Goal: Information Seeking & Learning: Compare options

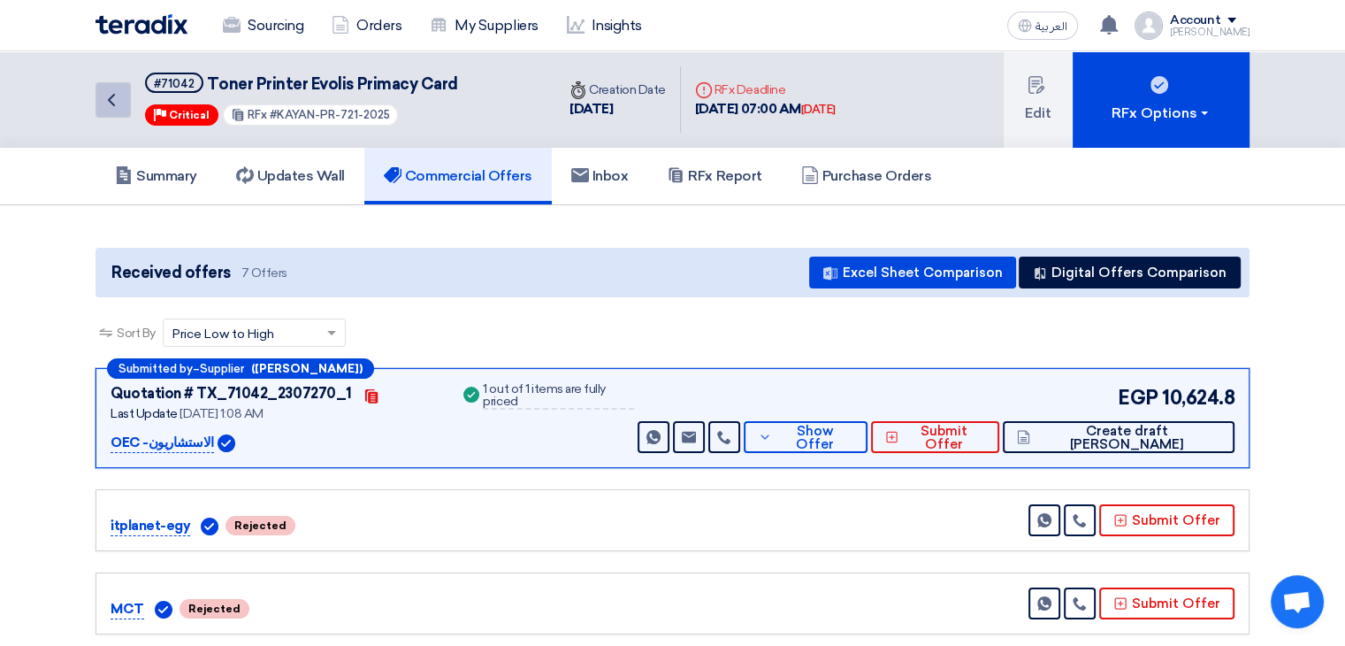
click at [118, 100] on icon "Back" at bounding box center [111, 99] width 21 height 21
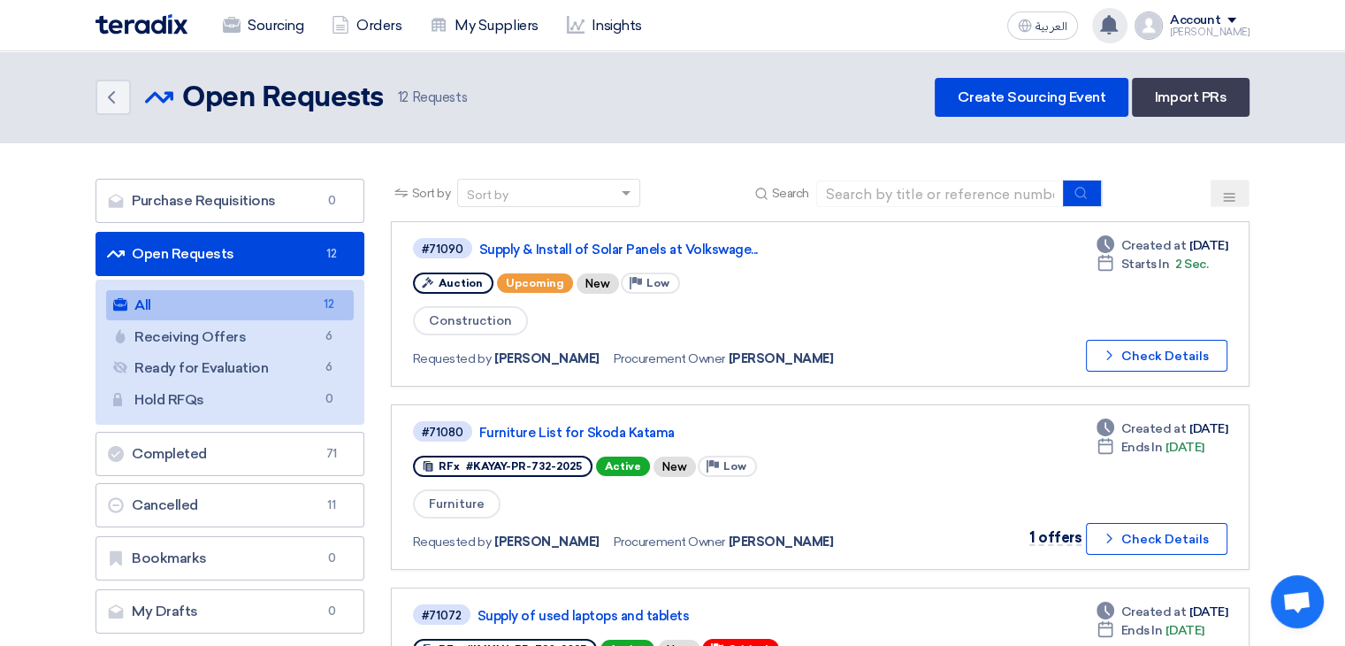
click at [1128, 27] on div "You have a new offer for ' Toner Printer Evolis Primacy Card ' request with tot…" at bounding box center [1109, 25] width 35 height 35
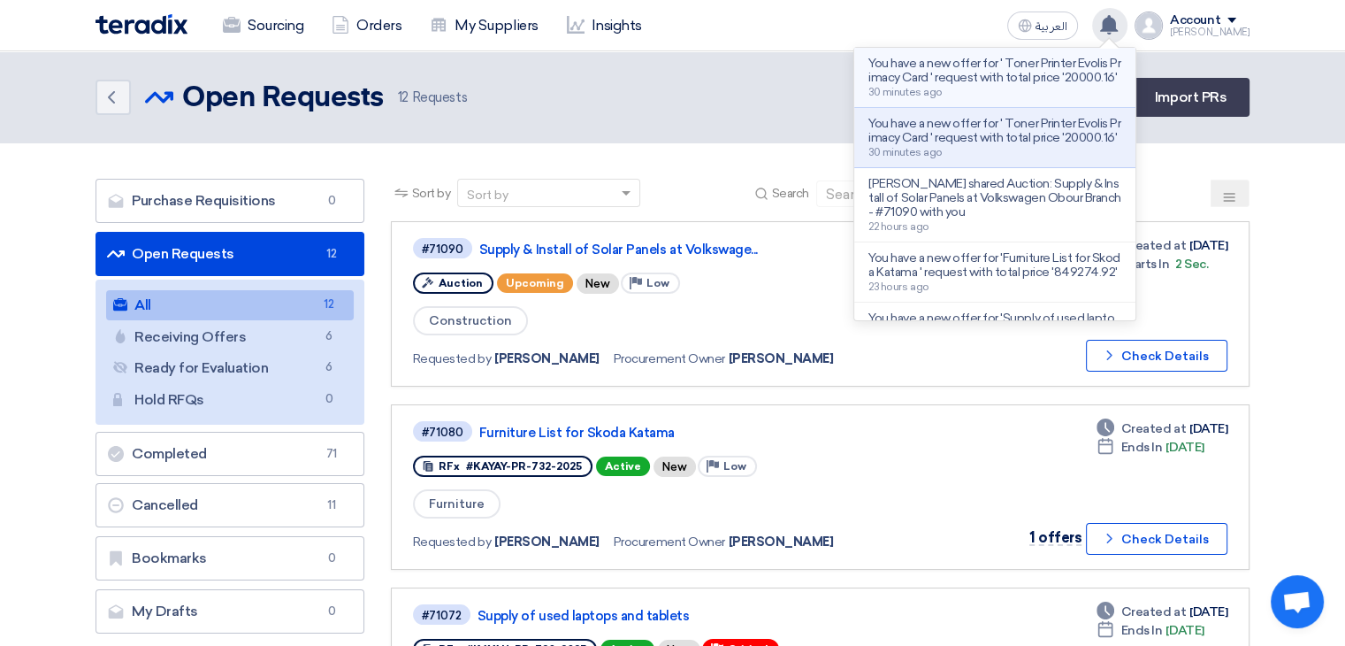
click at [1014, 75] on p "You have a new offer for ' Toner Printer Evolis Primacy Card ' request with tot…" at bounding box center [995, 71] width 253 height 28
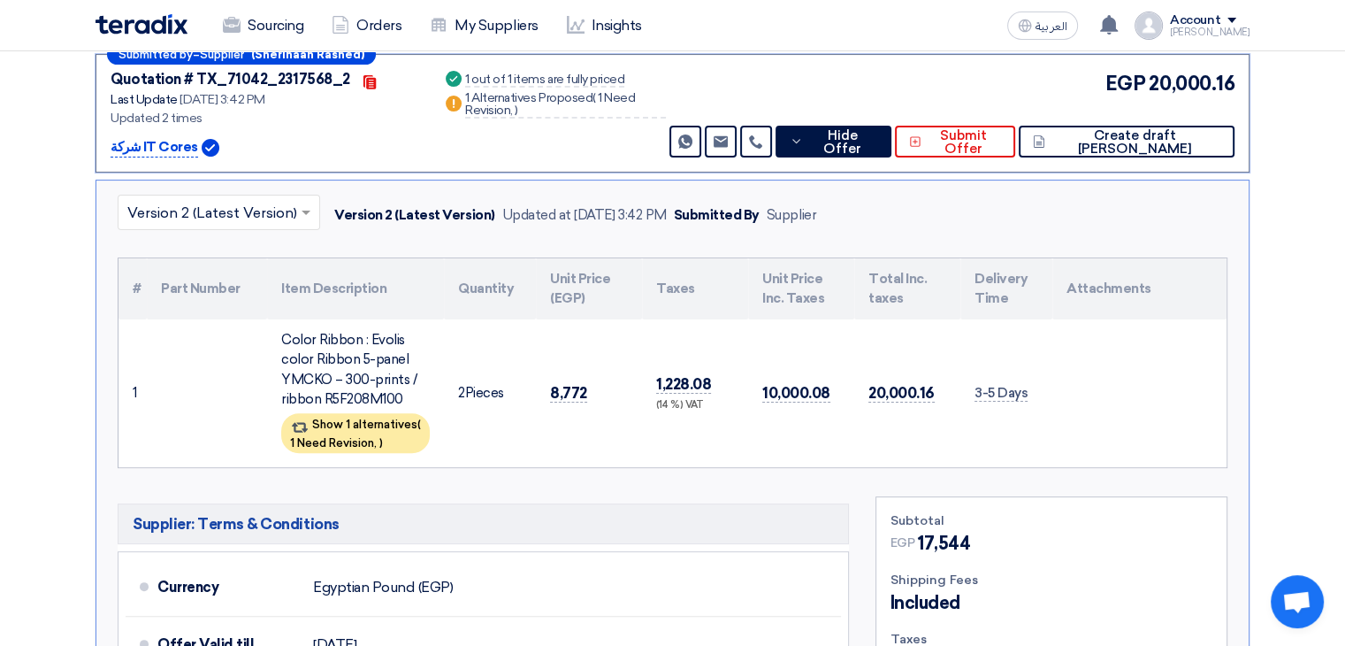
click at [921, 397] on td "20,000.16" at bounding box center [907, 393] width 106 height 148
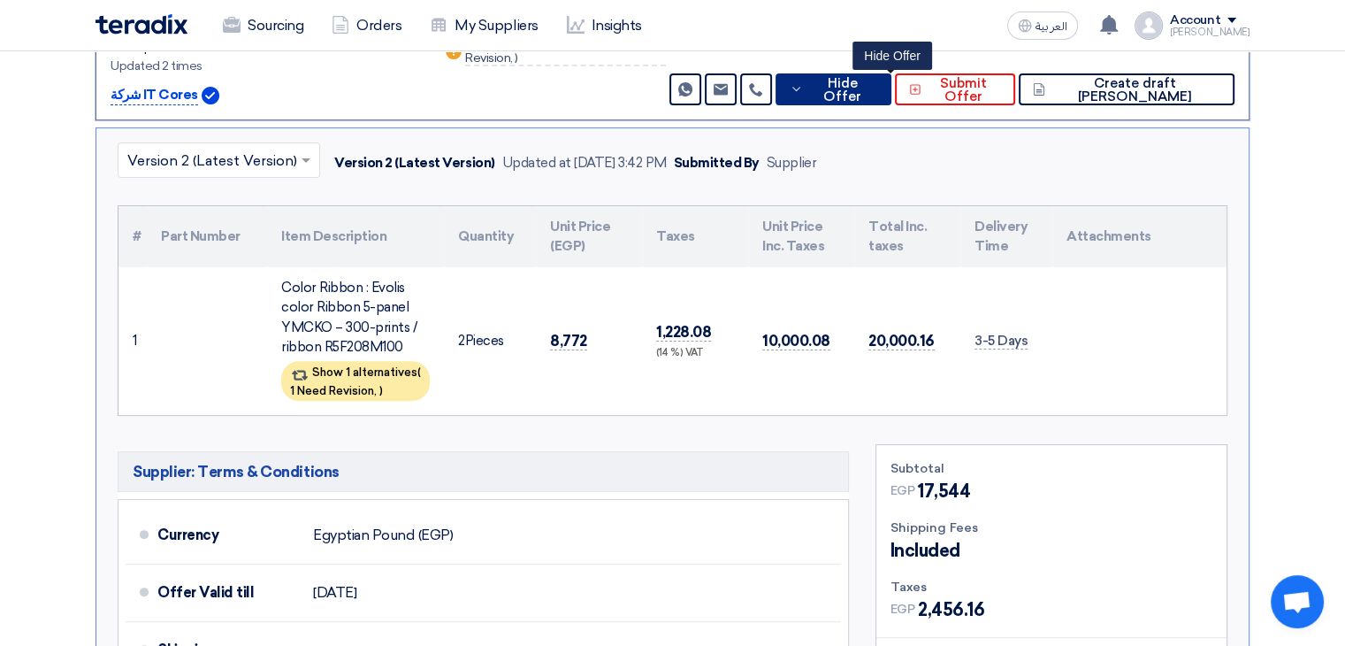
click at [877, 92] on span "Hide Offer" at bounding box center [842, 90] width 70 height 27
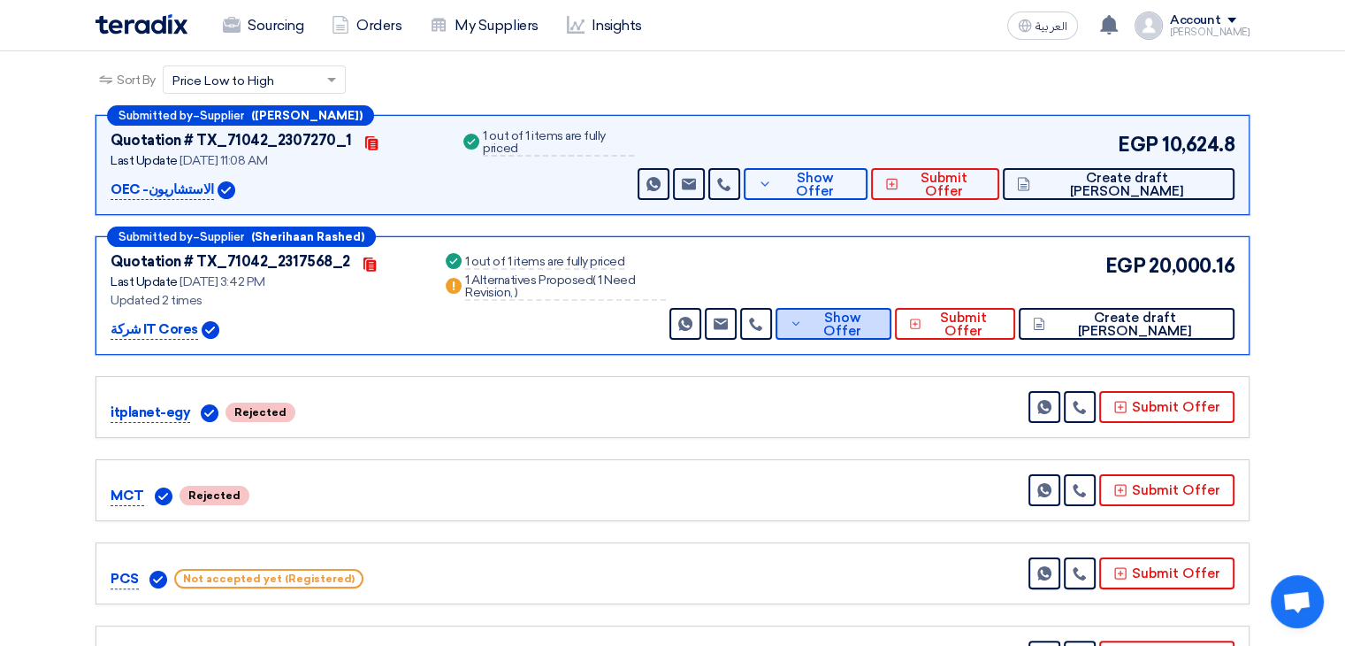
scroll to position [222, 0]
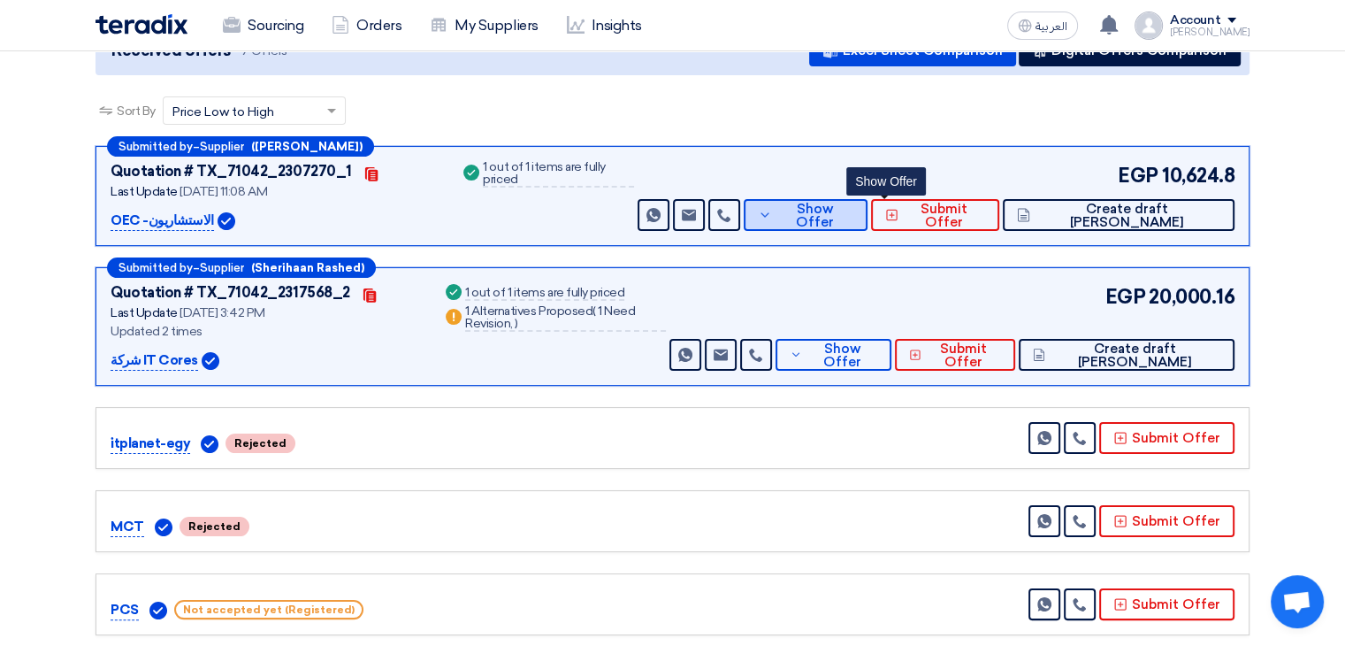
click at [853, 210] on span "Show Offer" at bounding box center [815, 216] width 77 height 27
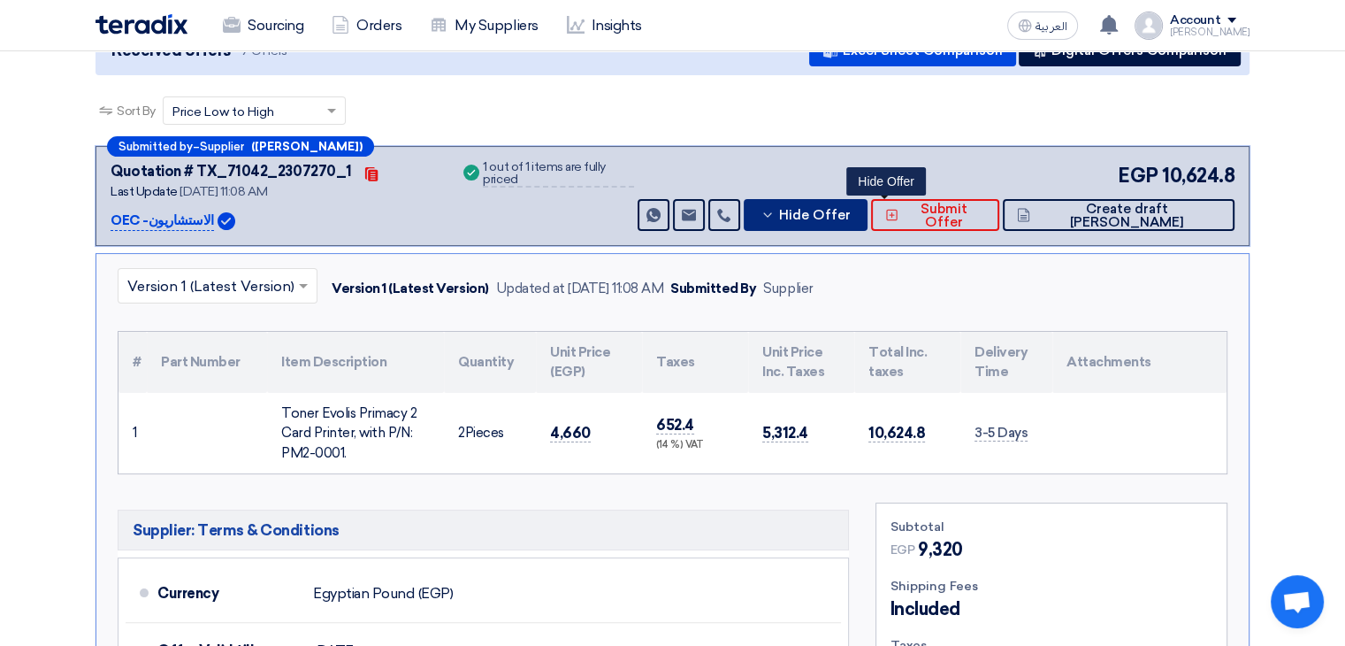
click at [851, 209] on span "Hide Offer" at bounding box center [815, 215] width 72 height 13
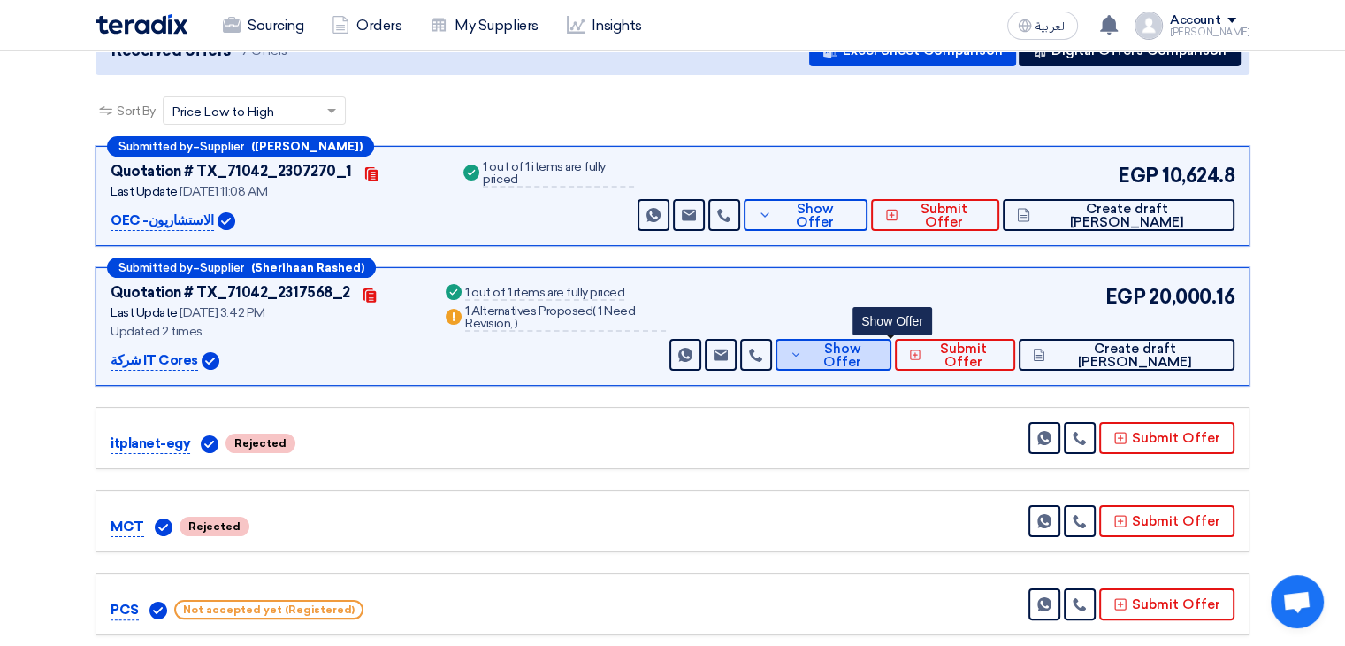
click at [877, 348] on span "Show Offer" at bounding box center [842, 355] width 71 height 27
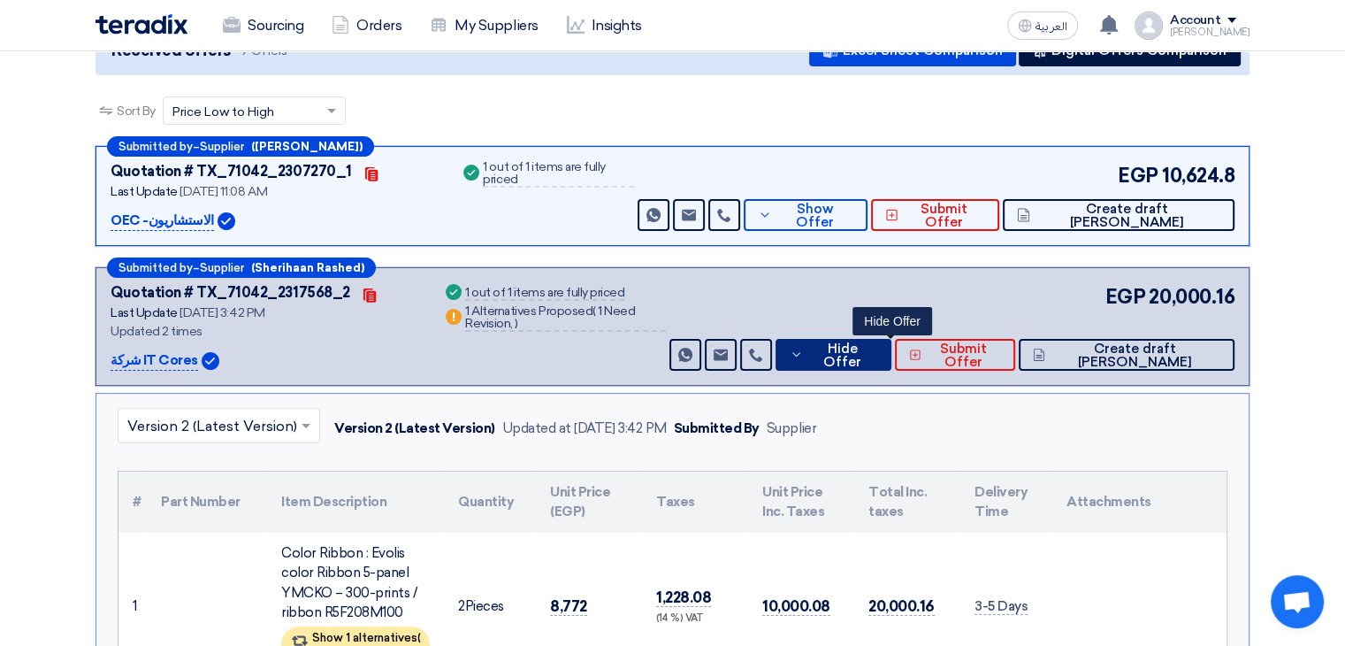
scroll to position [310, 0]
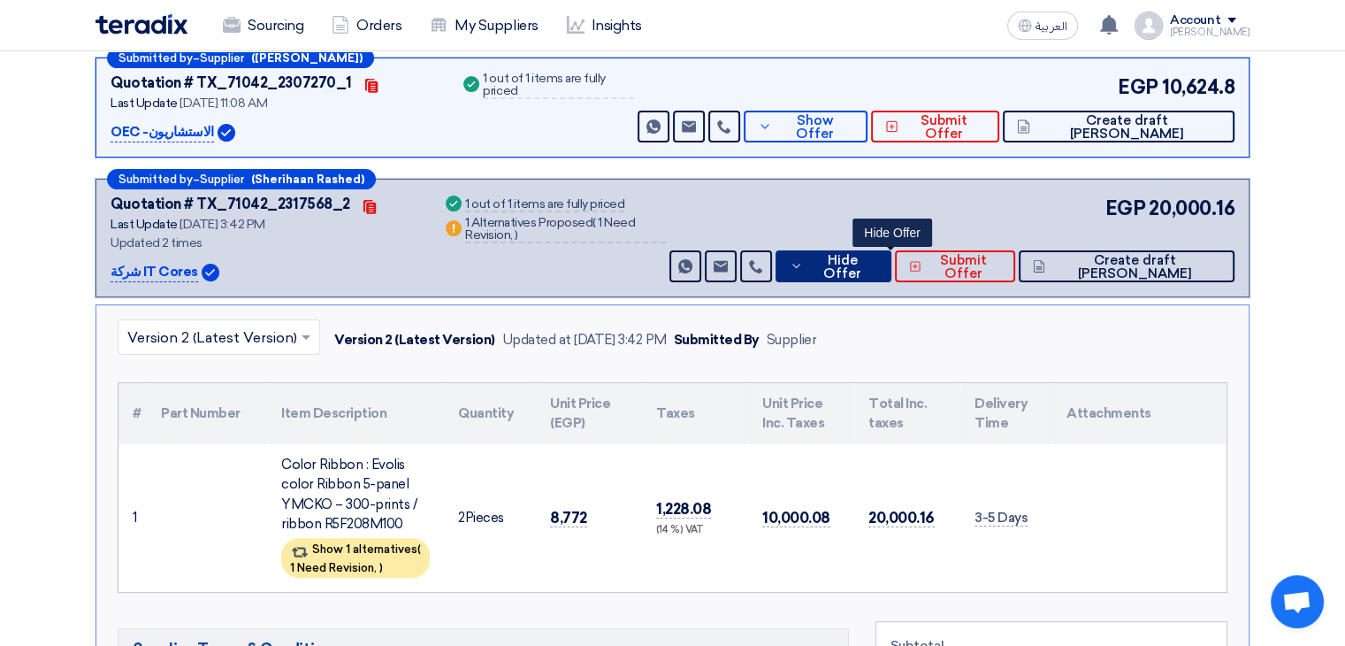
click at [877, 260] on span "Hide Offer" at bounding box center [842, 267] width 70 height 27
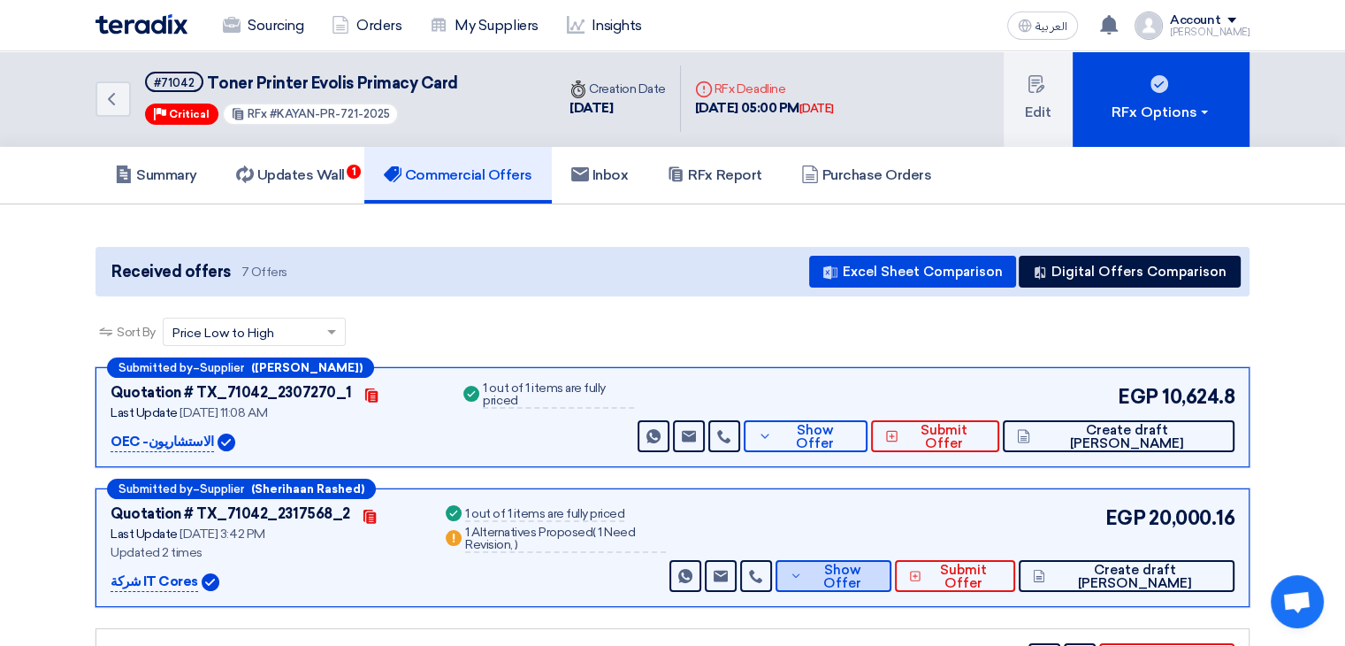
scroll to position [0, 0]
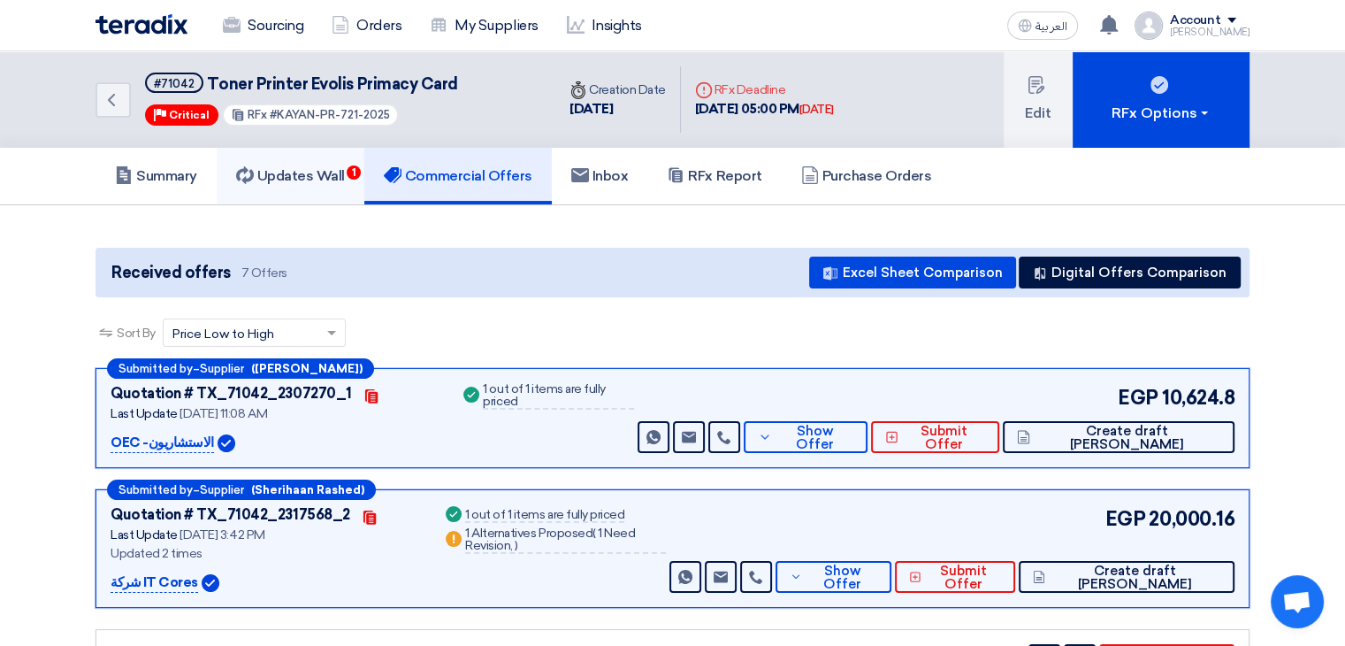
click at [302, 174] on h5 "Updates Wall 1" at bounding box center [290, 176] width 109 height 18
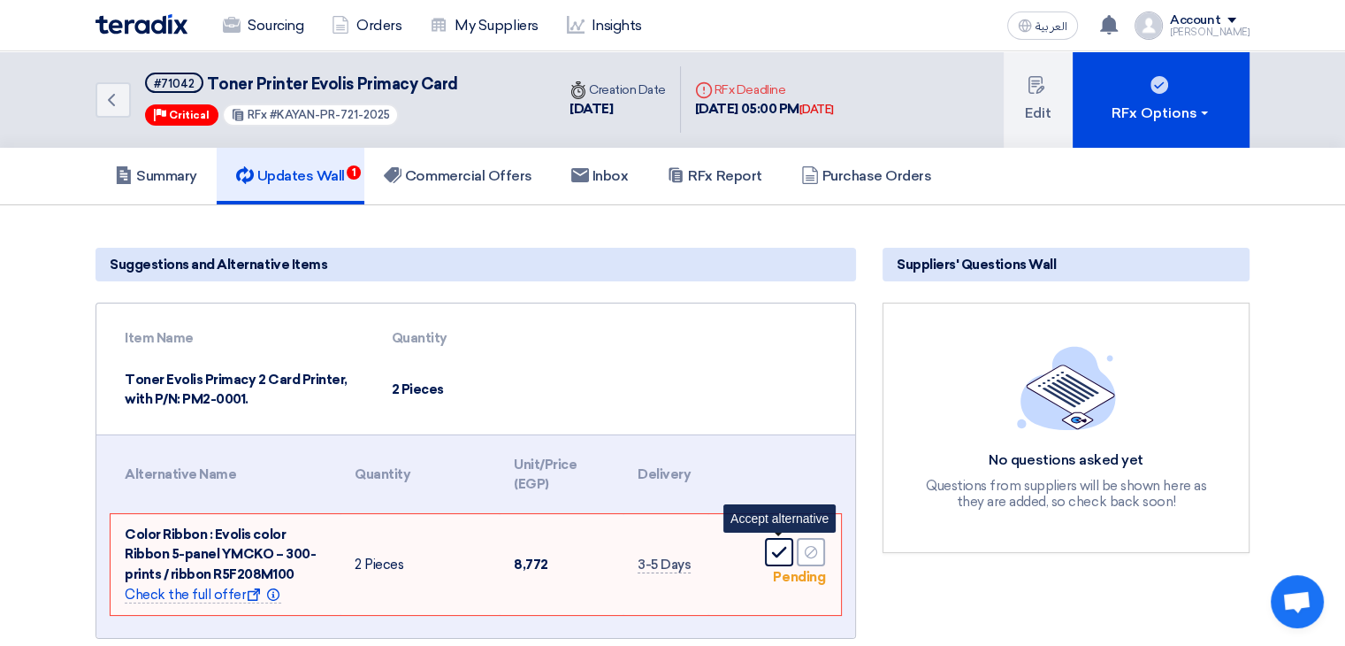
click at [773, 554] on icon "Accept" at bounding box center [779, 552] width 16 height 16
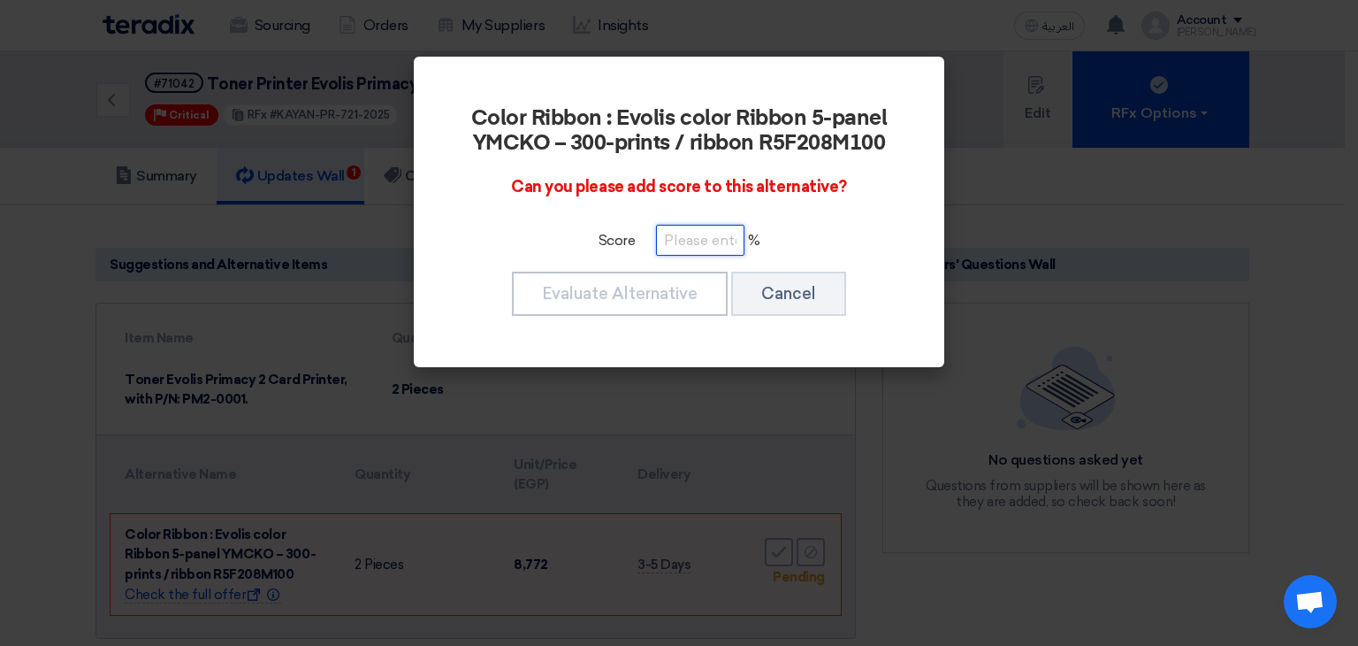
click at [686, 241] on input "number" at bounding box center [700, 240] width 88 height 31
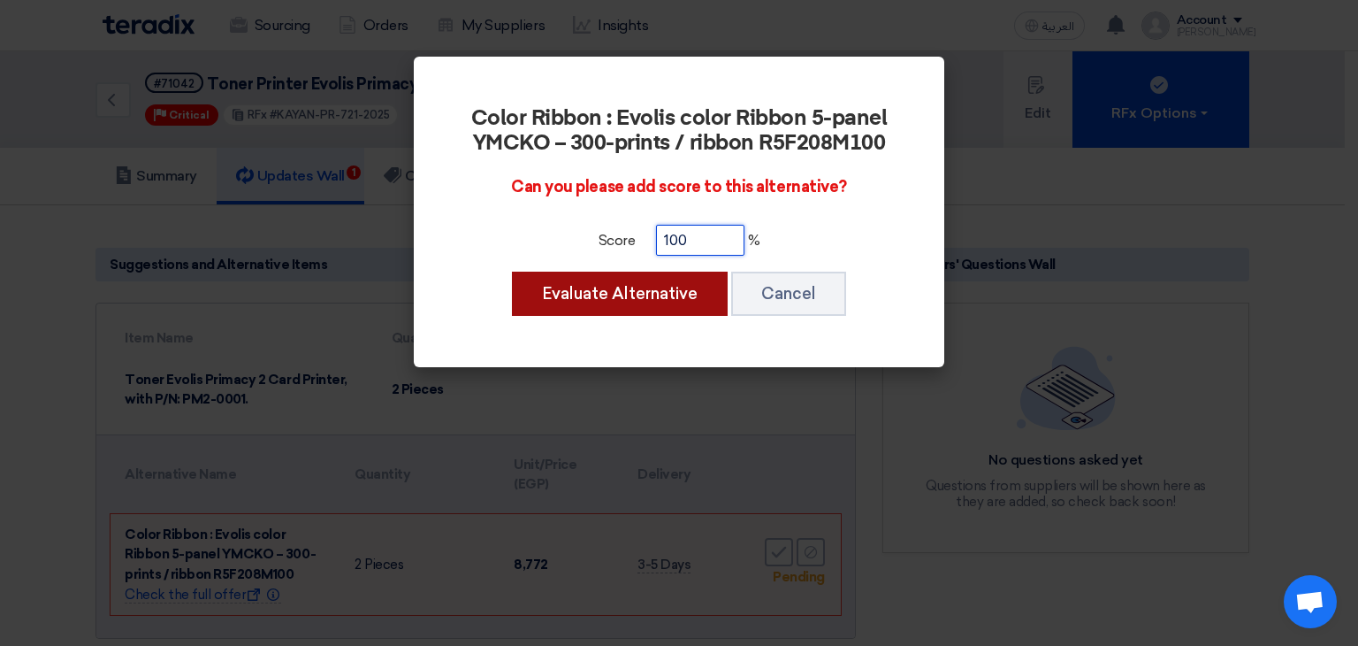
type input "100"
click at [639, 299] on button "Evaluate Alternative" at bounding box center [620, 294] width 216 height 44
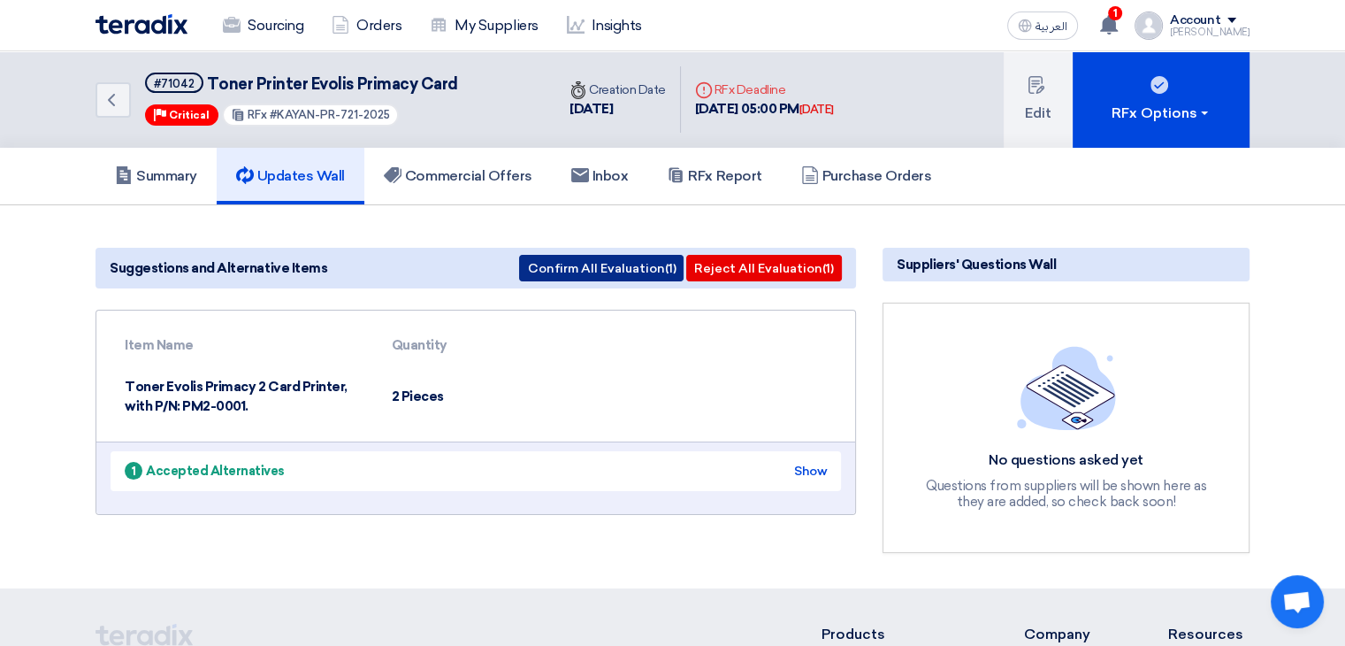
click at [580, 266] on button "Confirm All Evaluation (1)" at bounding box center [601, 268] width 165 height 27
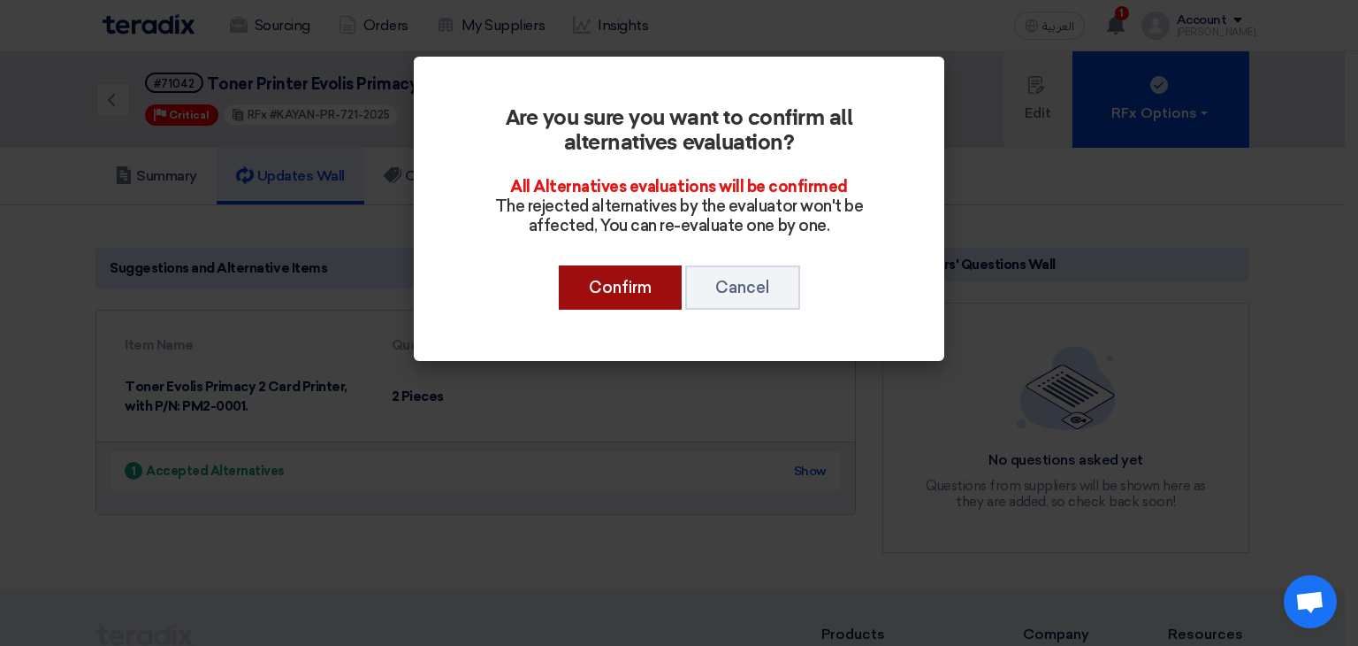
click at [594, 277] on button "Confirm" at bounding box center [620, 287] width 123 height 44
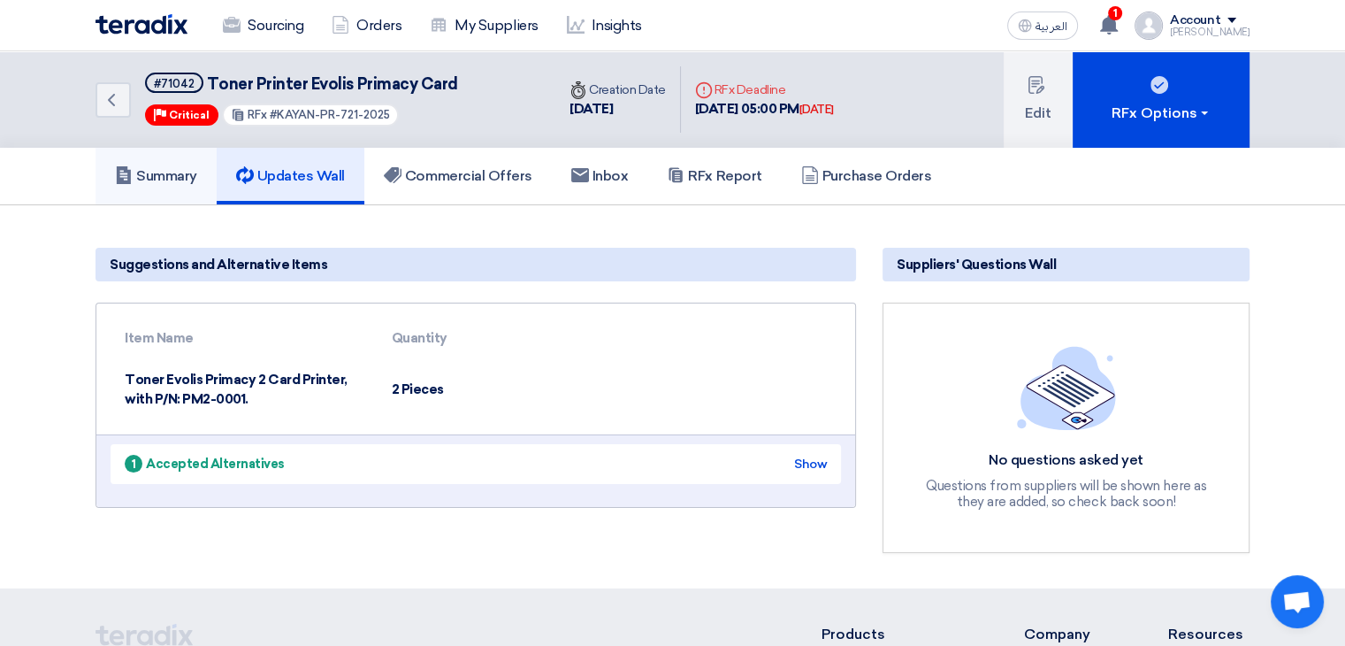
click at [152, 179] on h5 "Summary" at bounding box center [156, 176] width 82 height 18
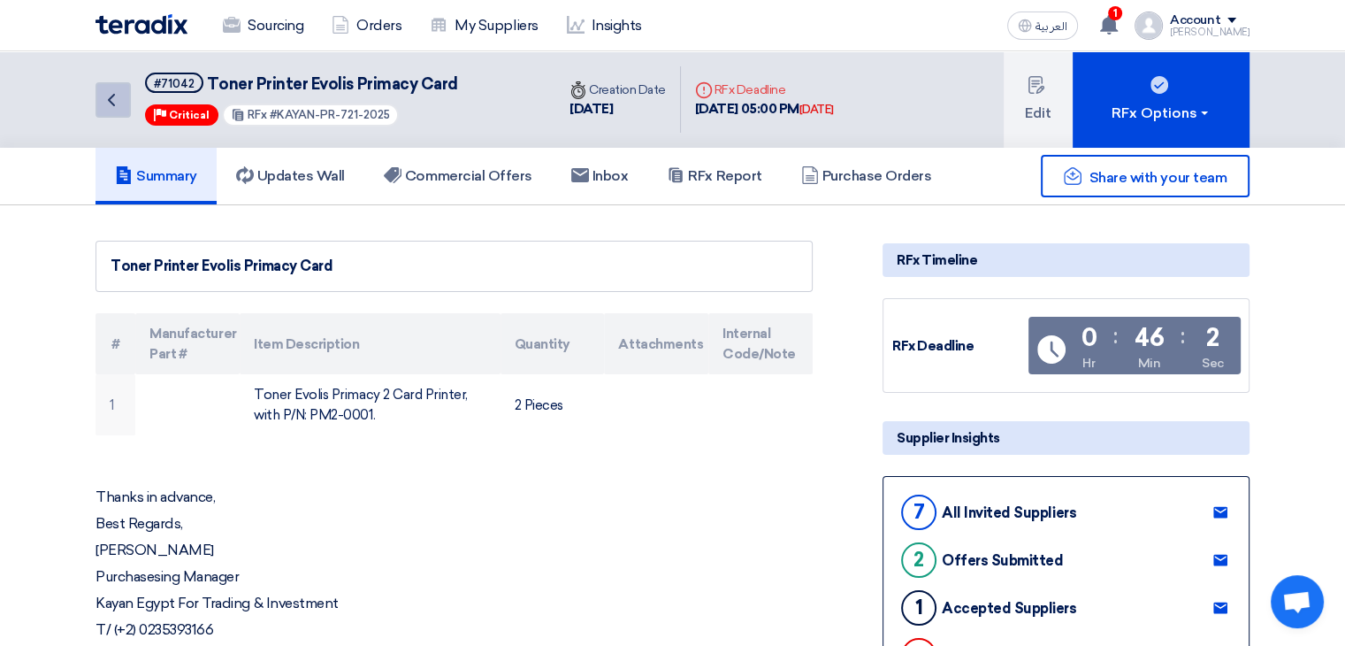
click at [117, 103] on icon "Back" at bounding box center [111, 99] width 21 height 21
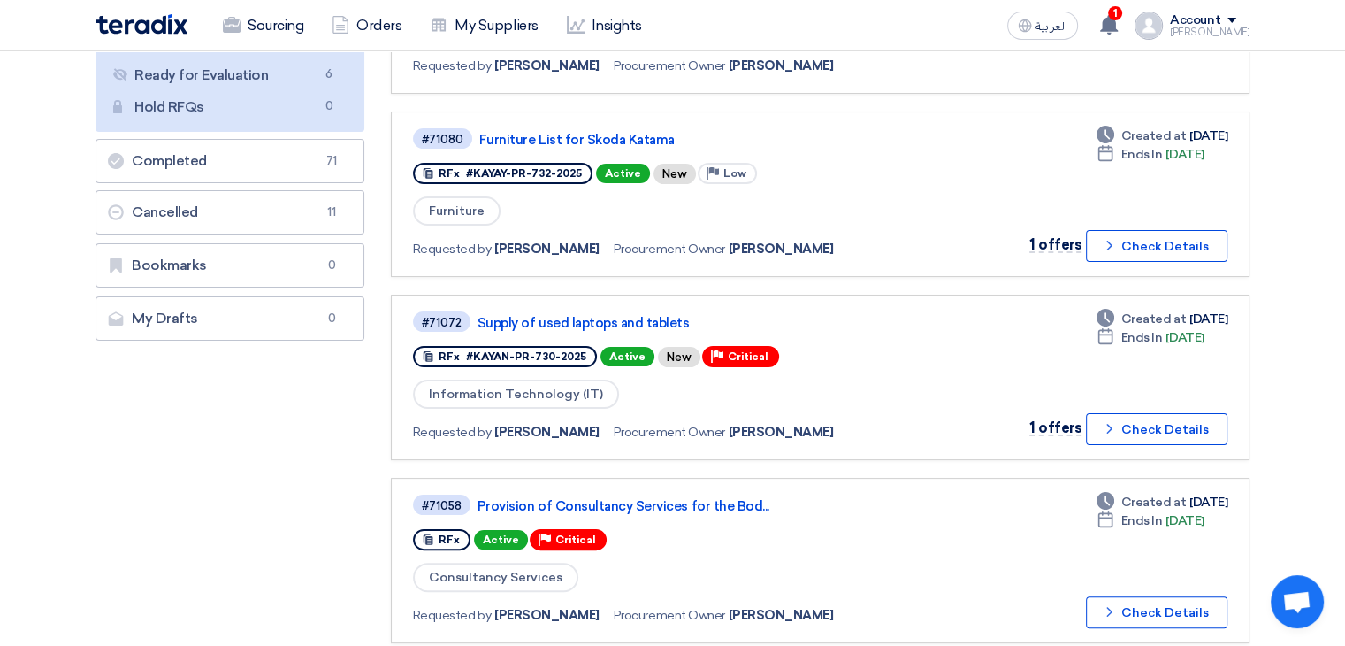
scroll to position [354, 0]
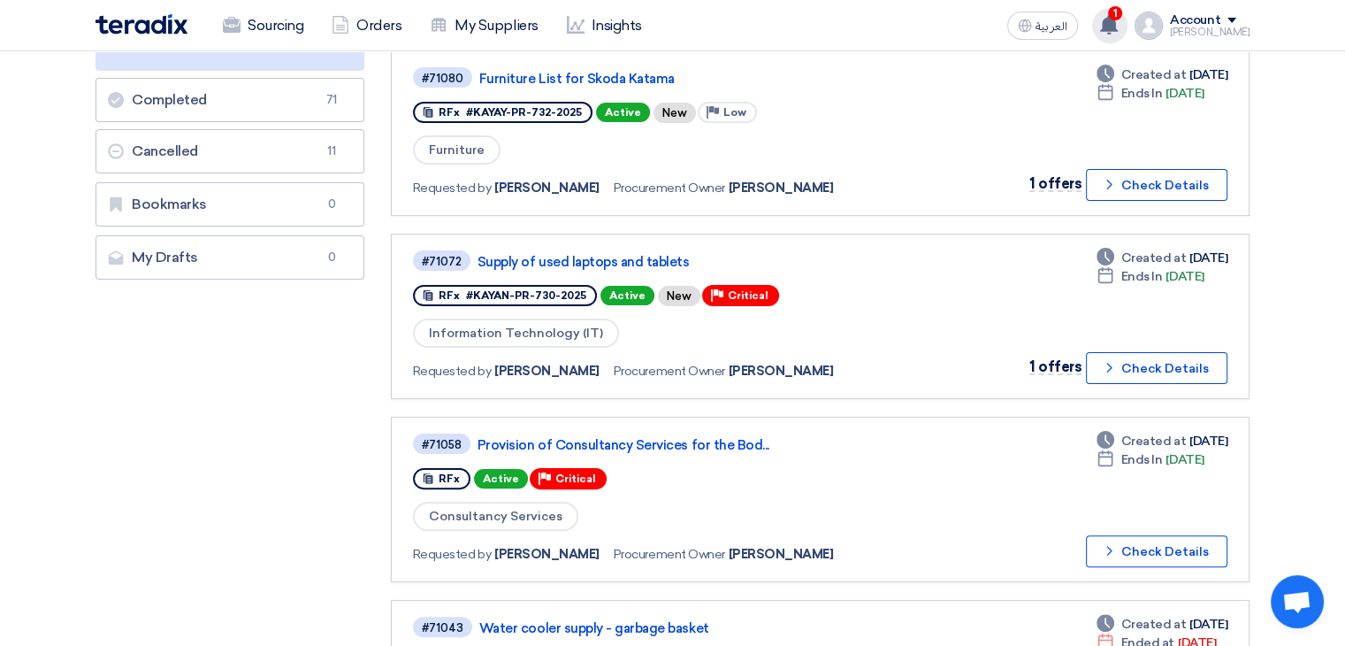
click at [1128, 35] on div "1 You need to confirm RFx #71042 alternatives 2 minutes ago You have a new offe…" at bounding box center [1109, 25] width 35 height 35
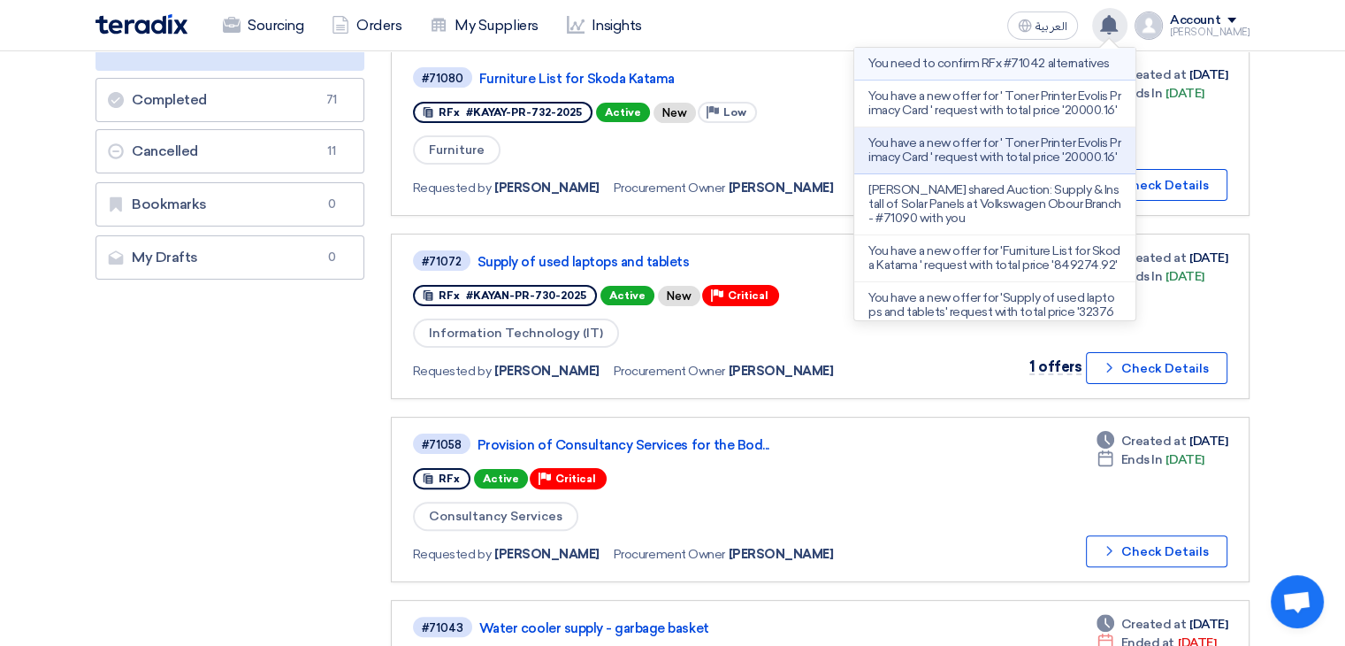
click at [1030, 80] on li "You need to confirm RFx #71042 alternatives" at bounding box center [994, 64] width 281 height 33
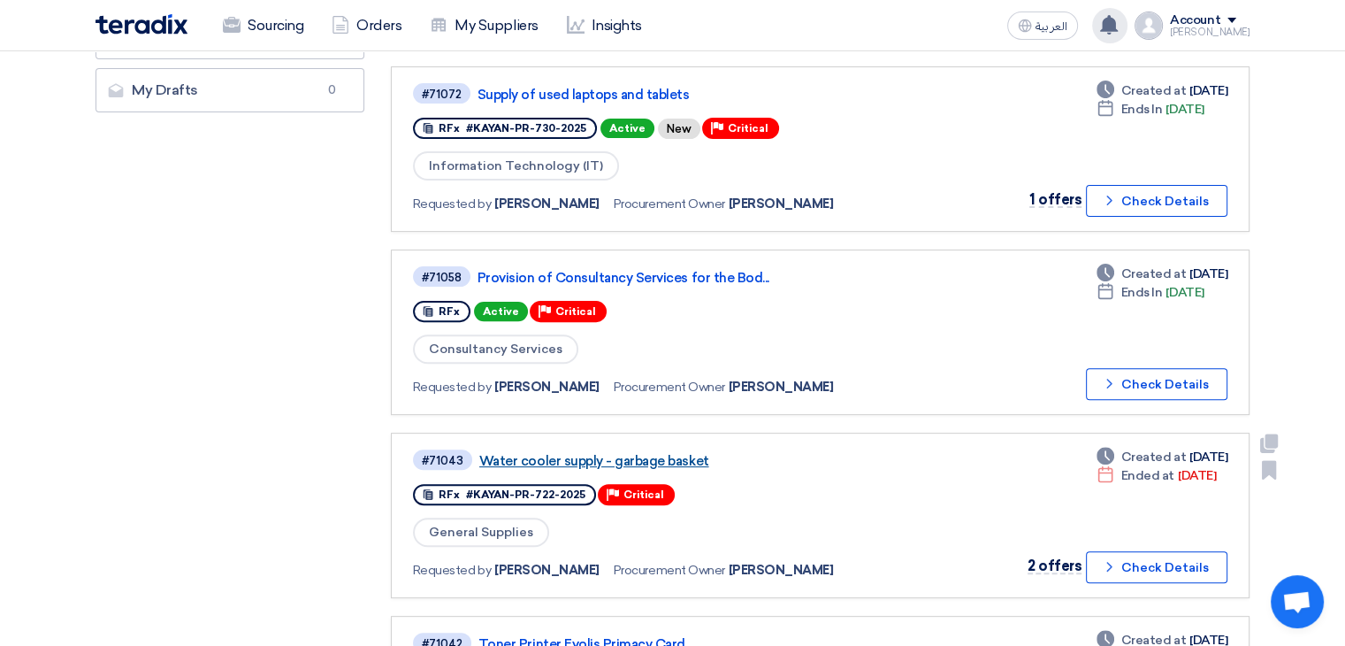
scroll to position [531, 0]
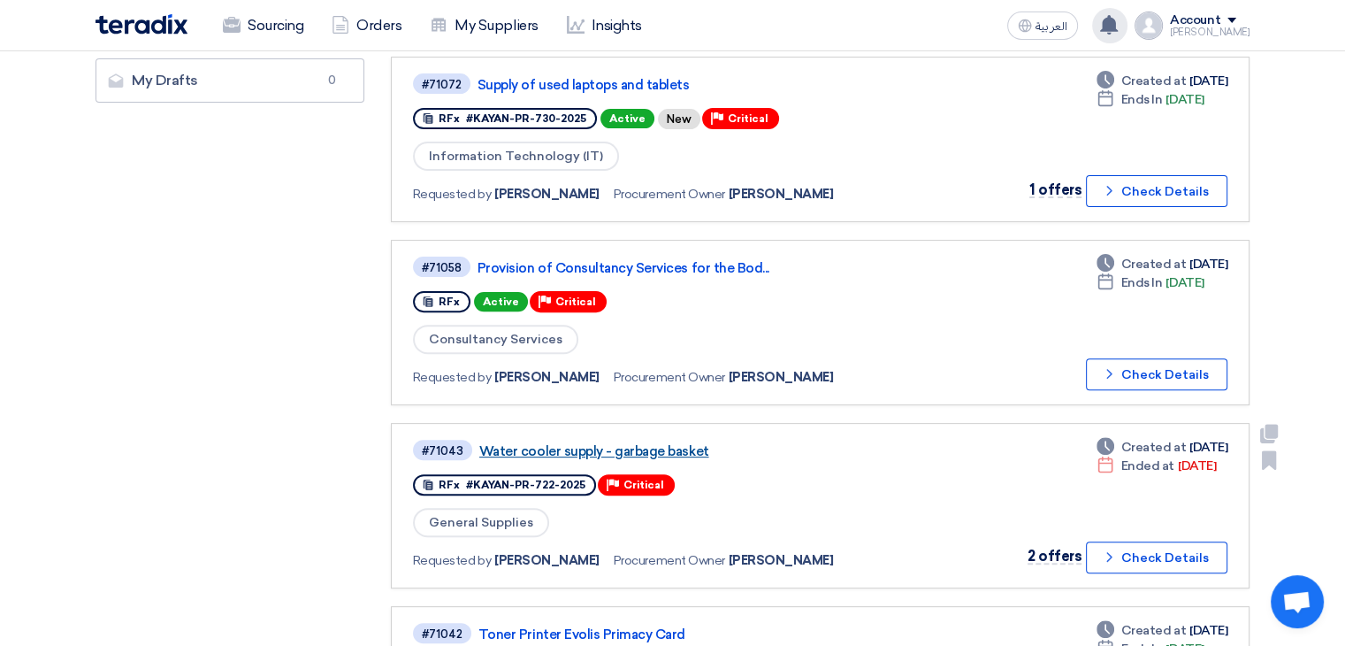
click at [589, 443] on link "Water cooler supply - garbage basket" at bounding box center [700, 451] width 442 height 16
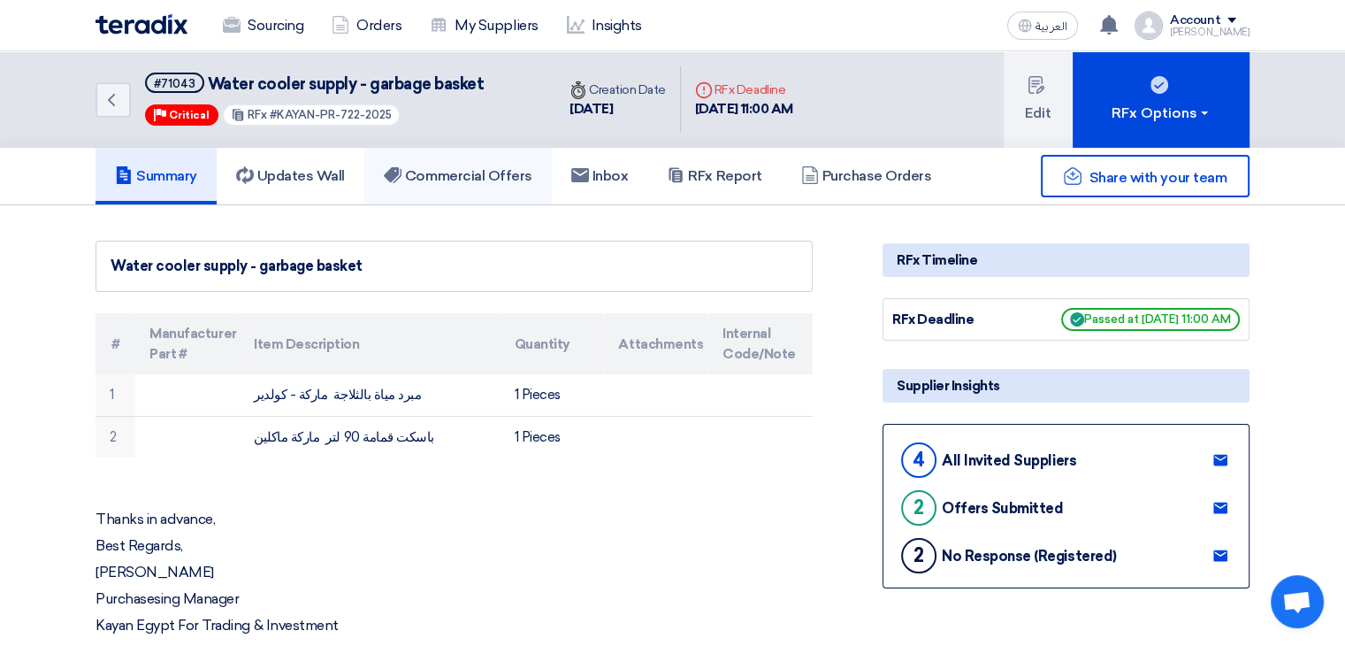
click at [471, 173] on h5 "Commercial Offers" at bounding box center [458, 176] width 149 height 18
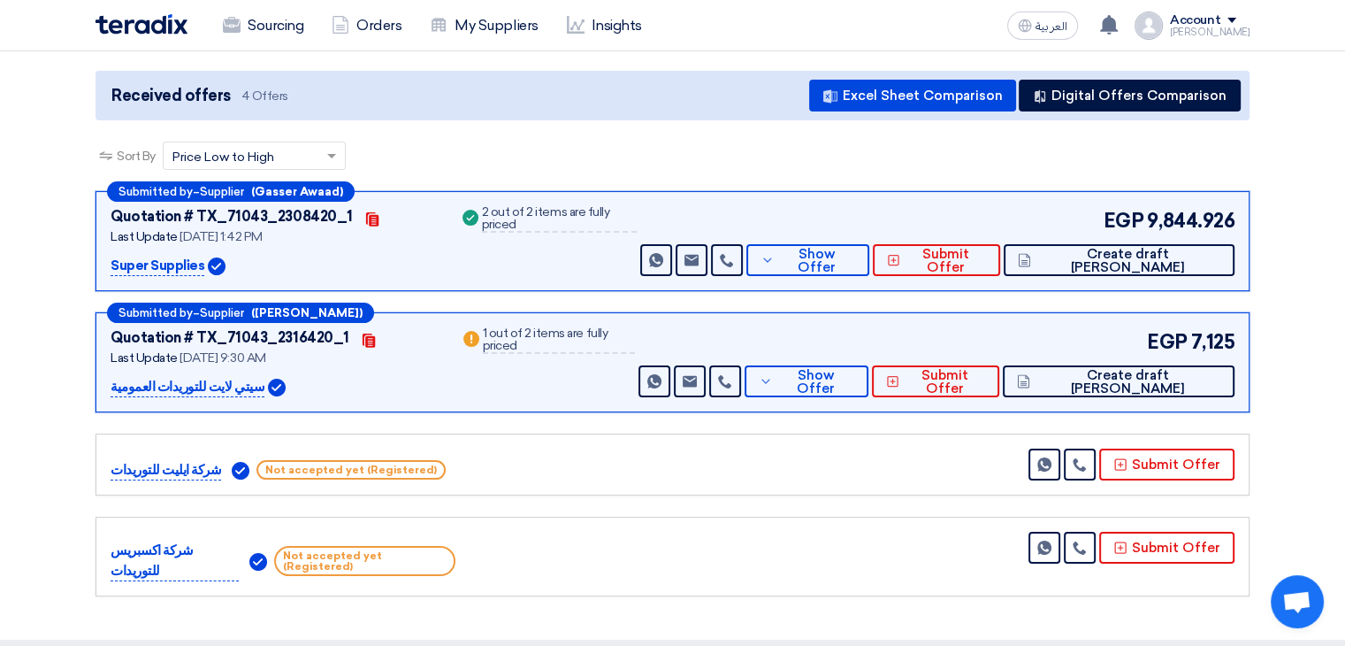
scroll to position [265, 0]
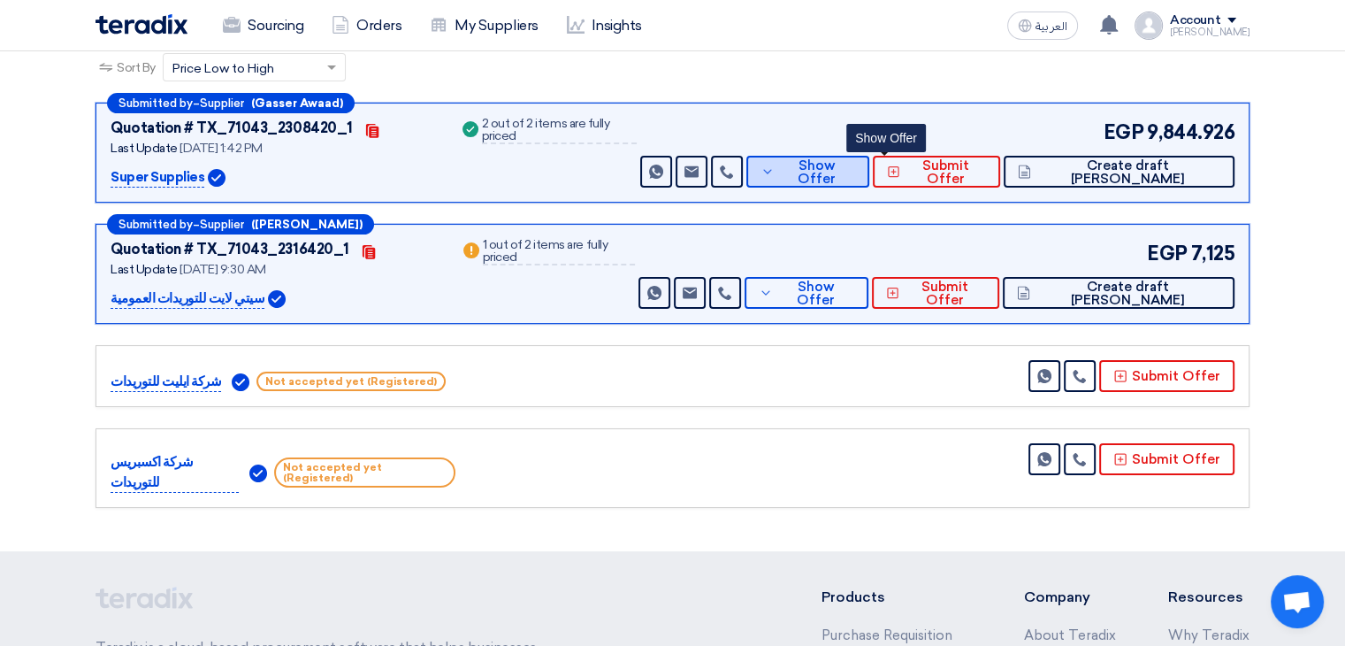
click at [869, 183] on button "Show Offer" at bounding box center [807, 172] width 123 height 32
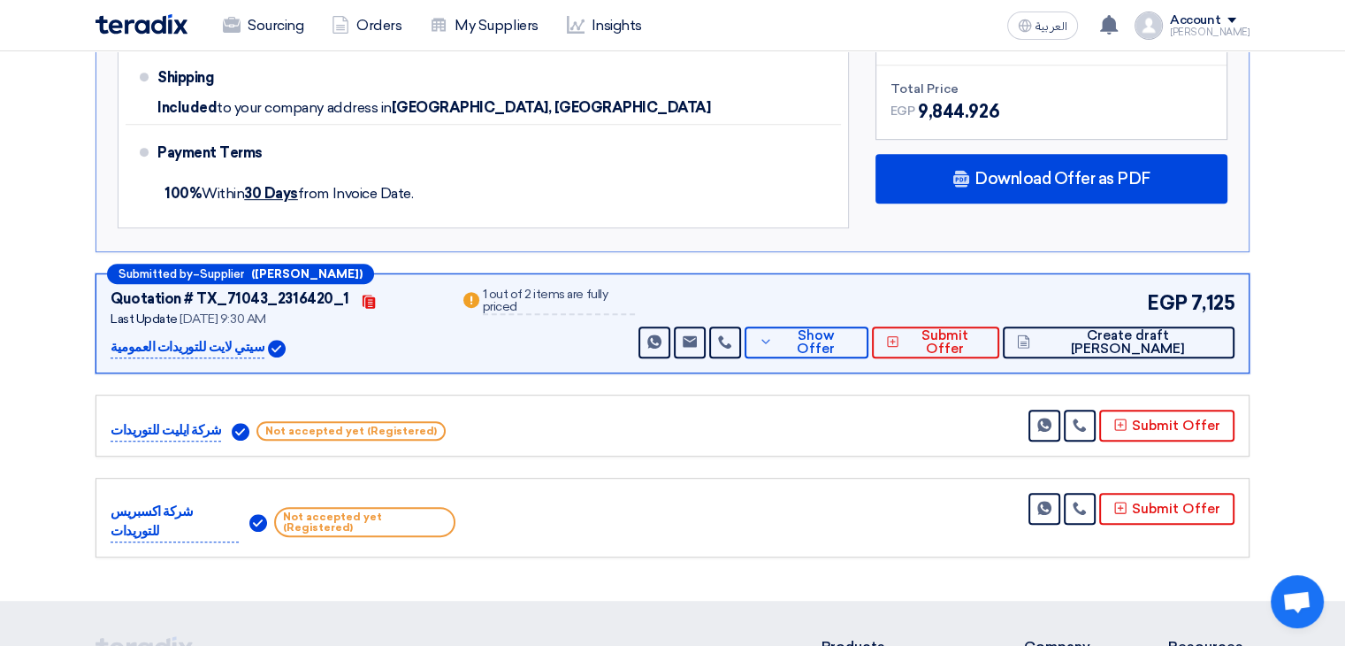
scroll to position [1061, 0]
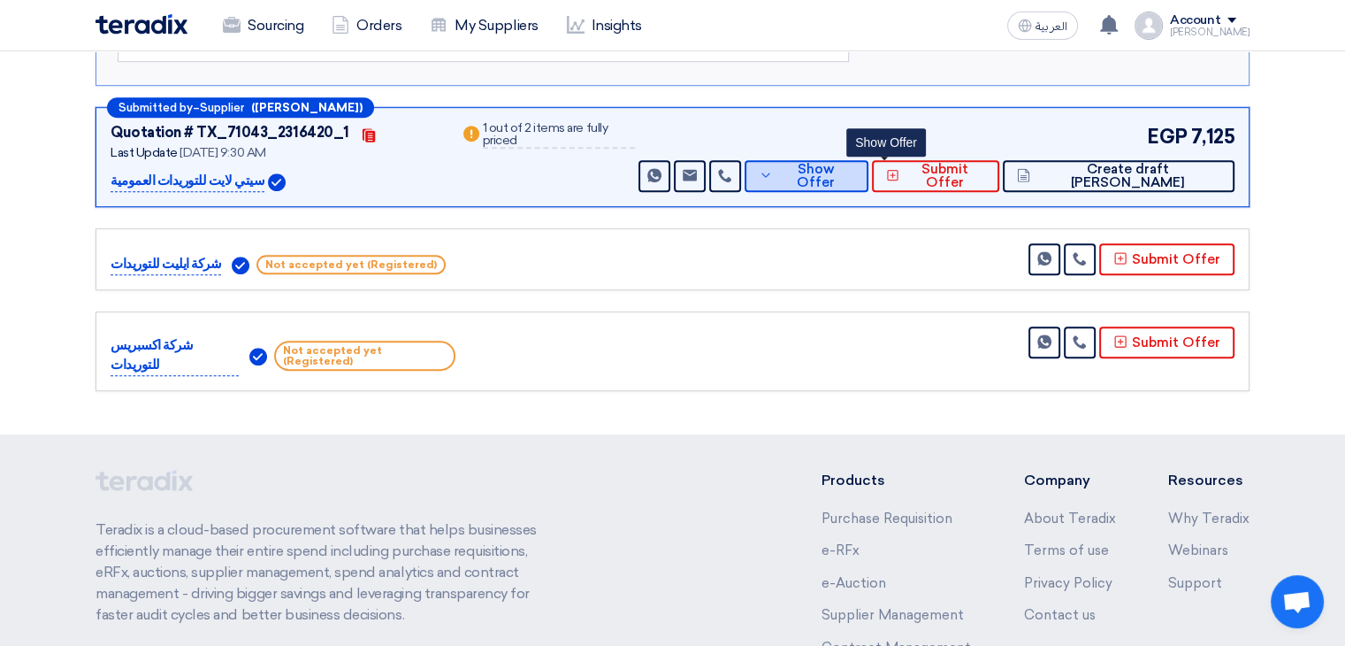
click at [854, 171] on span "Show Offer" at bounding box center [815, 176] width 77 height 27
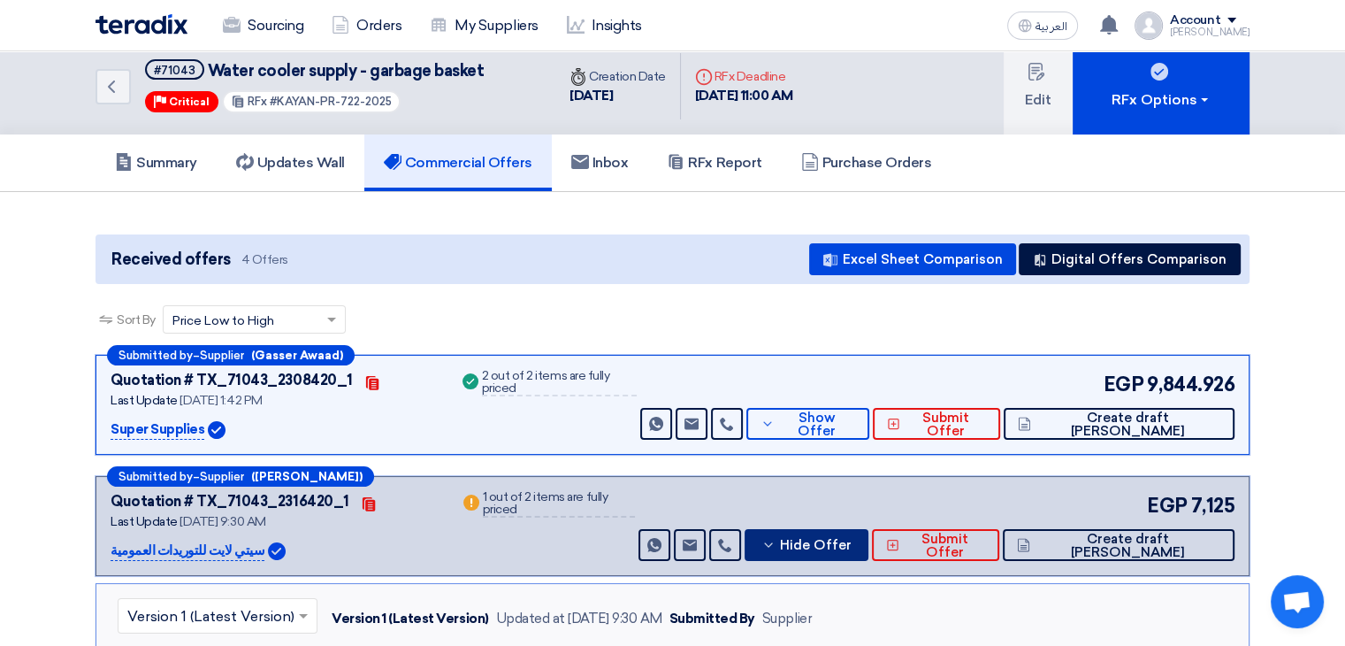
scroll to position [0, 0]
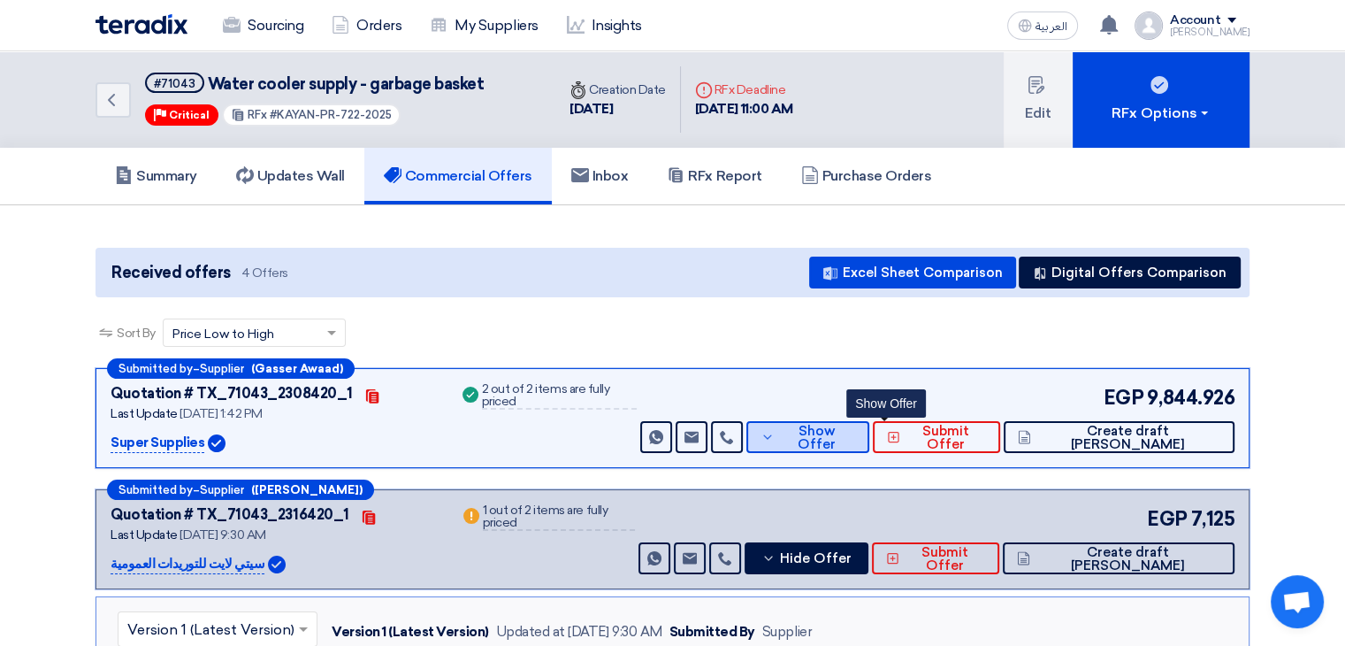
click at [856, 436] on span "Show Offer" at bounding box center [817, 438] width 77 height 27
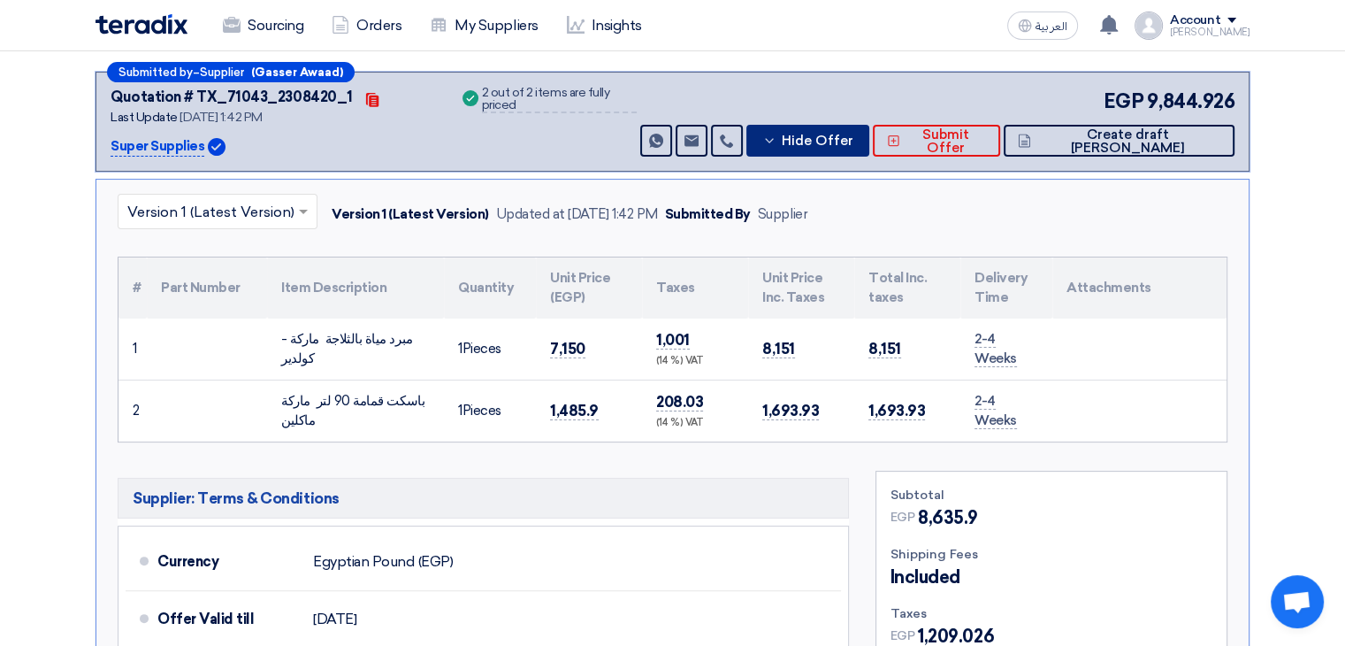
scroll to position [354, 0]
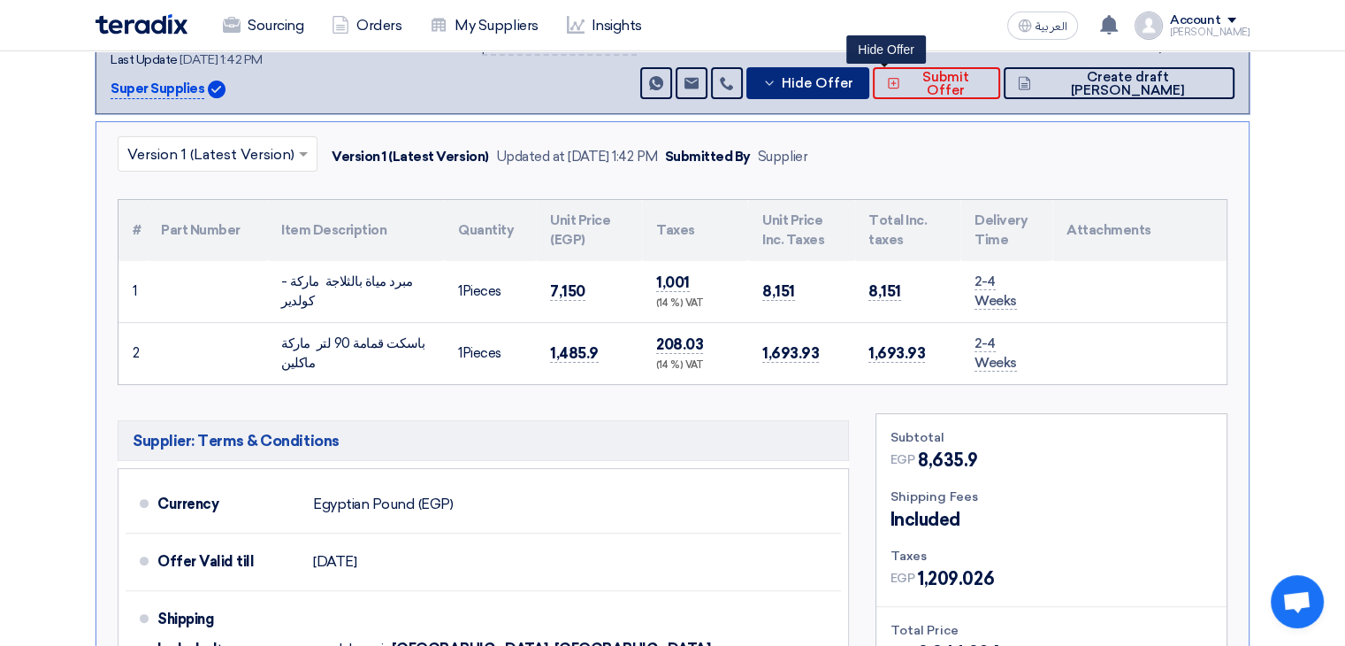
click at [853, 81] on span "Hide Offer" at bounding box center [817, 83] width 72 height 13
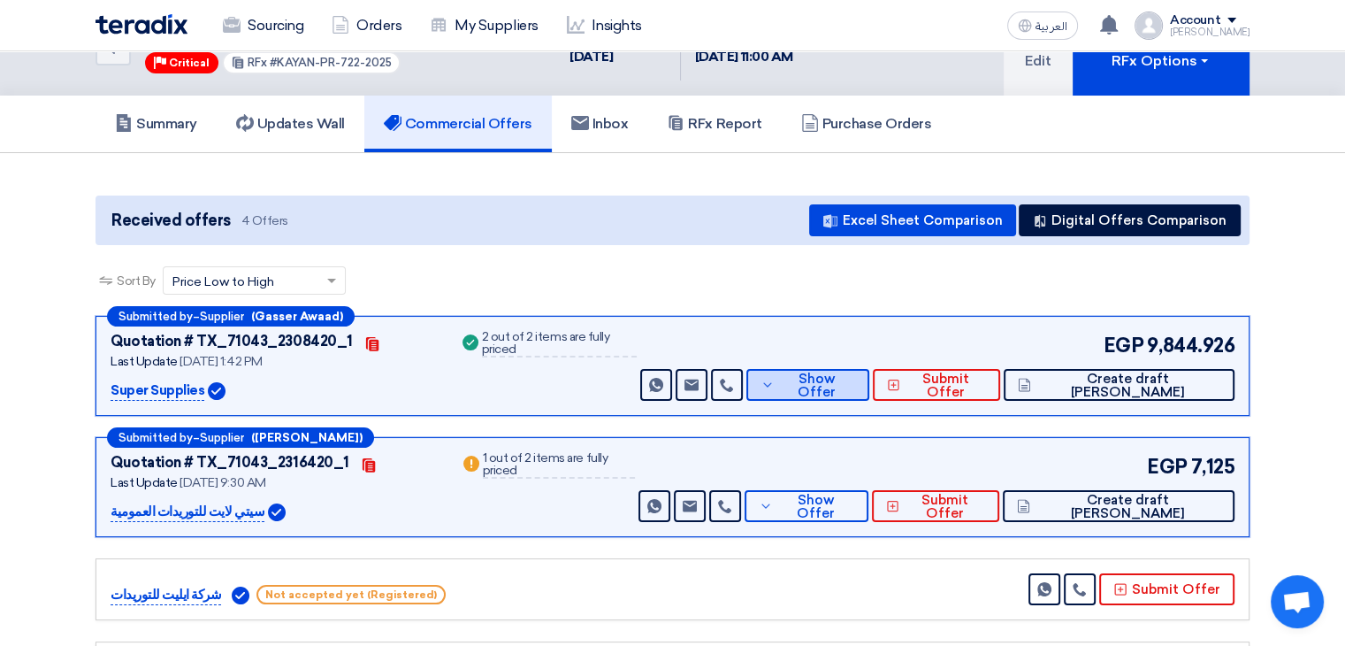
scroll to position [0, 0]
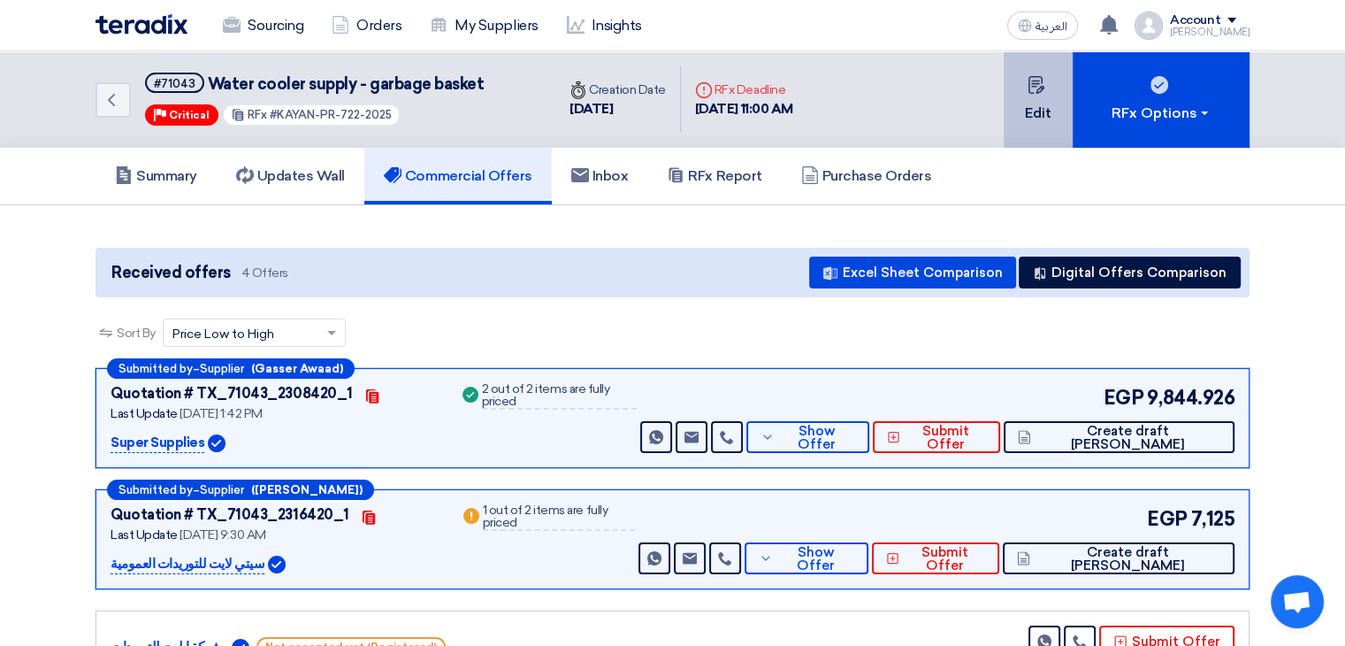
click at [1038, 123] on button "Edit" at bounding box center [1038, 99] width 69 height 96
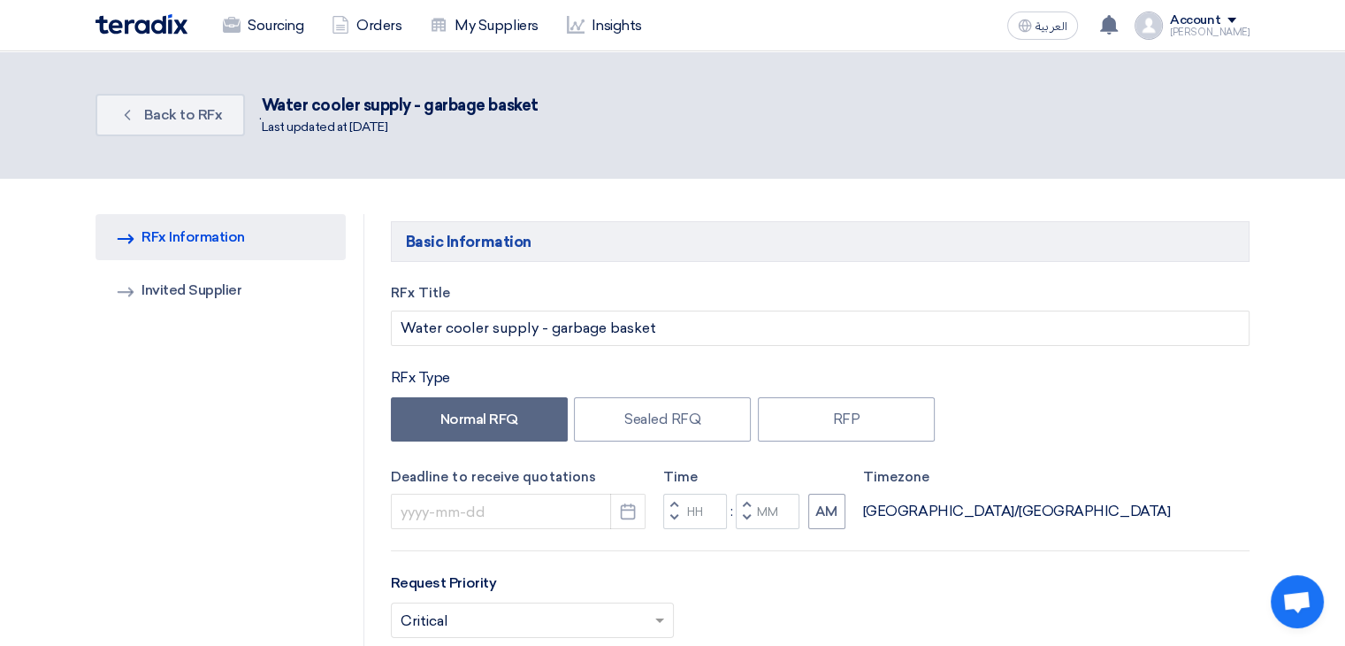
type input "[DATE]"
type input "11"
type input "00"
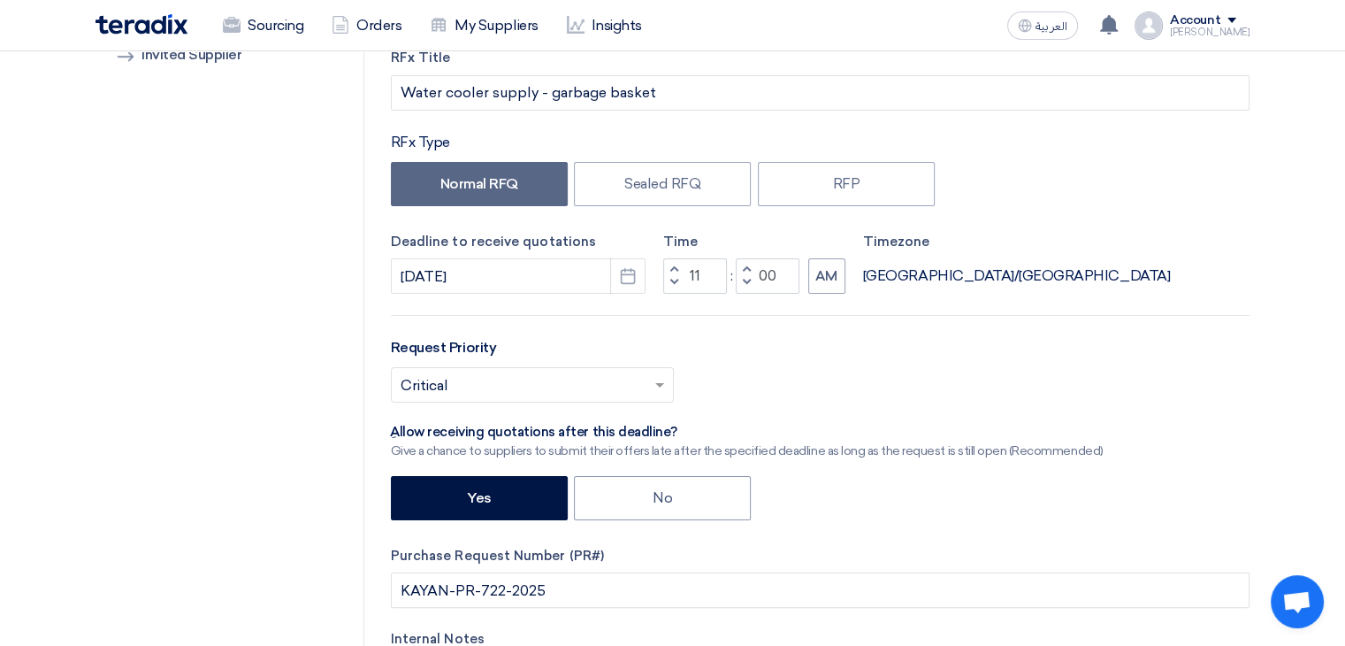
scroll to position [265, 0]
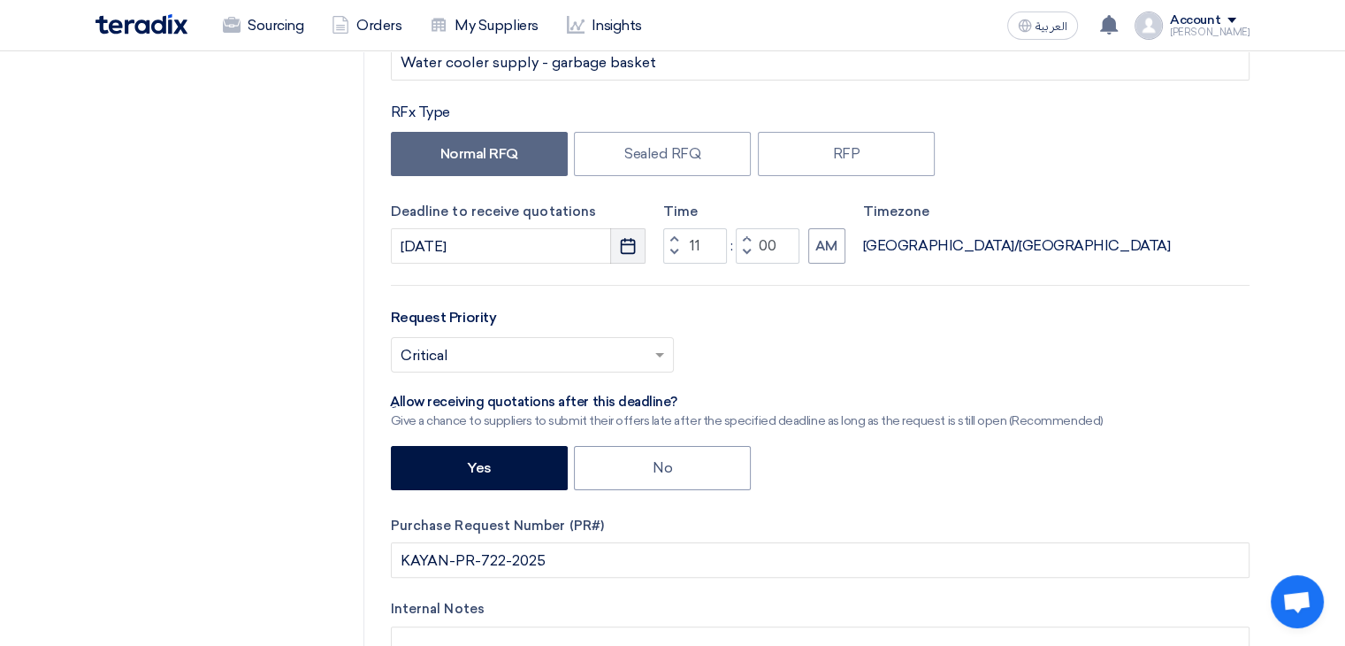
click at [624, 243] on use "button" at bounding box center [628, 246] width 15 height 16
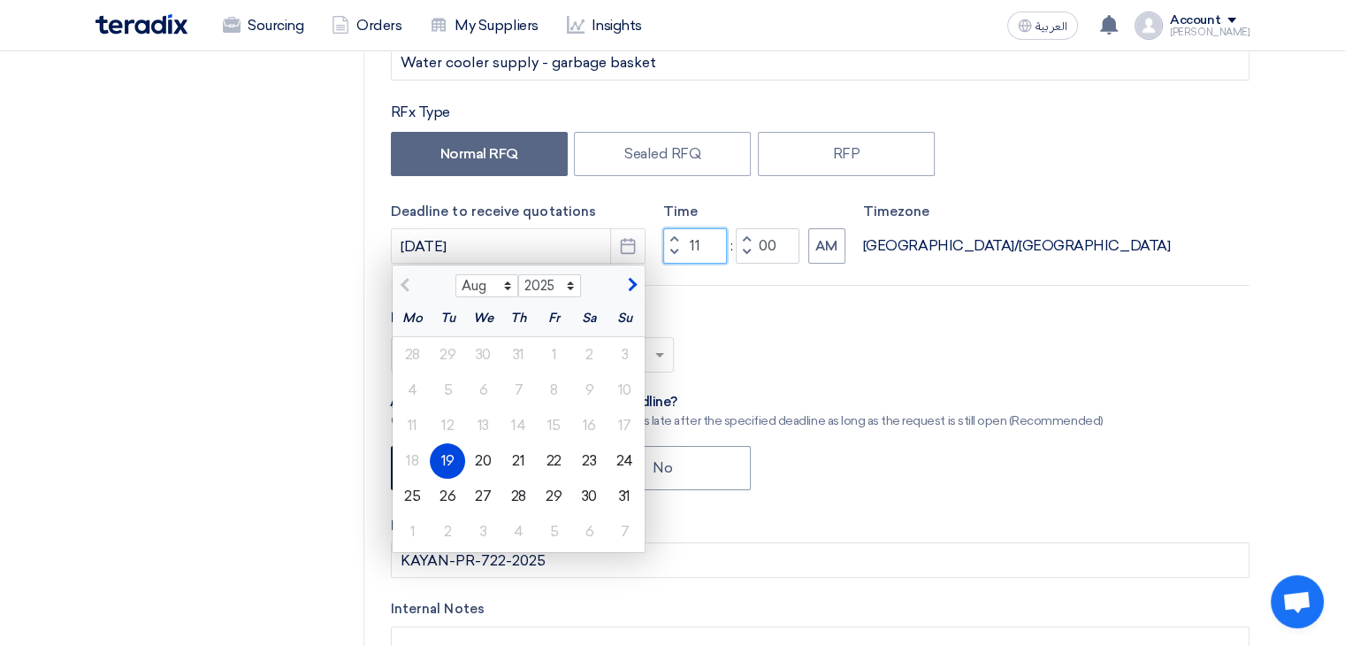
drag, startPoint x: 690, startPoint y: 239, endPoint x: 714, endPoint y: 238, distance: 23.9
click at [713, 239] on input "11" at bounding box center [695, 245] width 64 height 35
type input "05"
click at [902, 344] on div "Select priority... × Critical ×" at bounding box center [820, 362] width 859 height 50
click at [848, 333] on div "Request Priority Select priority... × Critical ×" at bounding box center [820, 347] width 859 height 80
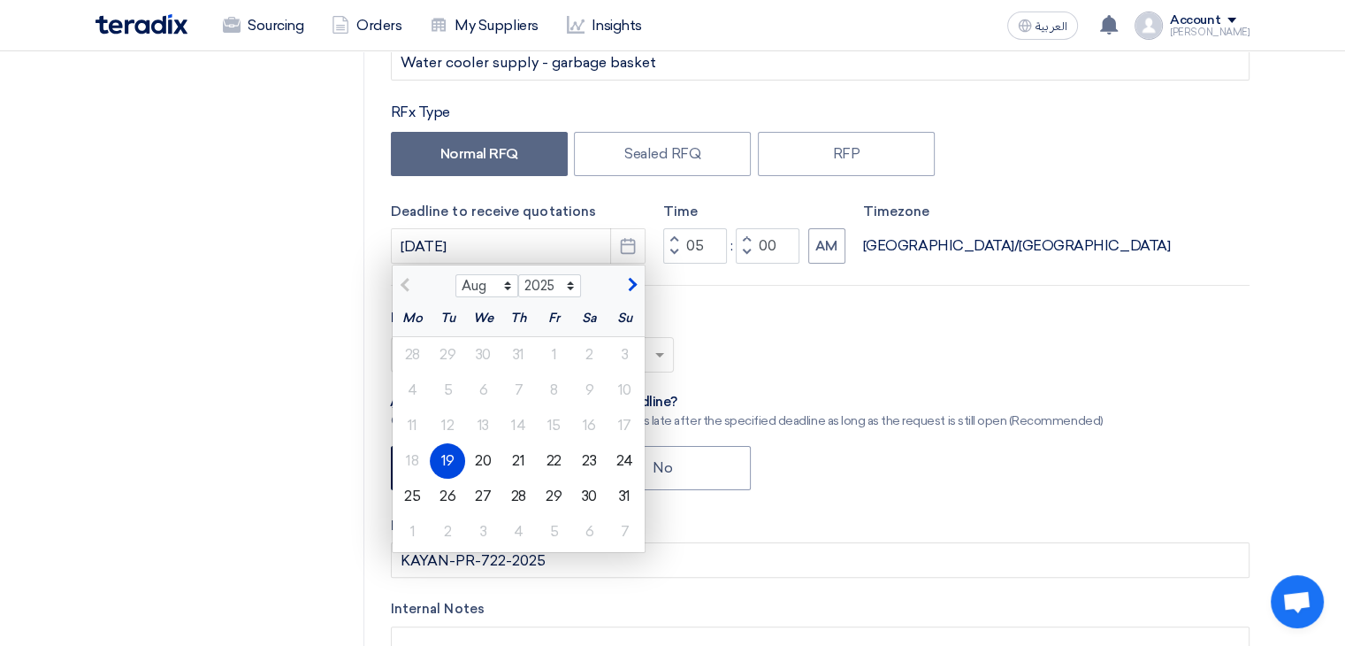
click at [449, 459] on div "19" at bounding box center [447, 460] width 35 height 35
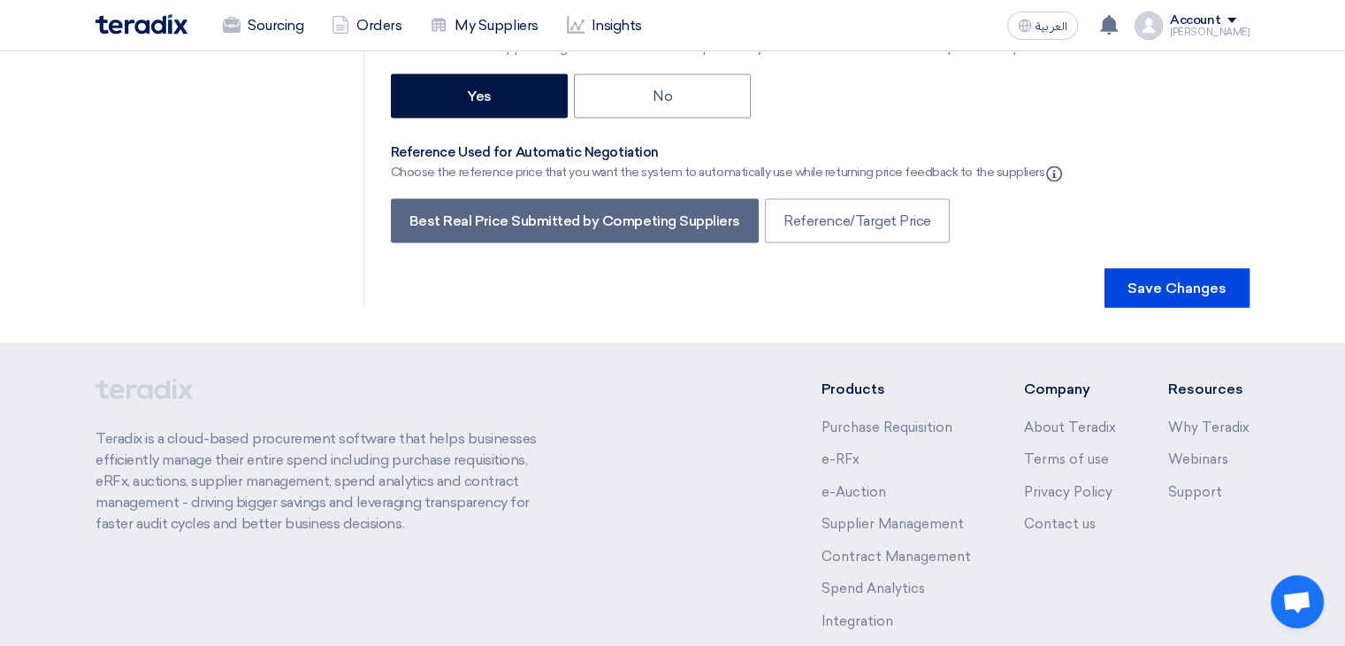
scroll to position [3294, 0]
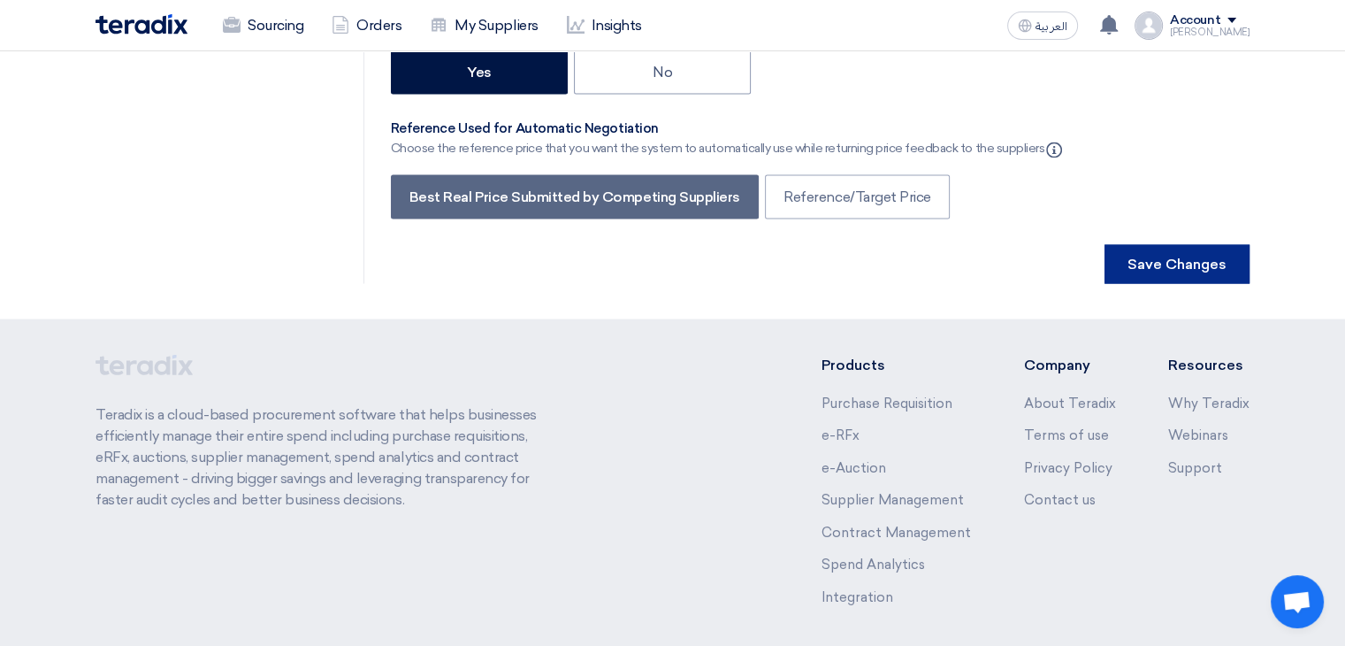
click at [1181, 244] on button "Save Changes" at bounding box center [1177, 263] width 145 height 39
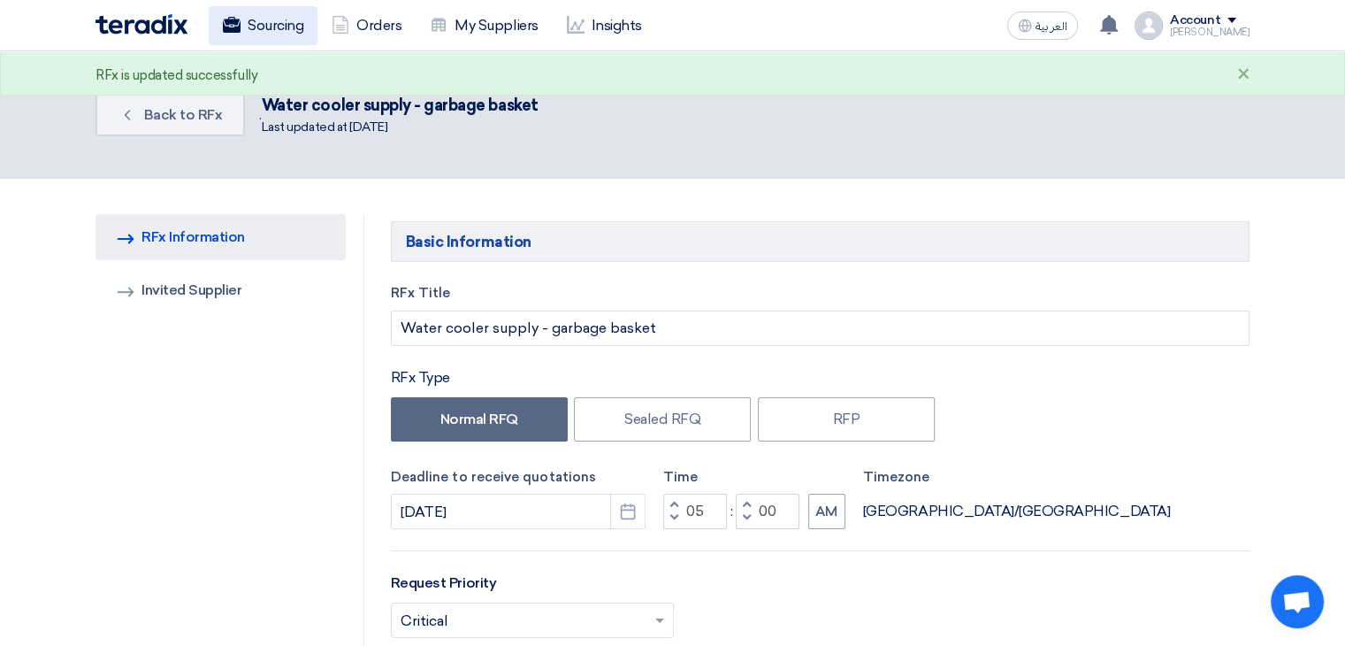
click at [259, 31] on link "Sourcing" at bounding box center [263, 25] width 109 height 39
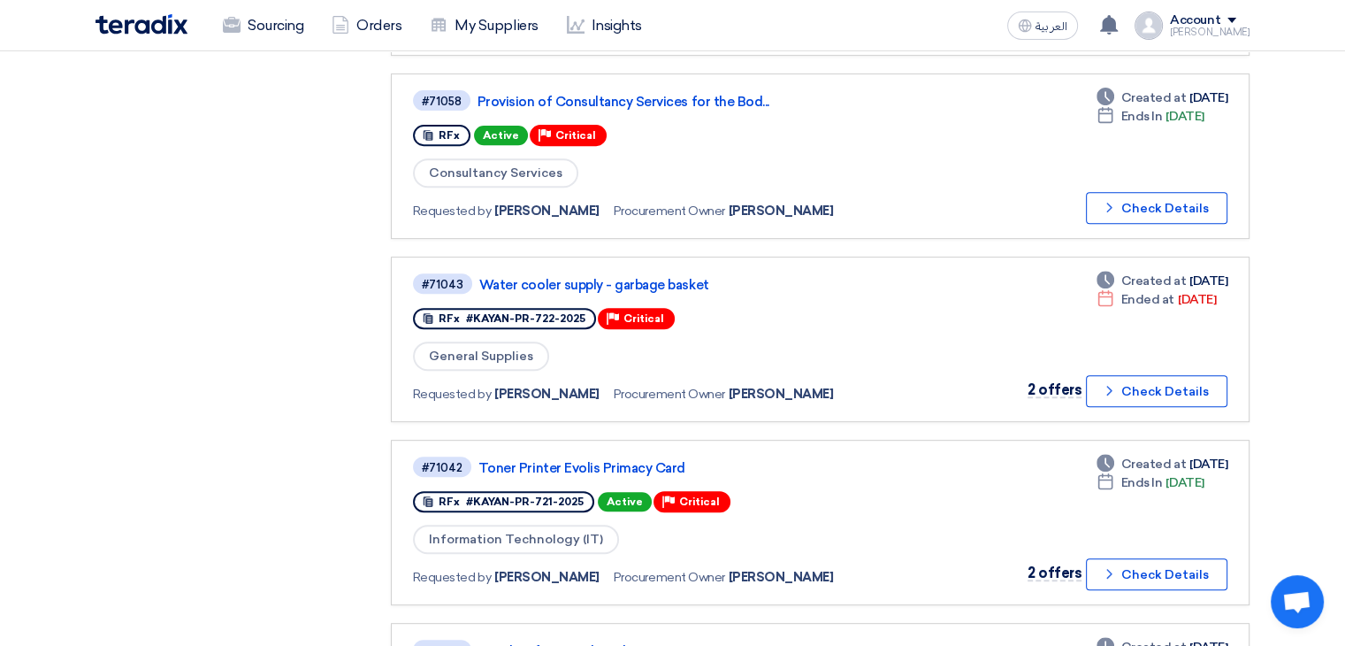
scroll to position [708, 0]
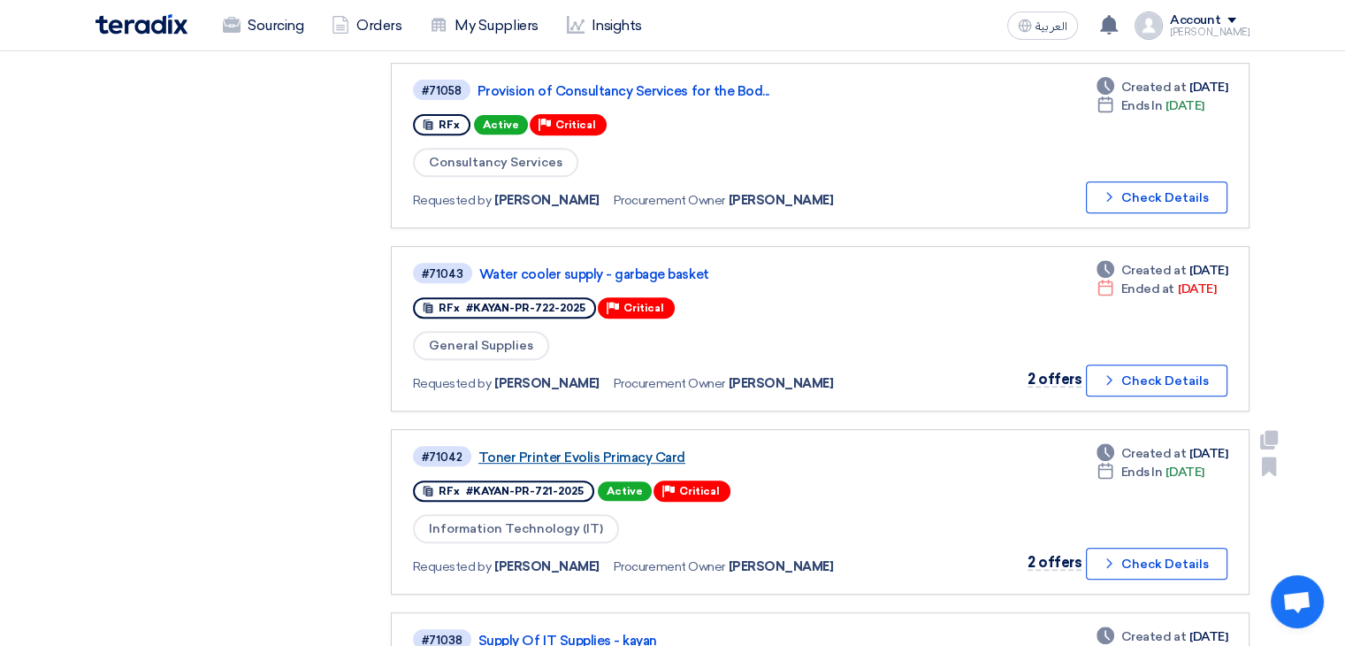
click at [597, 449] on link "Toner Printer Evolis Primacy Card" at bounding box center [699, 457] width 442 height 16
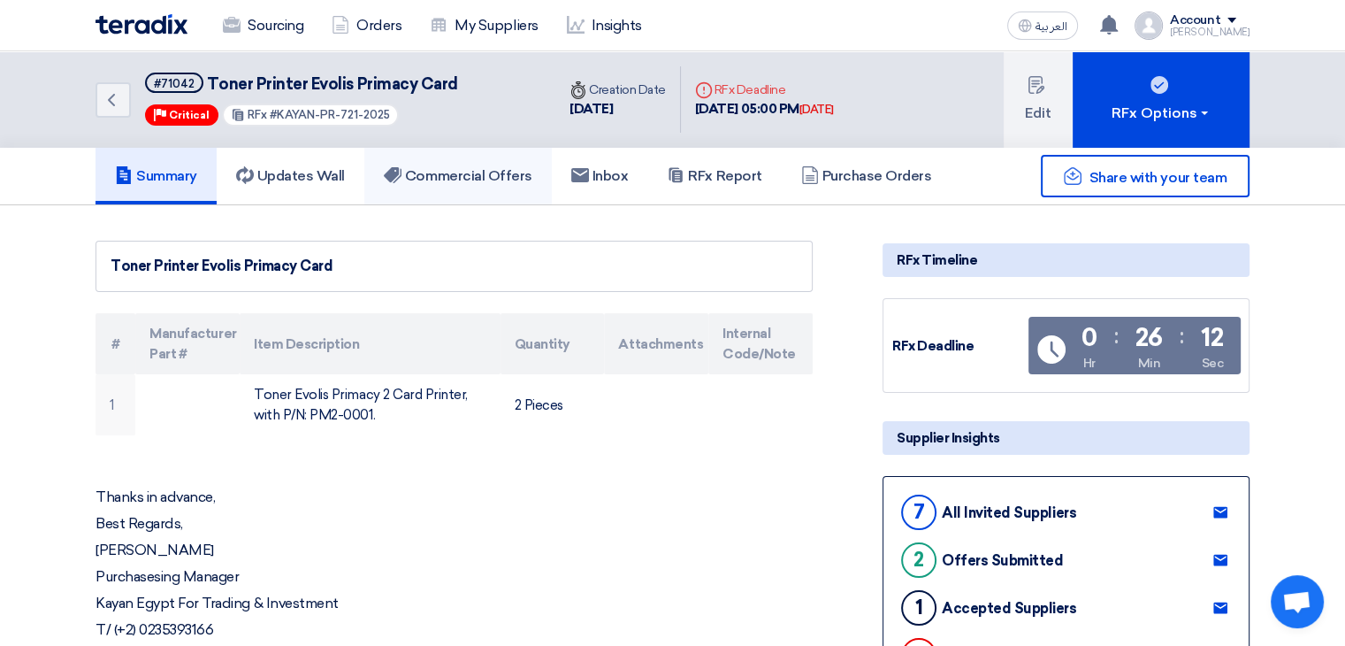
click at [498, 183] on h5 "Commercial Offers" at bounding box center [458, 176] width 149 height 18
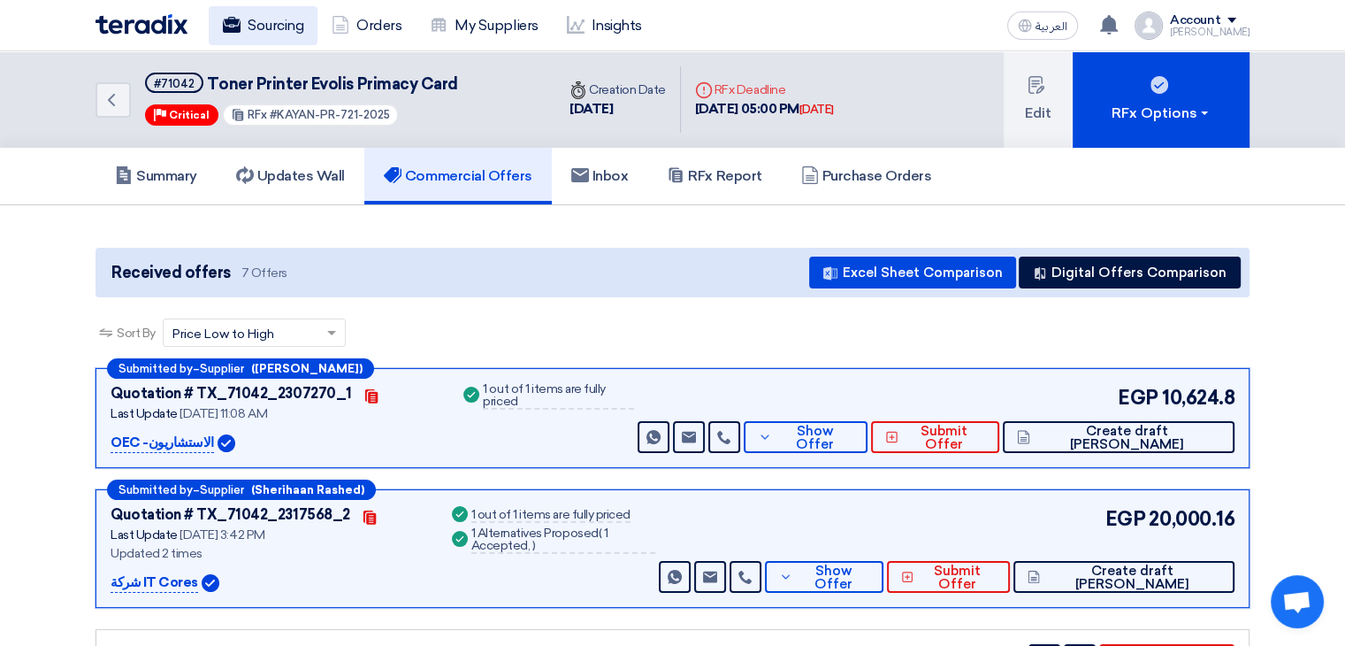
click at [280, 33] on link "Sourcing" at bounding box center [263, 25] width 109 height 39
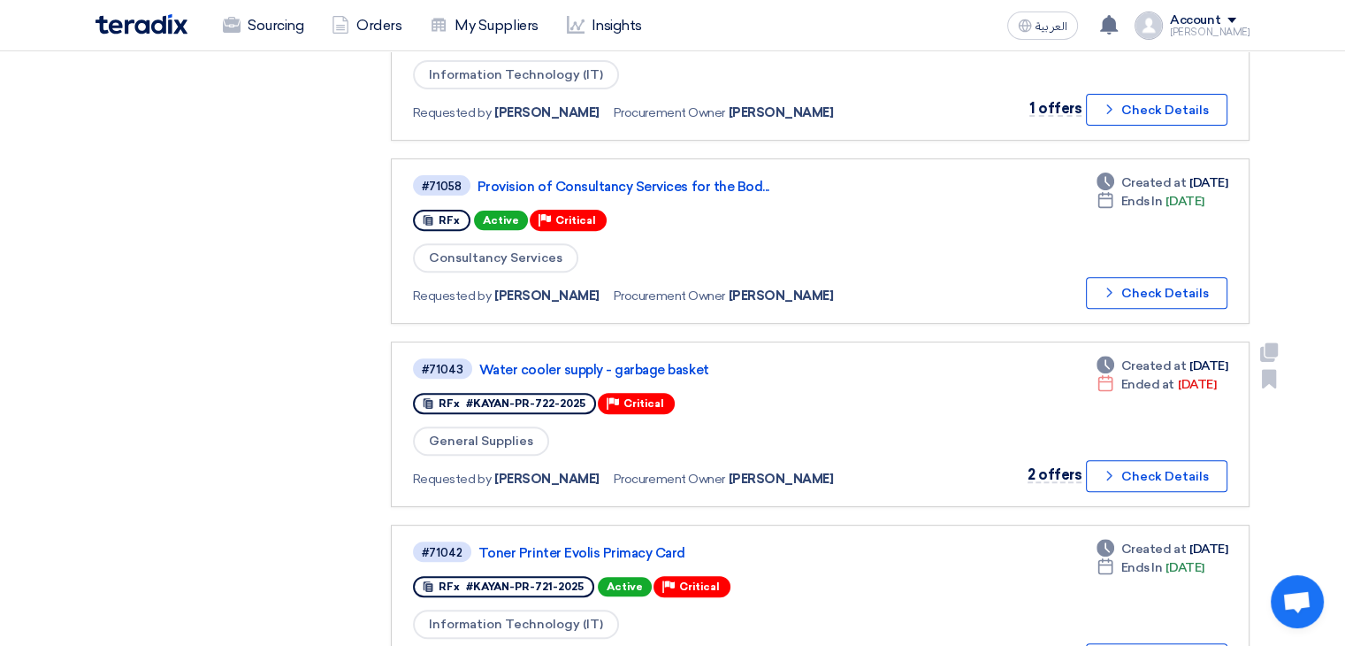
scroll to position [619, 0]
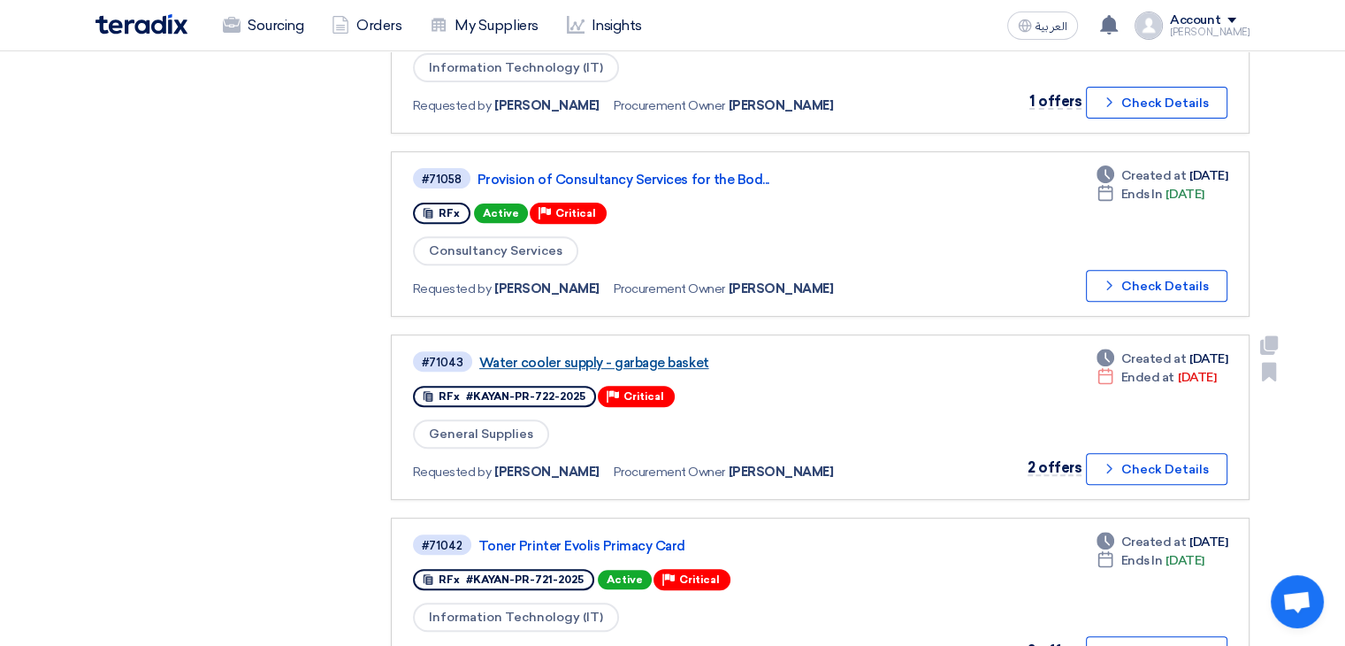
click at [624, 355] on link "Water cooler supply - garbage basket" at bounding box center [700, 363] width 442 height 16
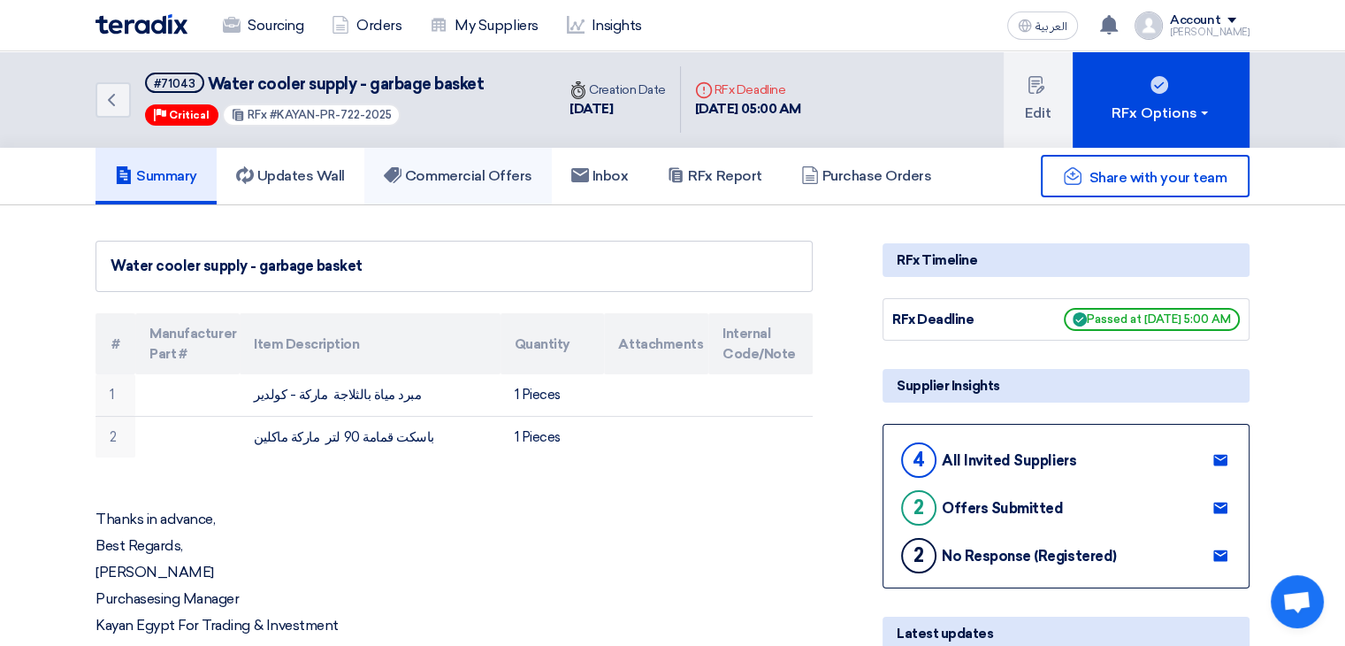
click at [440, 185] on link "Commercial Offers" at bounding box center [458, 176] width 188 height 57
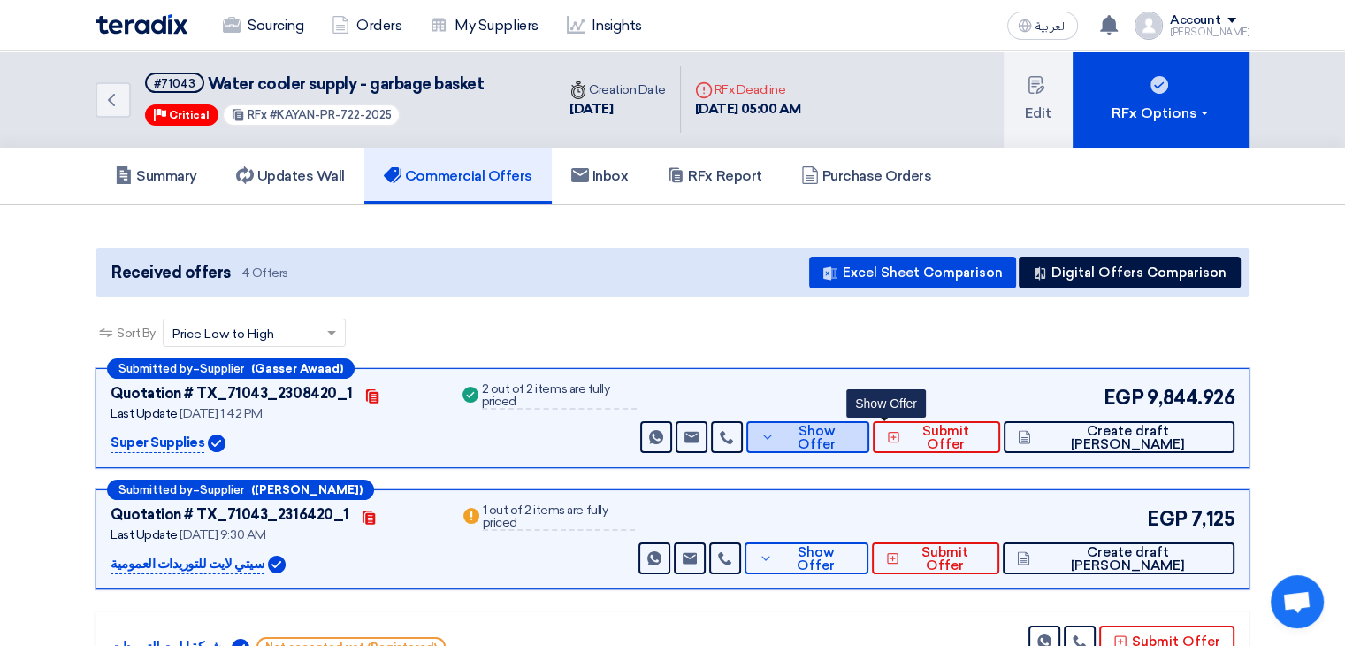
click at [856, 433] on span "Show Offer" at bounding box center [817, 438] width 77 height 27
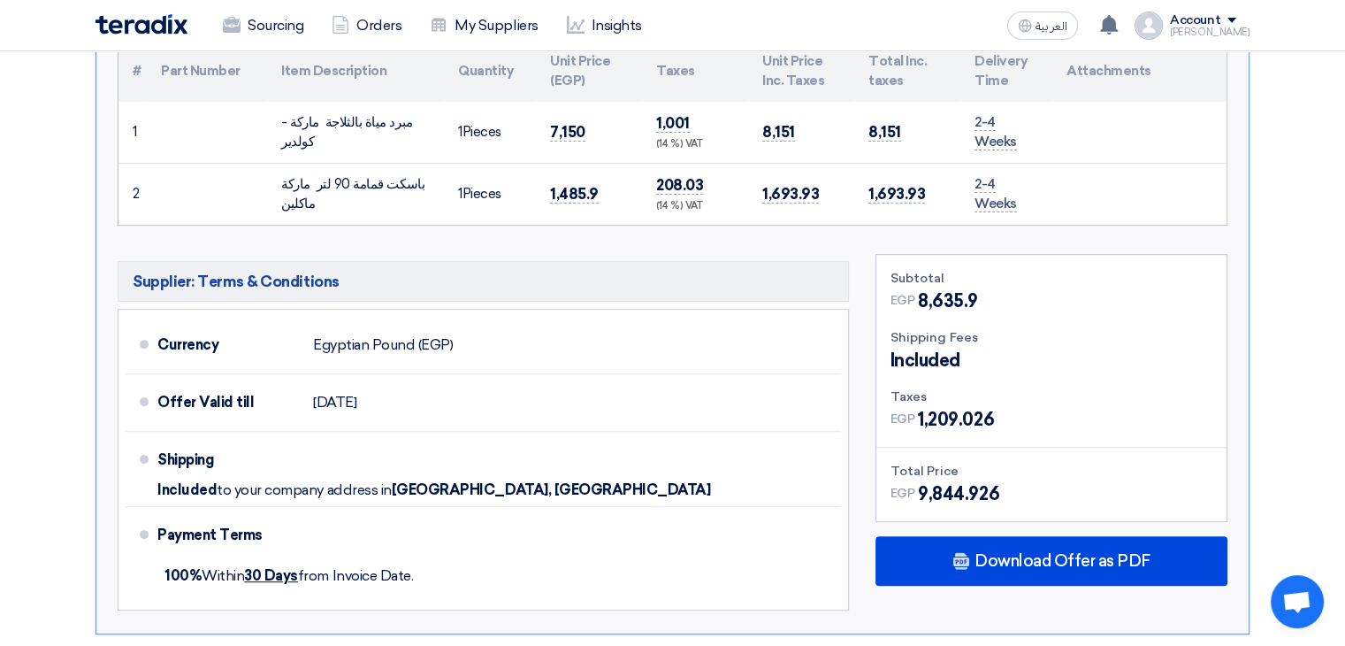
scroll to position [708, 0]
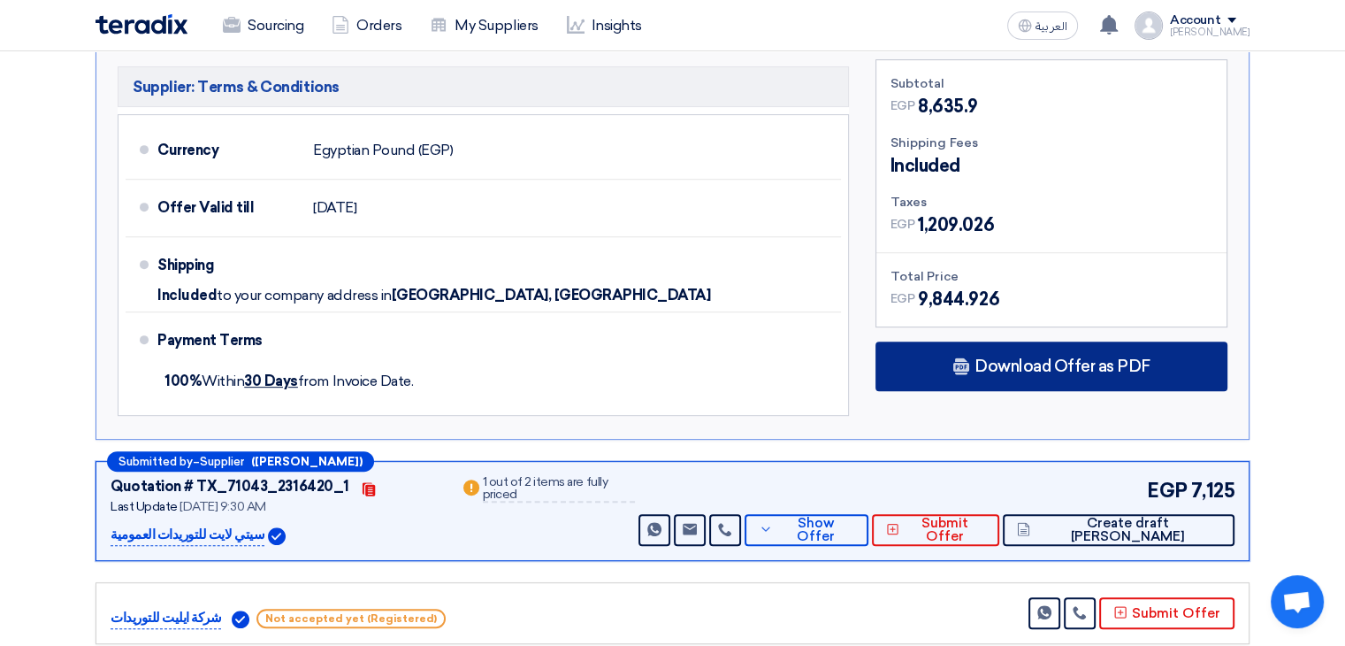
click at [1032, 367] on span "Download Offer as PDF" at bounding box center [1063, 366] width 176 height 16
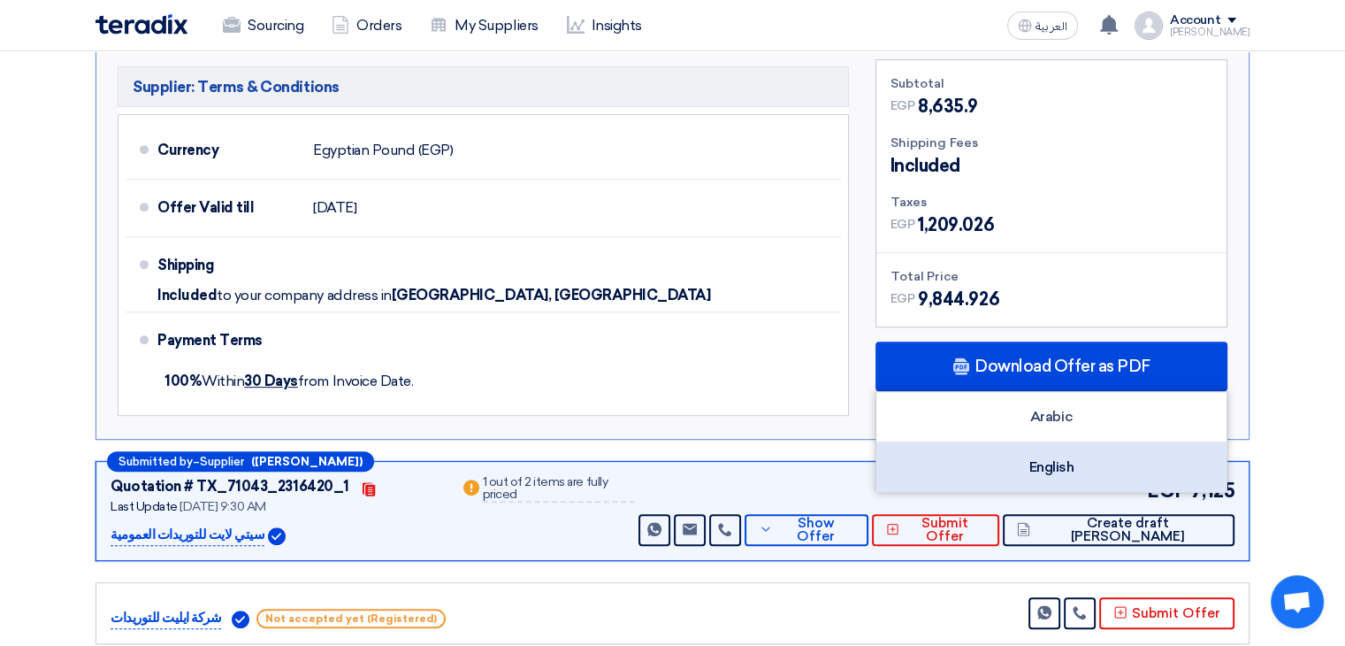
click at [1037, 463] on div "English" at bounding box center [1051, 467] width 350 height 50
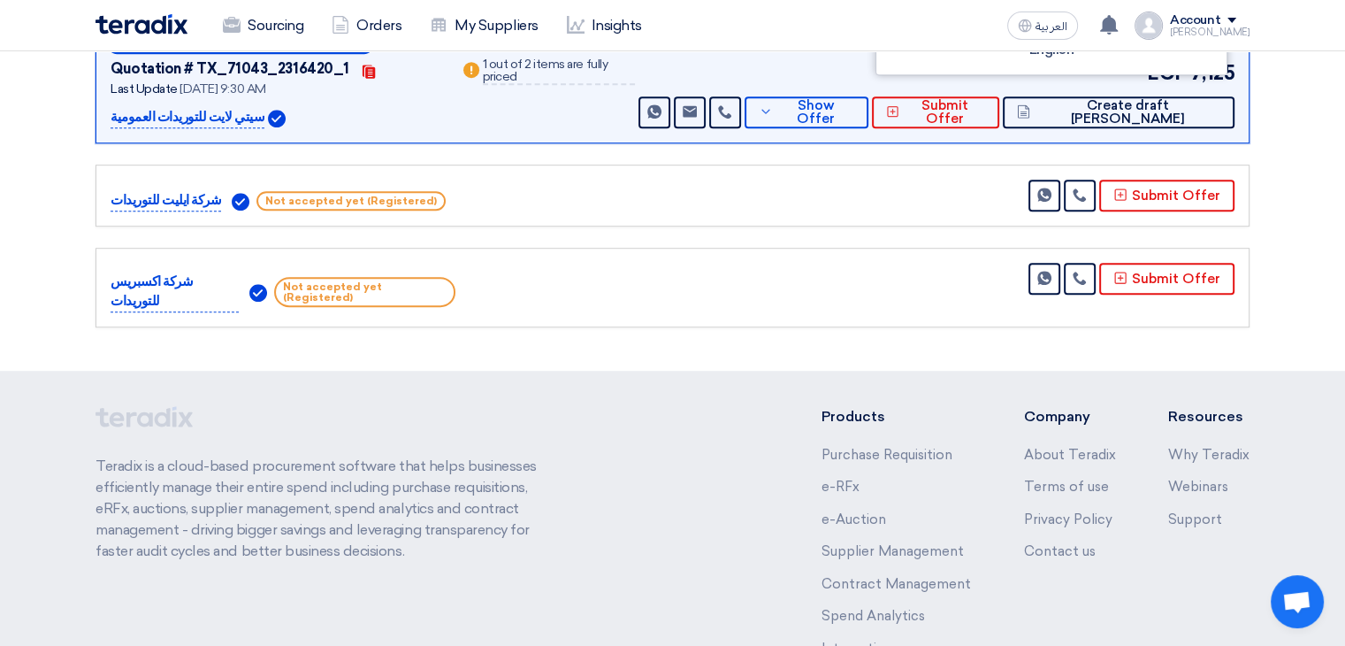
scroll to position [1150, 0]
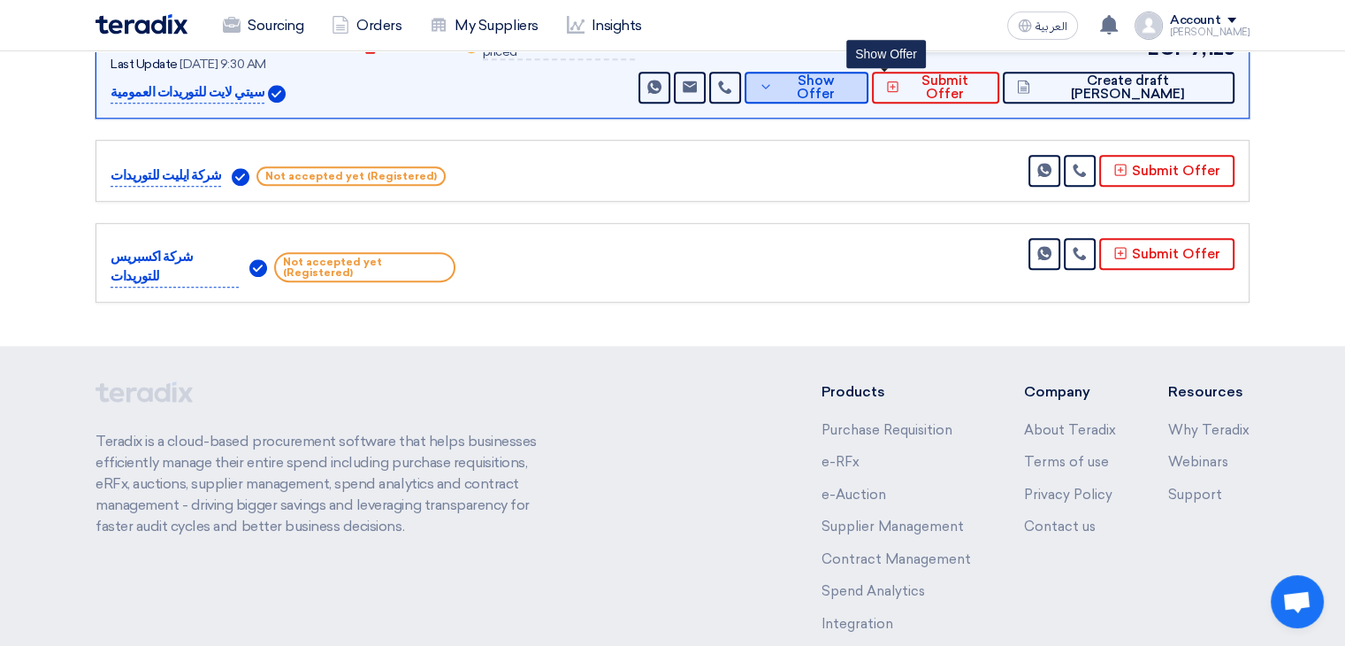
click at [854, 82] on span "Show Offer" at bounding box center [815, 87] width 77 height 27
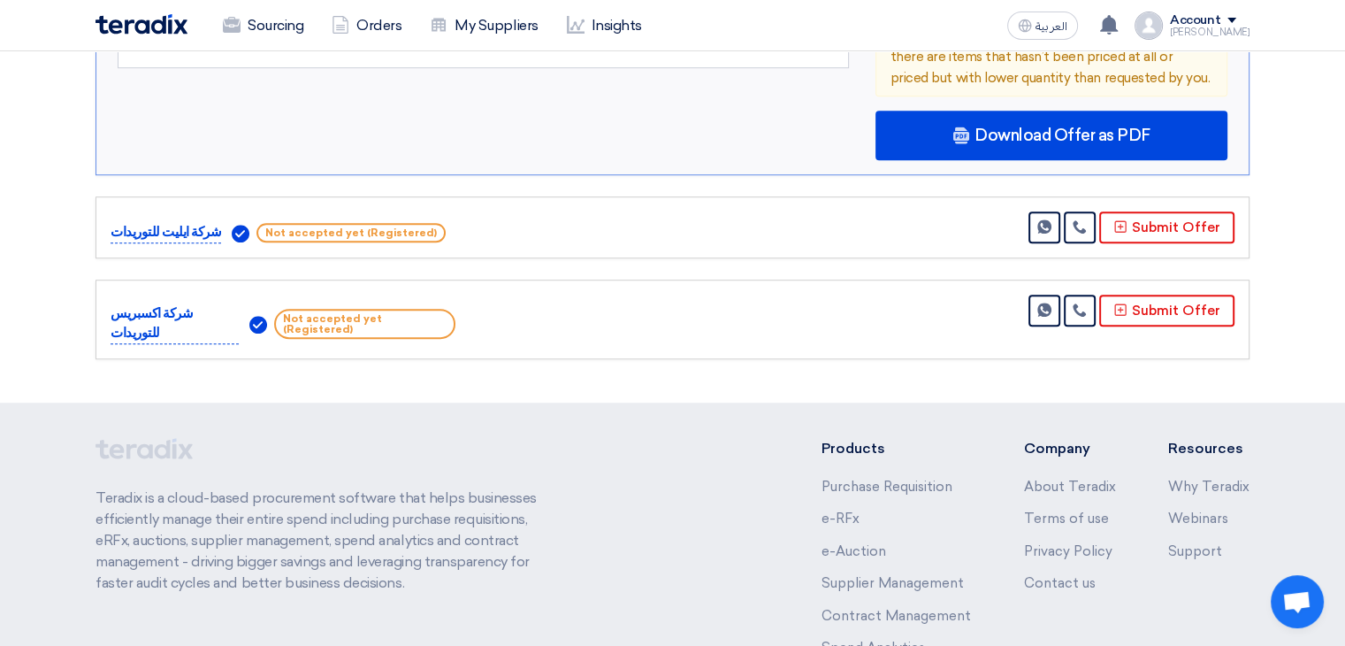
scroll to position [1238, 0]
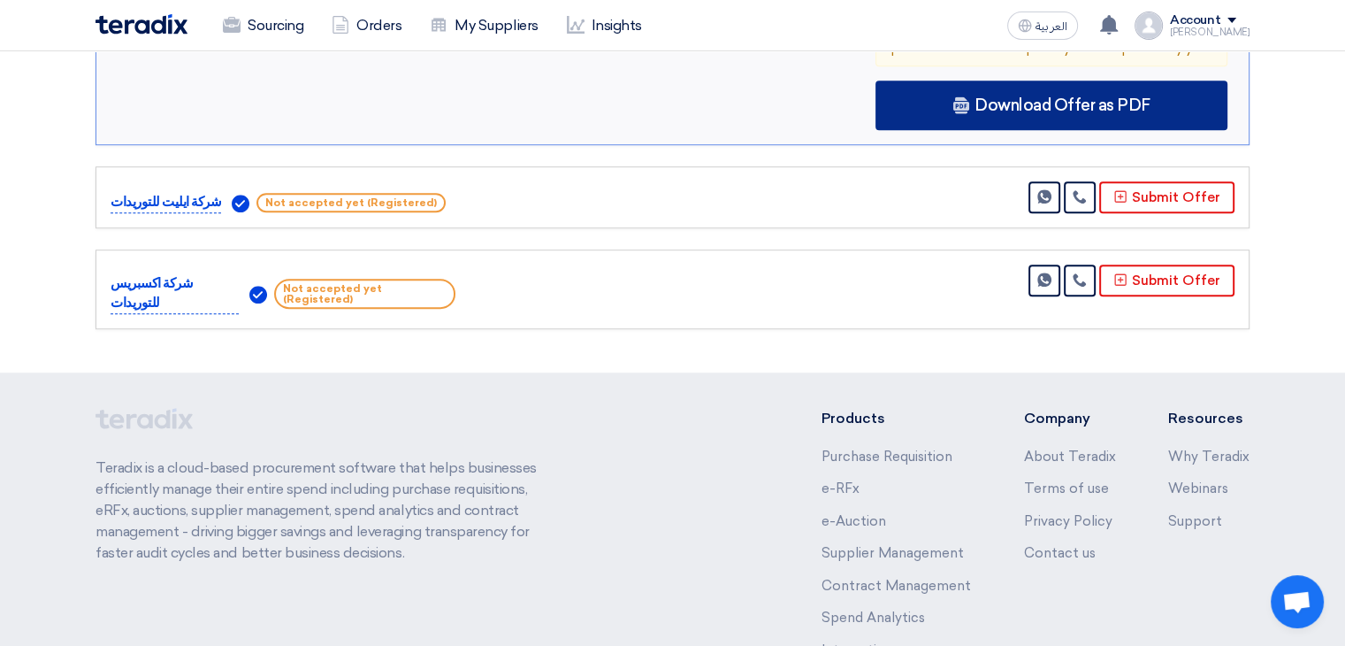
click at [1038, 104] on span "Download Offer as PDF" at bounding box center [1063, 105] width 176 height 16
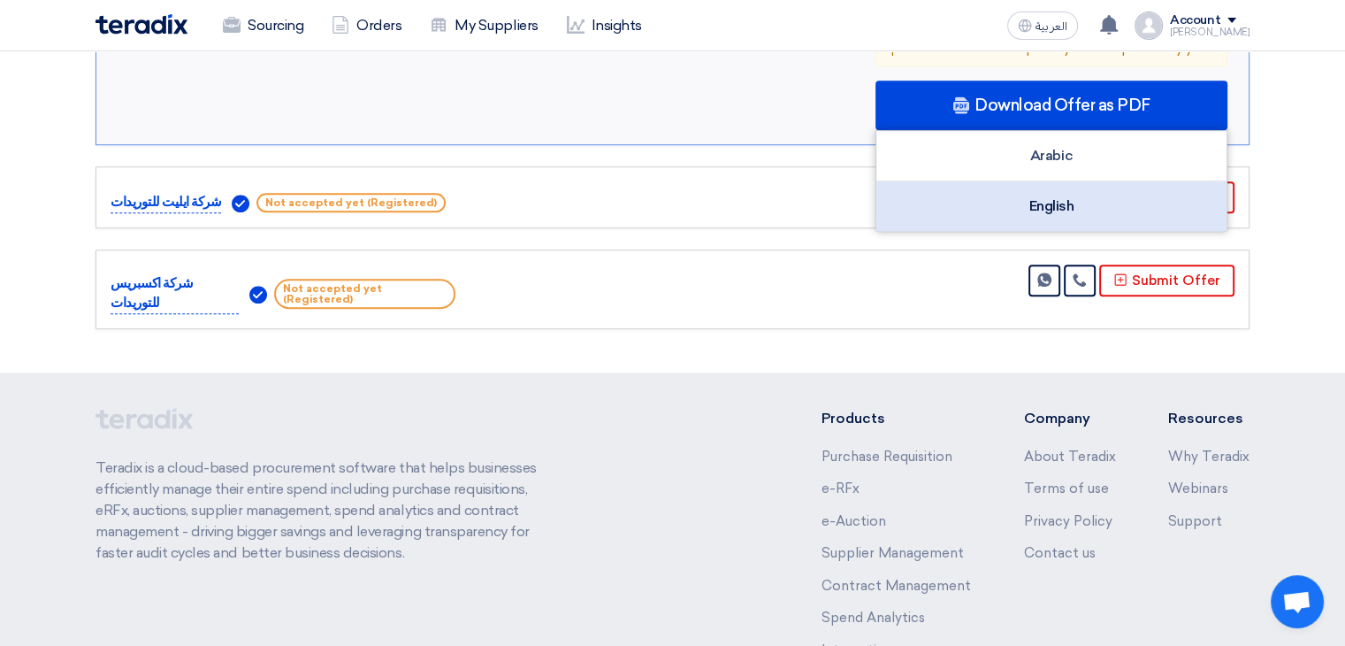
click at [1044, 201] on div "English" at bounding box center [1051, 206] width 350 height 50
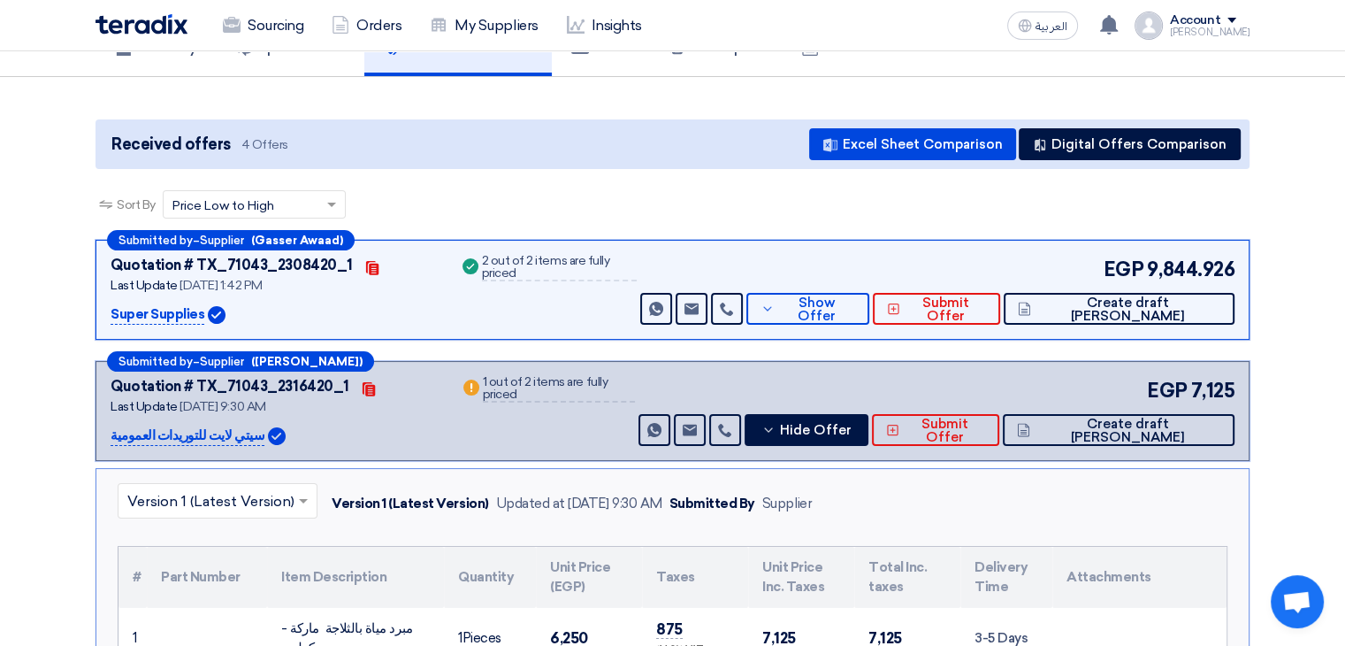
scroll to position [0, 0]
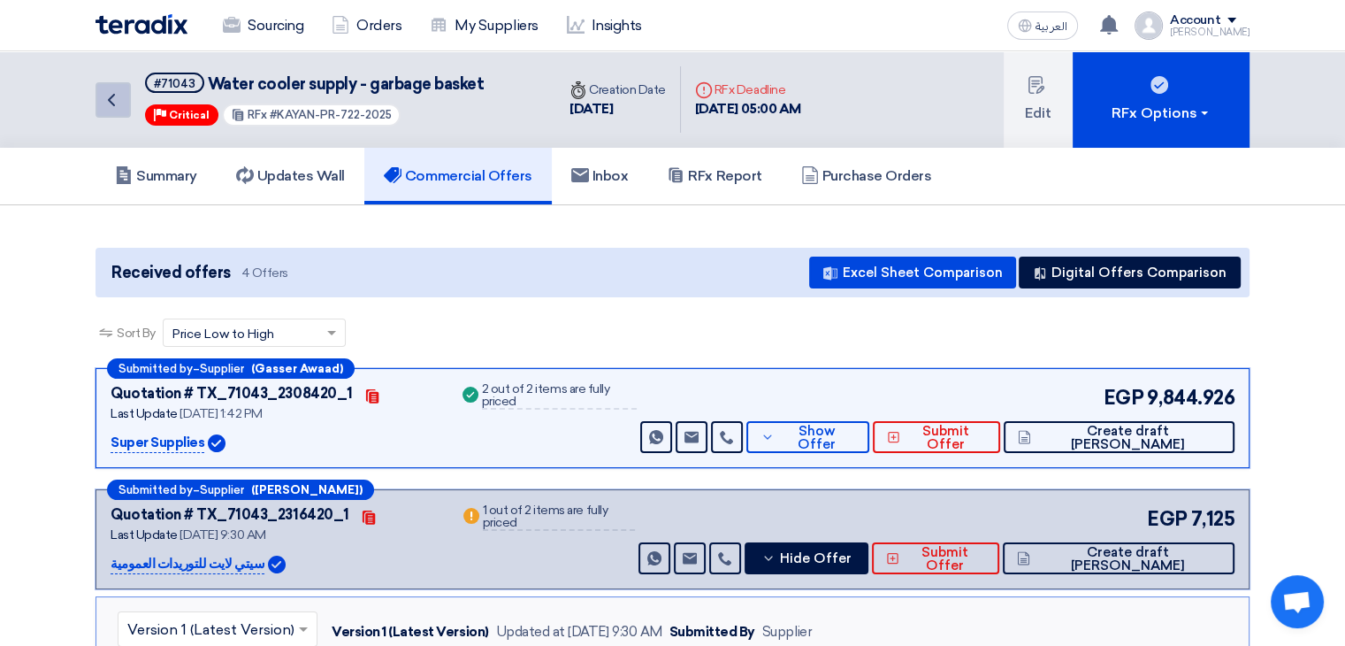
click at [113, 99] on icon "Back" at bounding box center [111, 99] width 21 height 21
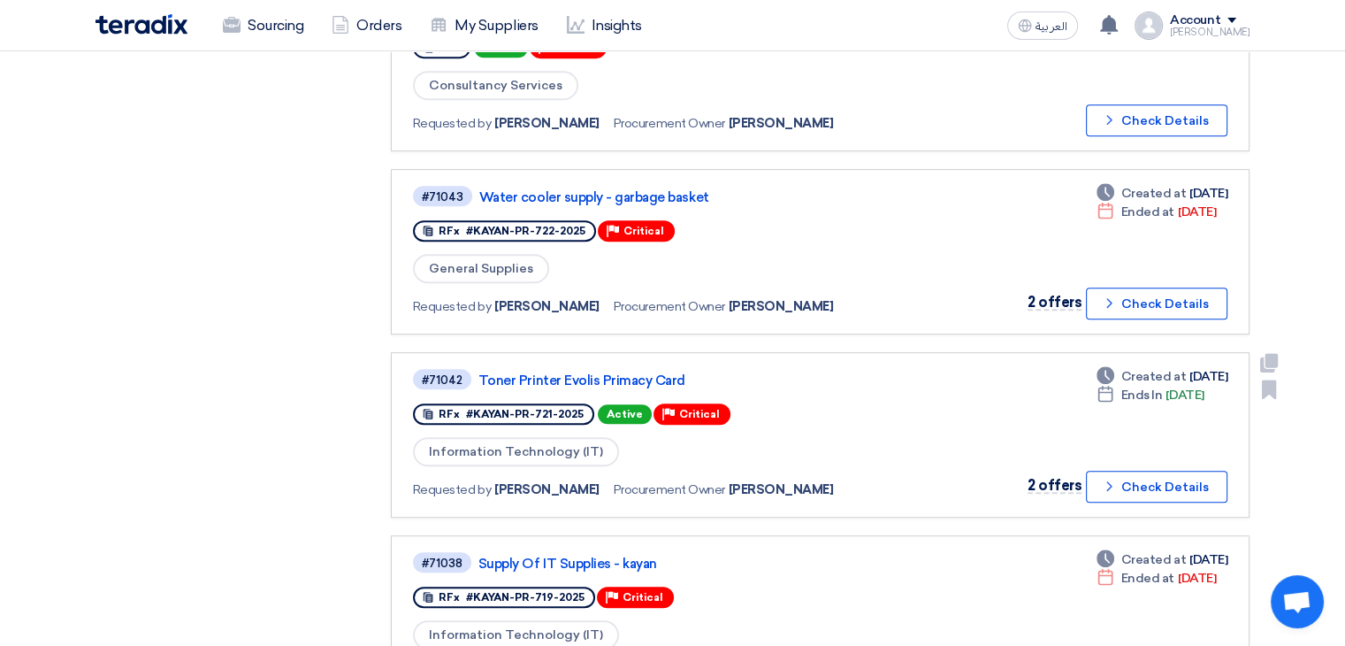
scroll to position [796, 0]
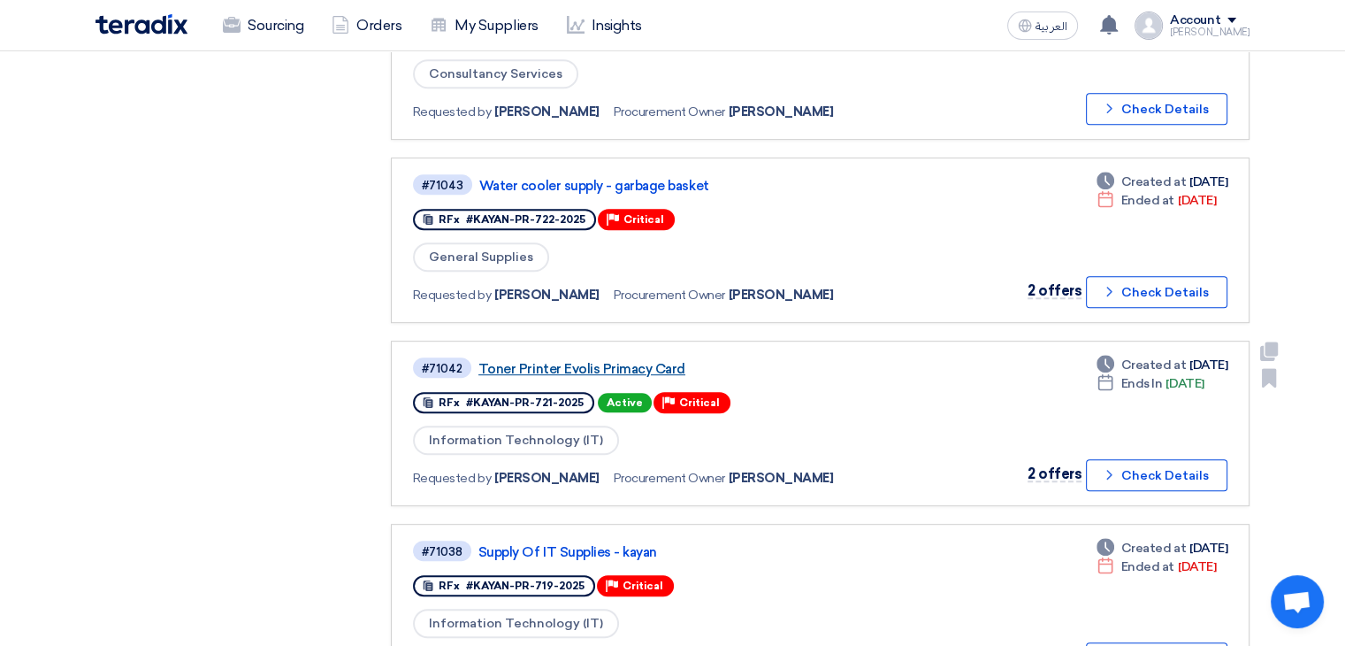
click at [610, 361] on link "Toner Printer Evolis Primacy Card" at bounding box center [699, 369] width 442 height 16
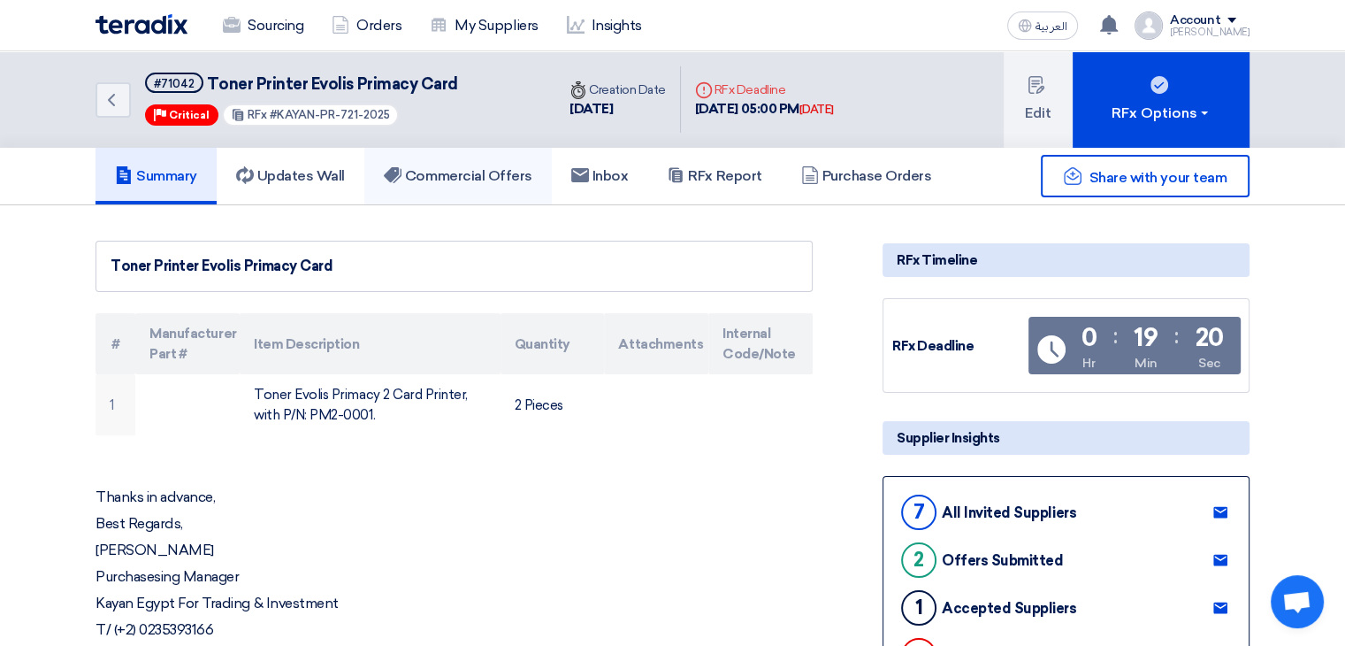
click at [436, 181] on h5 "Commercial Offers" at bounding box center [458, 176] width 149 height 18
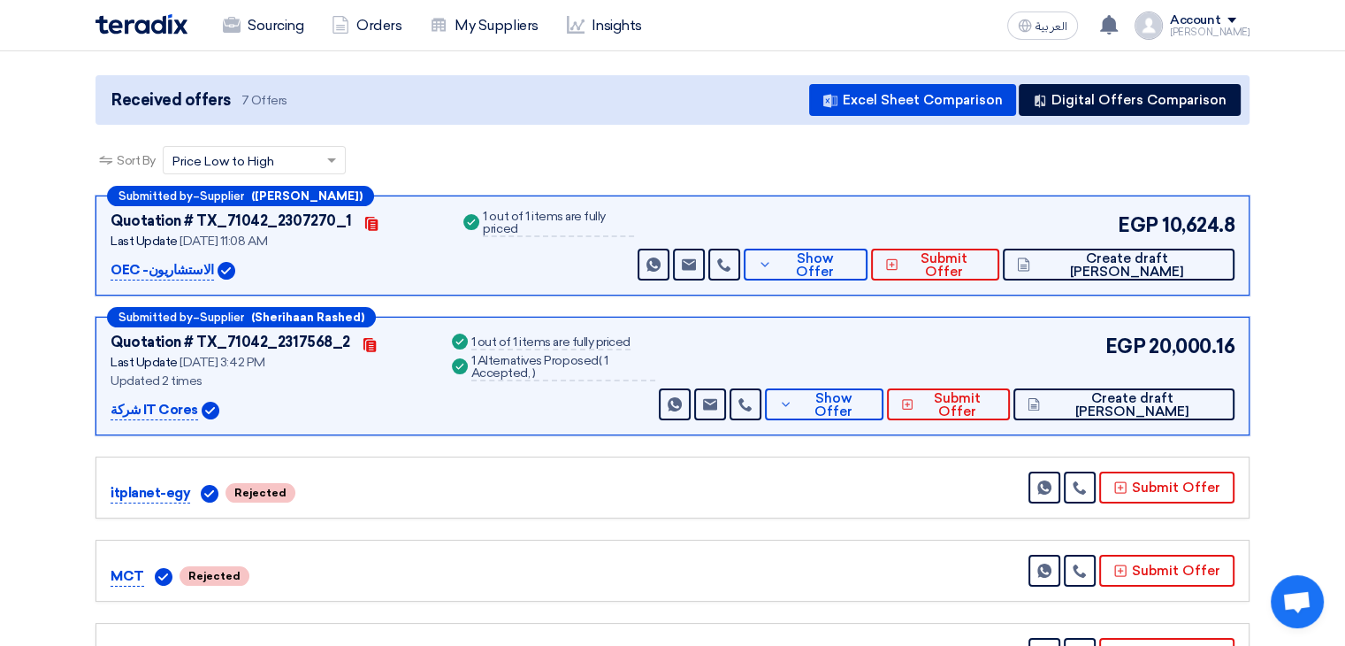
scroll to position [177, 0]
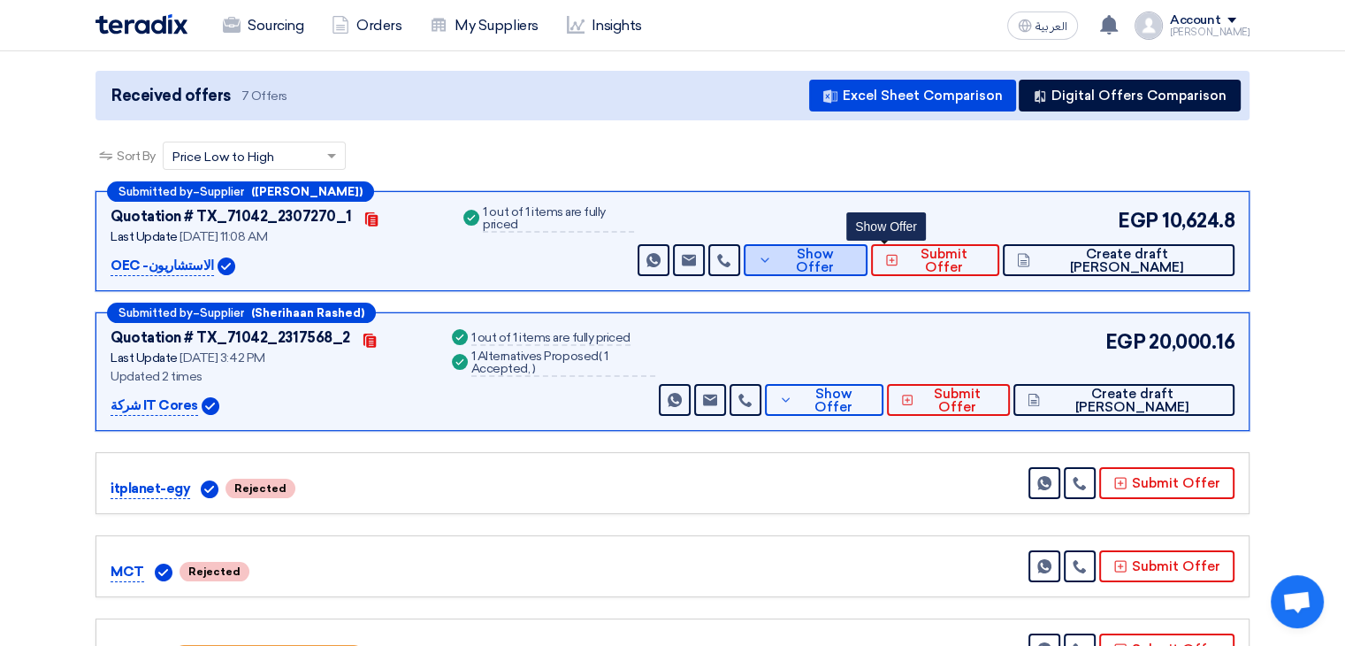
click at [772, 261] on icon at bounding box center [765, 260] width 14 height 14
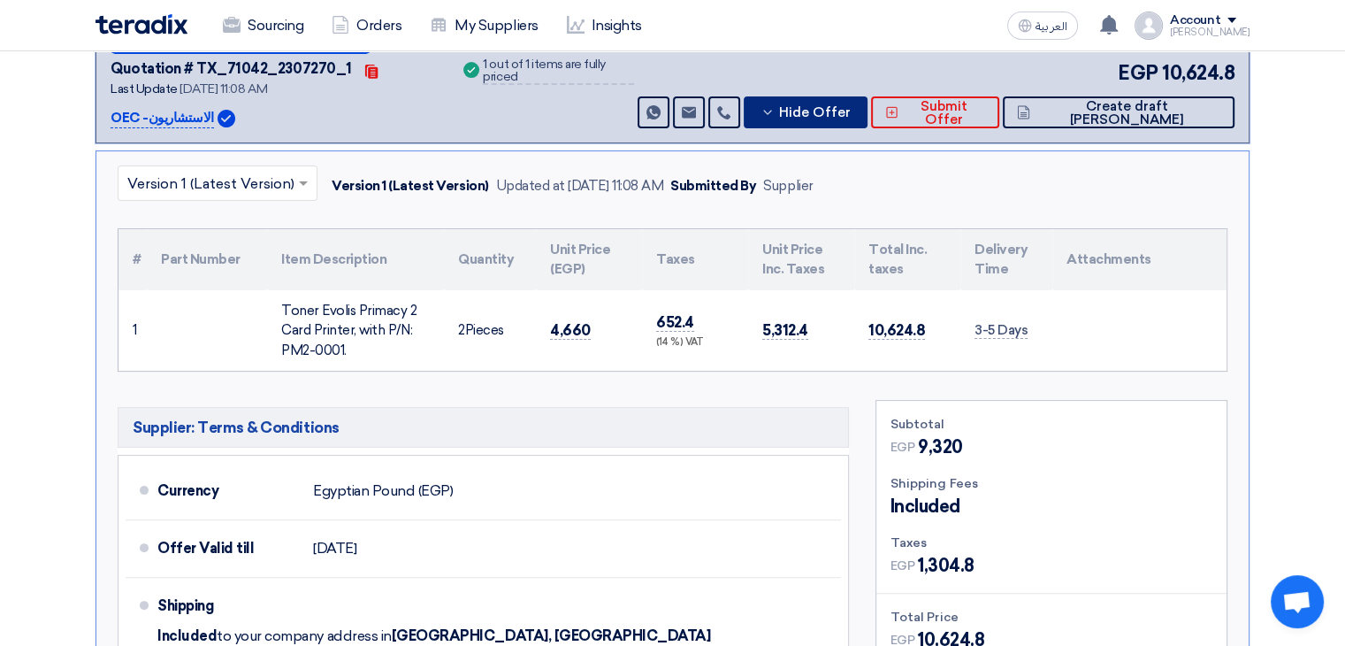
scroll to position [531, 0]
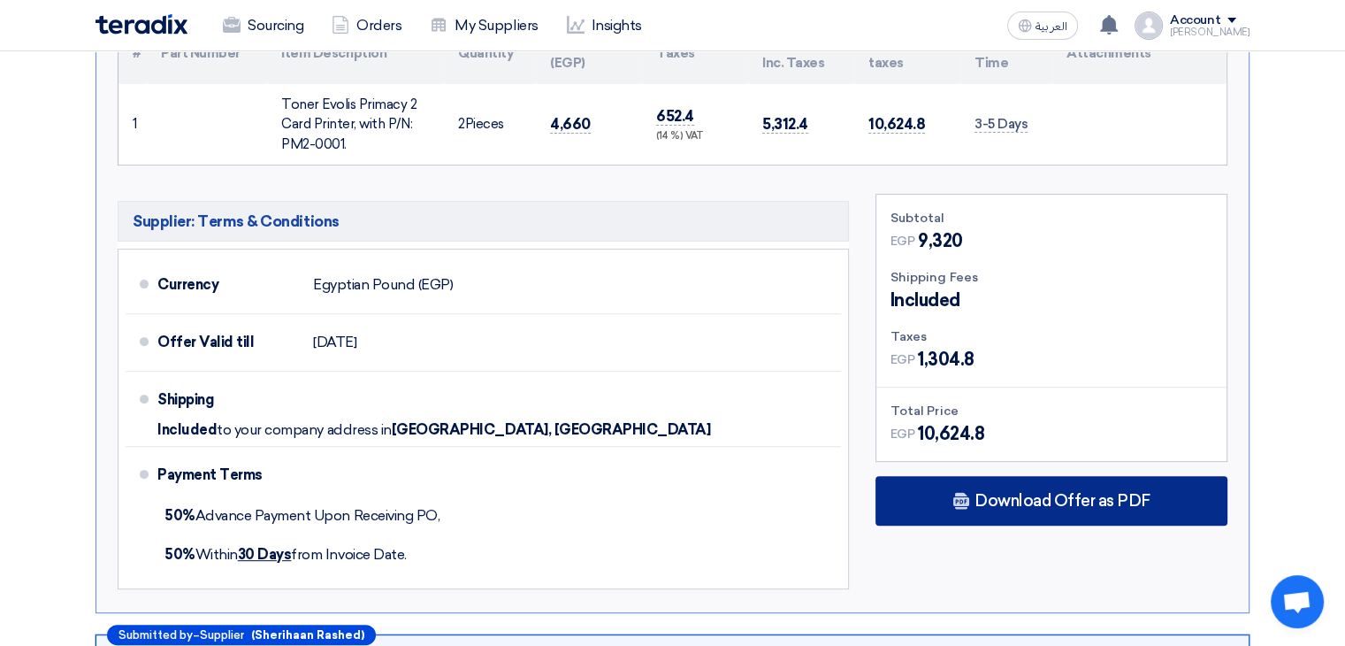
click at [1043, 493] on span "Download Offer as PDF" at bounding box center [1063, 501] width 176 height 16
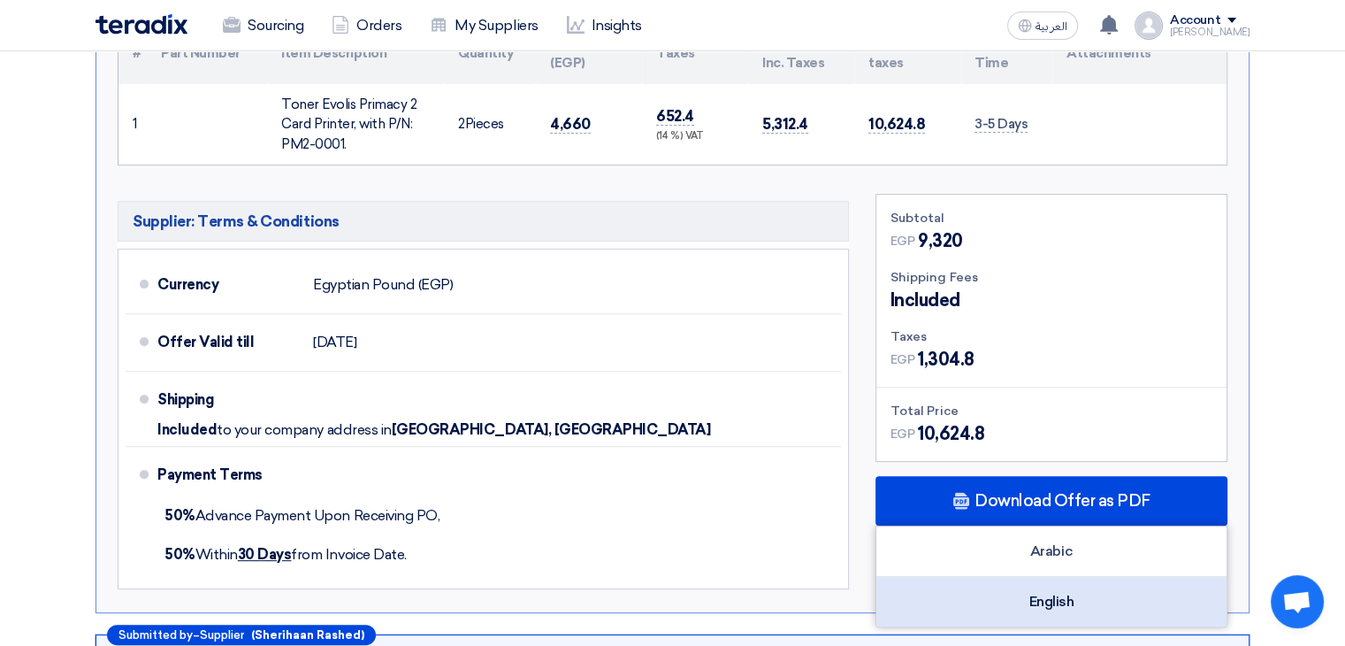
click at [1077, 585] on div "English" at bounding box center [1051, 602] width 350 height 50
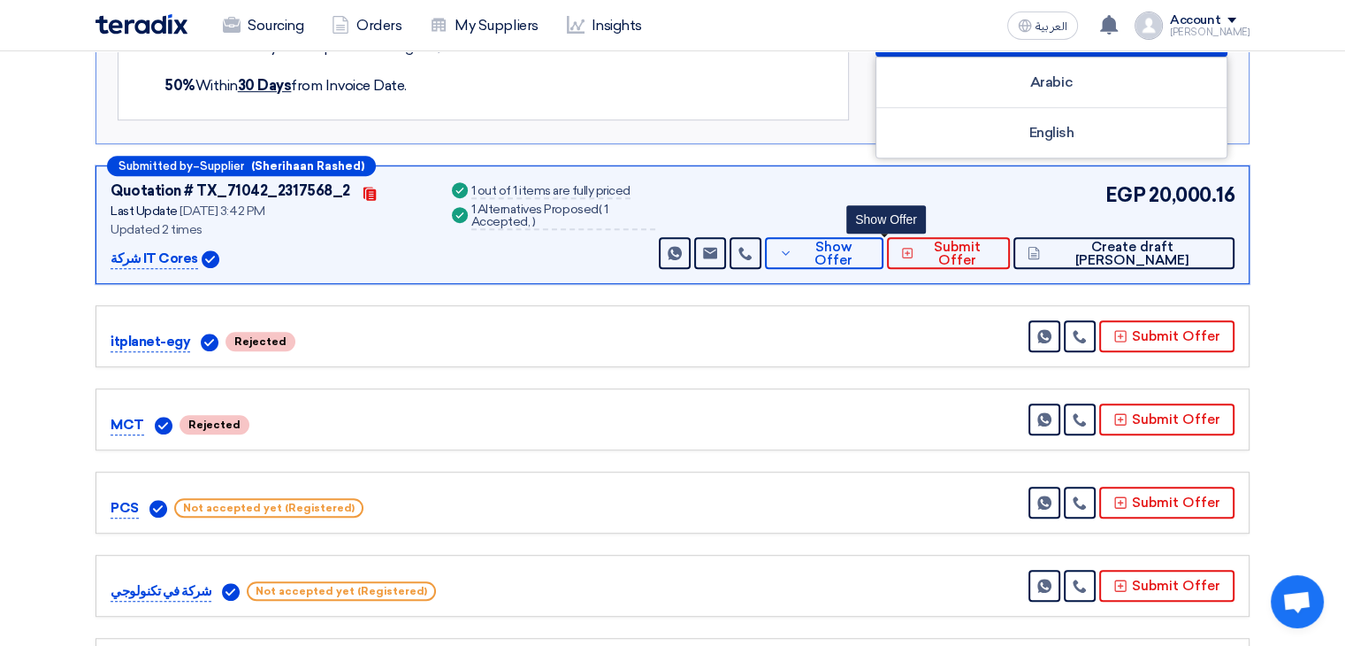
scroll to position [1061, 0]
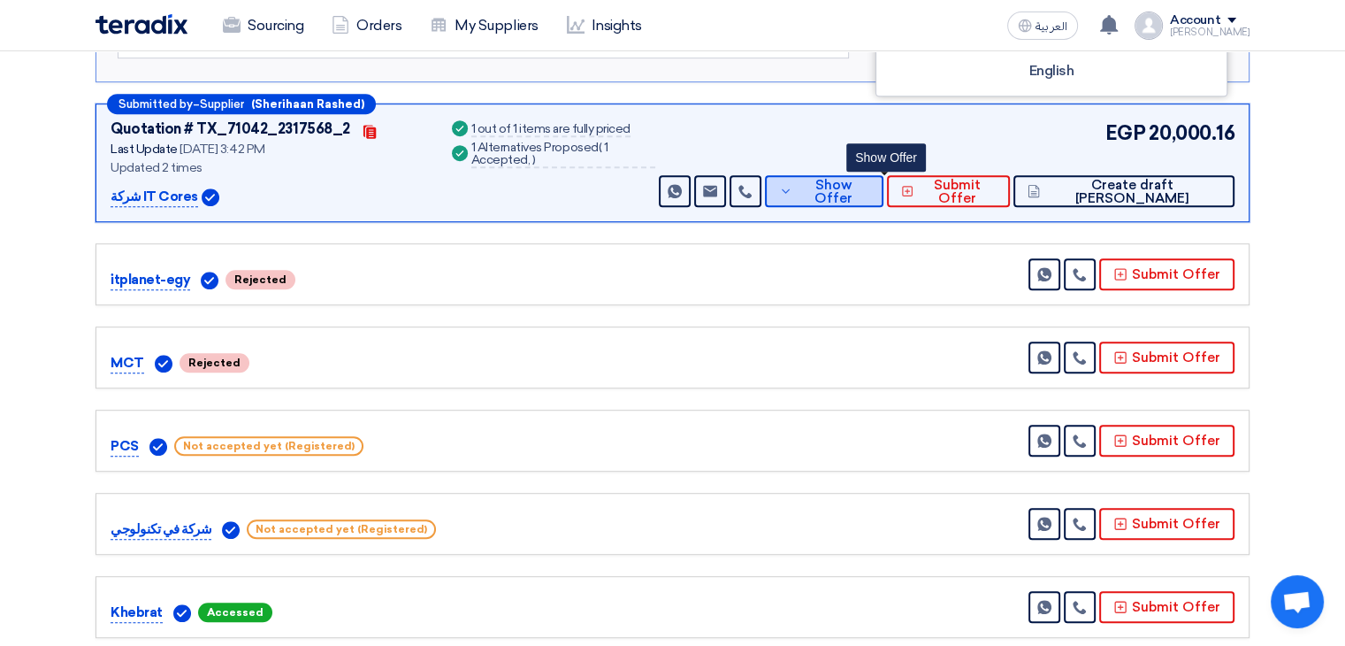
click at [869, 187] on span "Show Offer" at bounding box center [833, 192] width 73 height 27
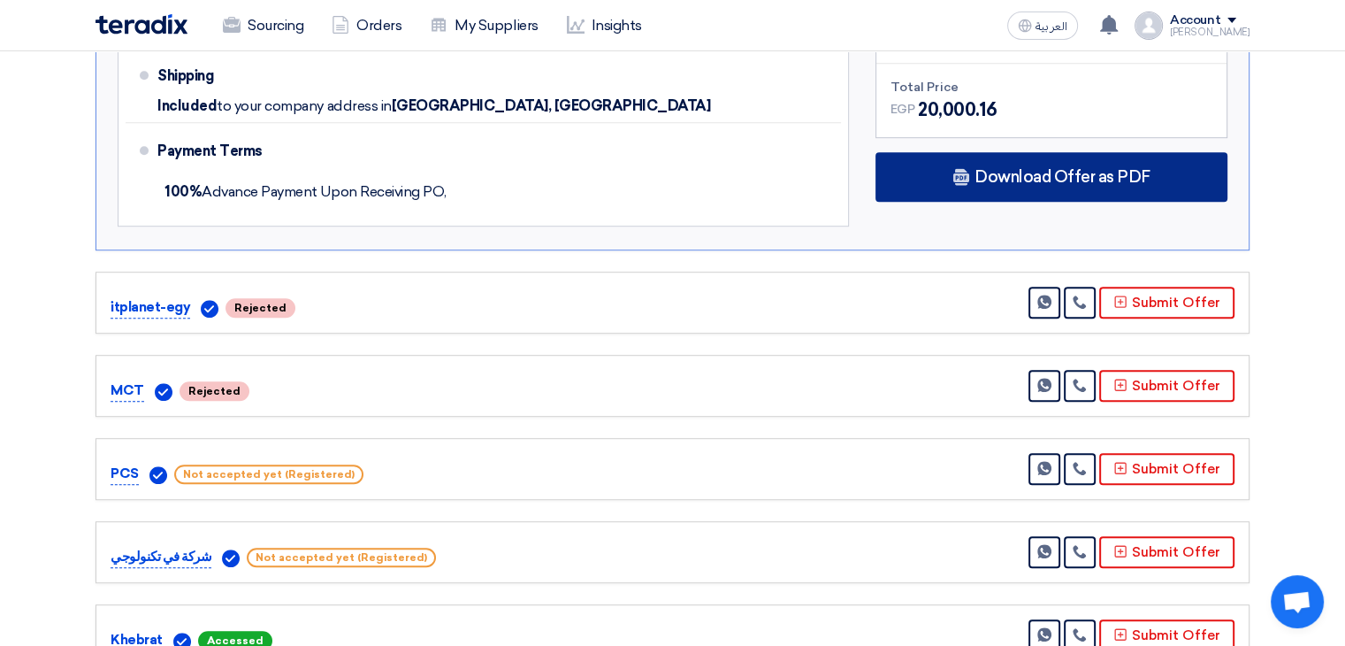
click at [1026, 186] on div "Download Offer as PDF" at bounding box center [1052, 177] width 352 height 50
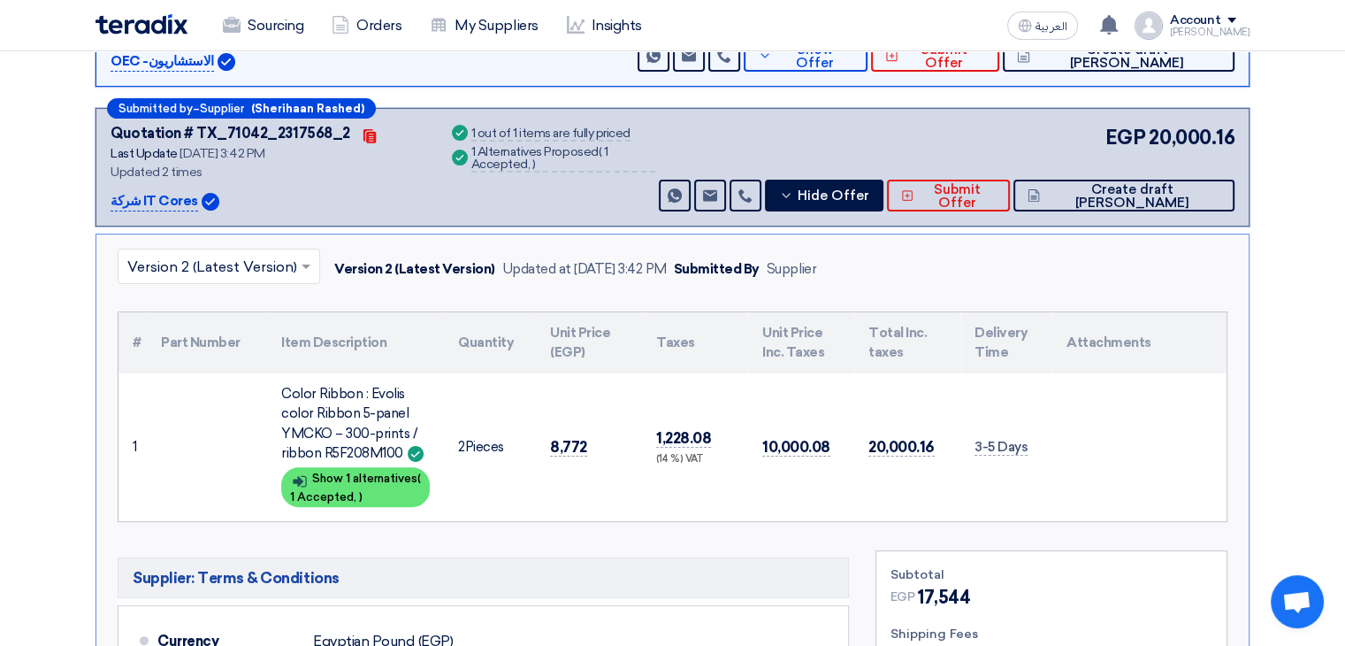
scroll to position [354, 0]
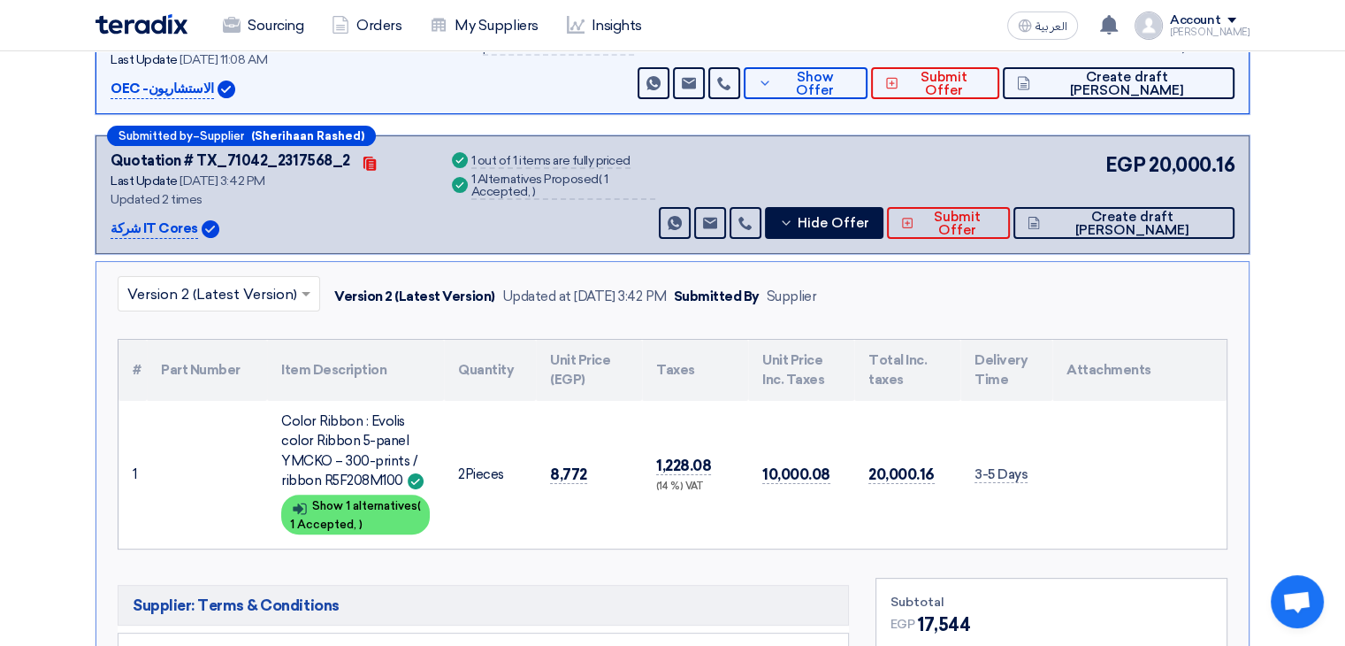
drag, startPoint x: 109, startPoint y: 224, endPoint x: 198, endPoint y: 227, distance: 89.4
click at [198, 227] on div "Submitted by – Supplier (Sherihaan Rashed) Quotation # TX_71042_2317568_2 Conta…" at bounding box center [673, 194] width 1154 height 119
copy div "شركة IT Cores"
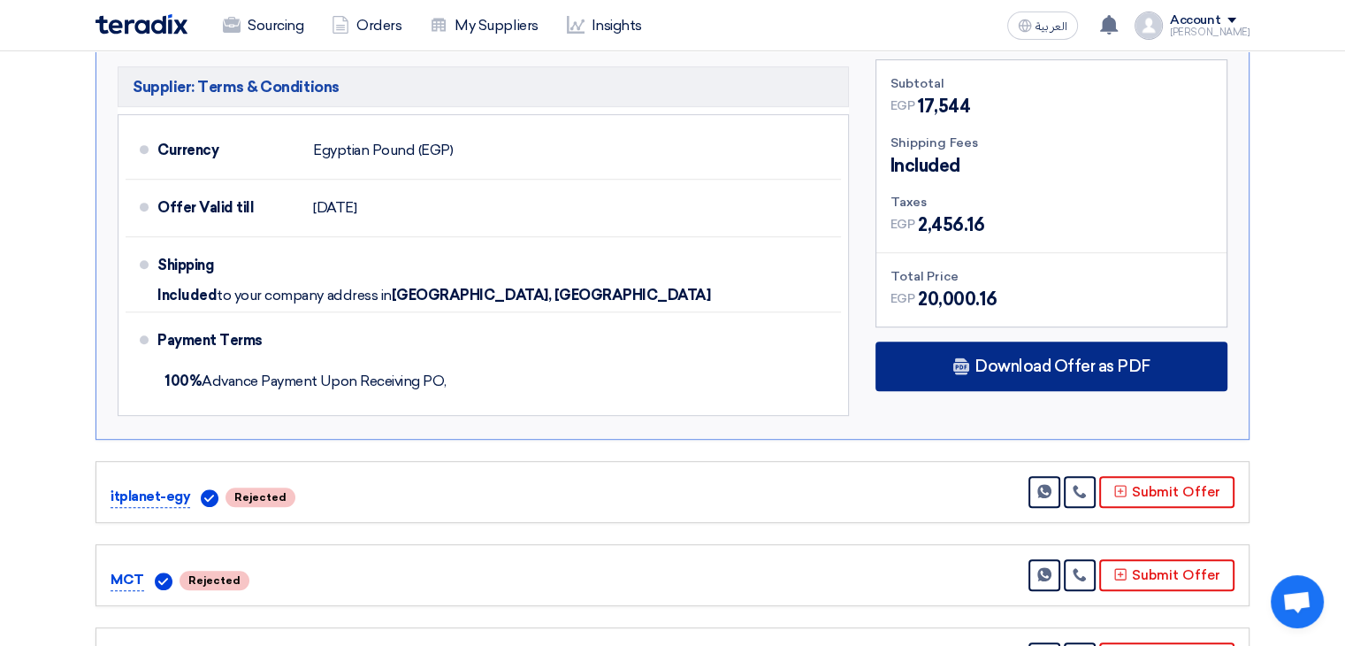
scroll to position [884, 0]
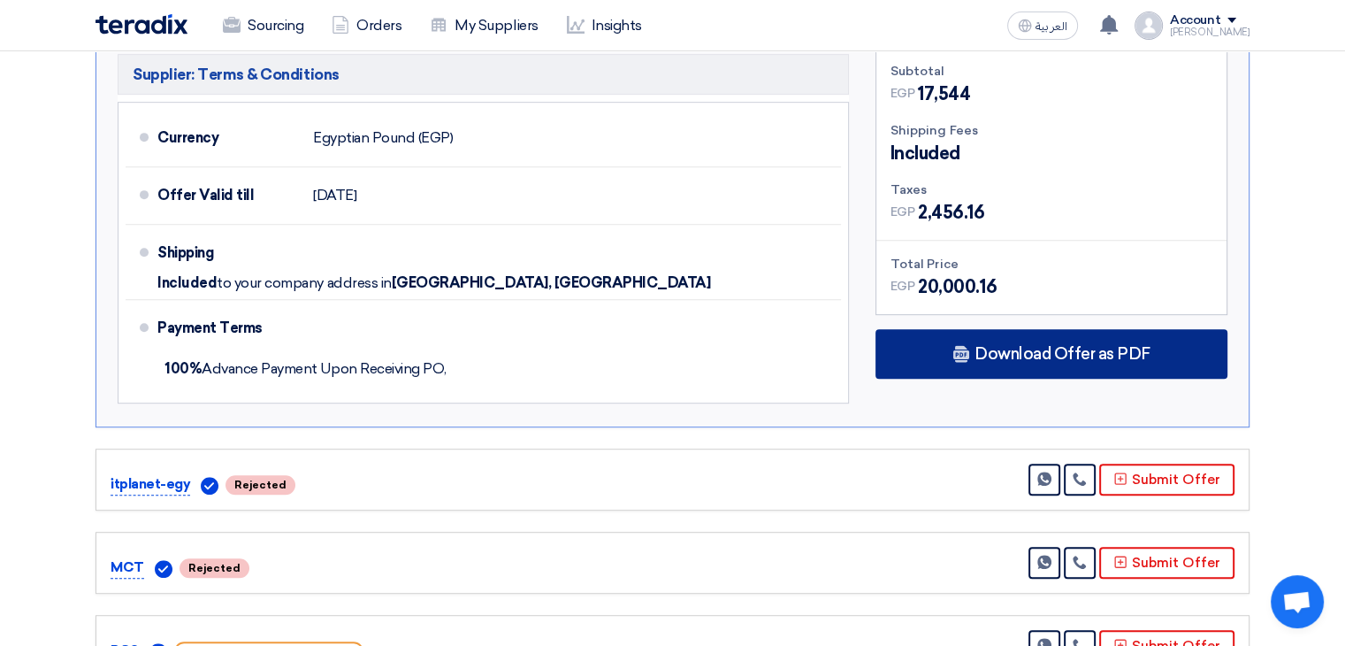
click at [1110, 361] on div "Download Offer as PDF" at bounding box center [1052, 354] width 352 height 50
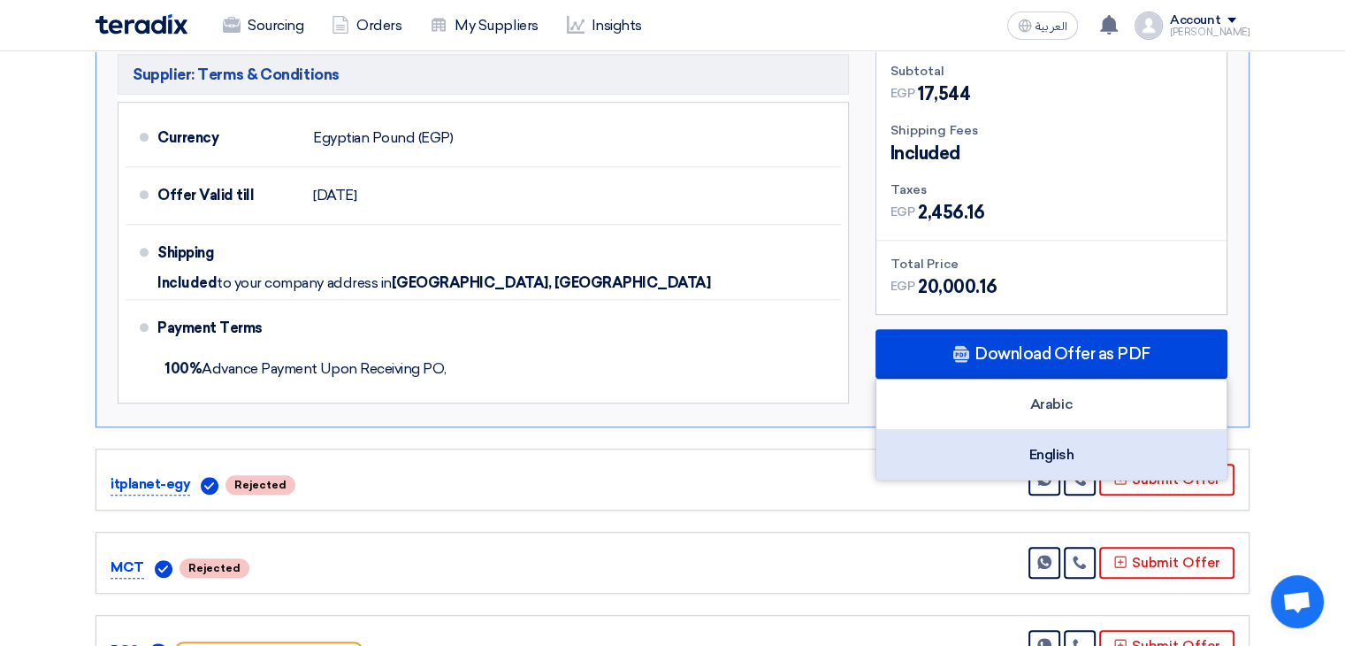
click at [1065, 456] on div "English" at bounding box center [1051, 455] width 350 height 50
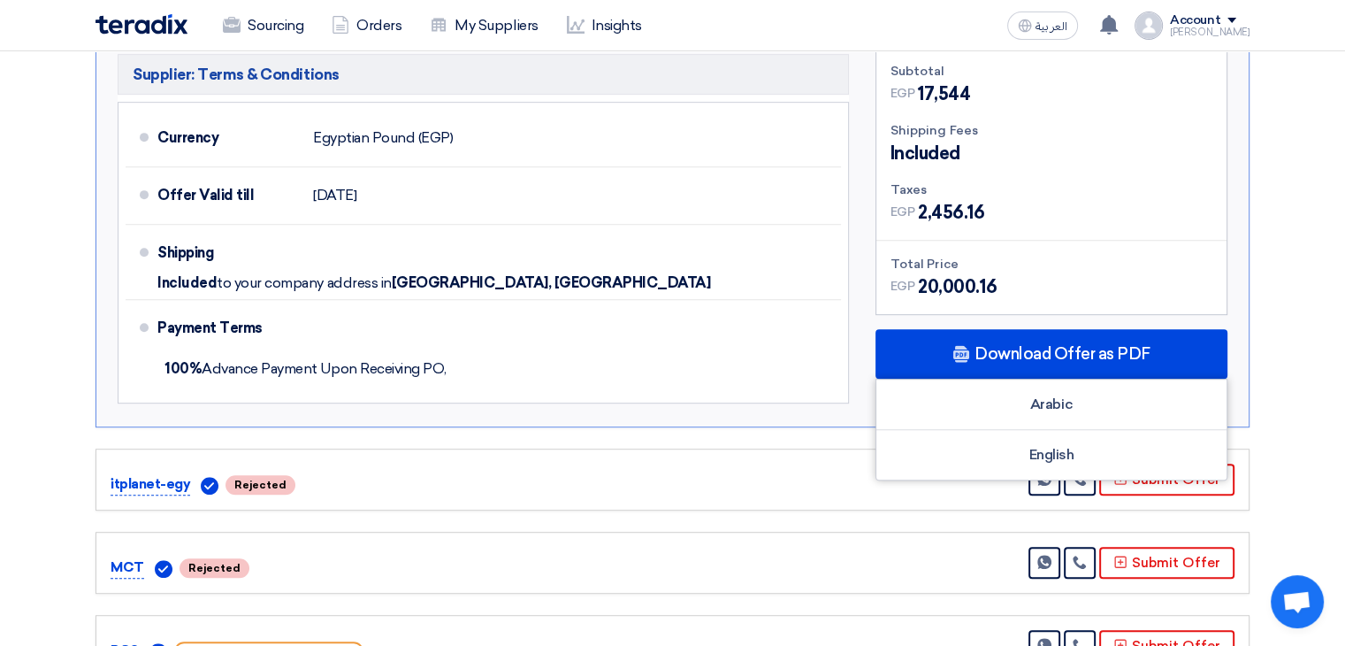
scroll to position [442, 0]
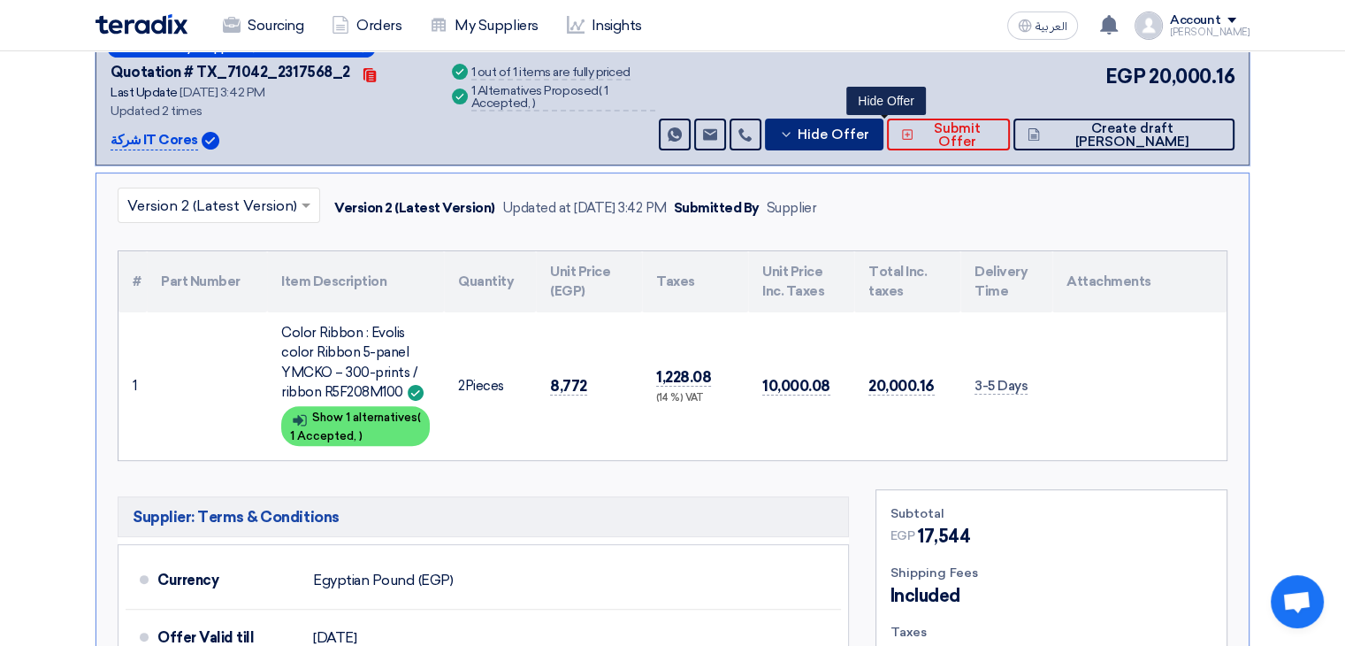
click at [869, 134] on span "Hide Offer" at bounding box center [834, 134] width 72 height 13
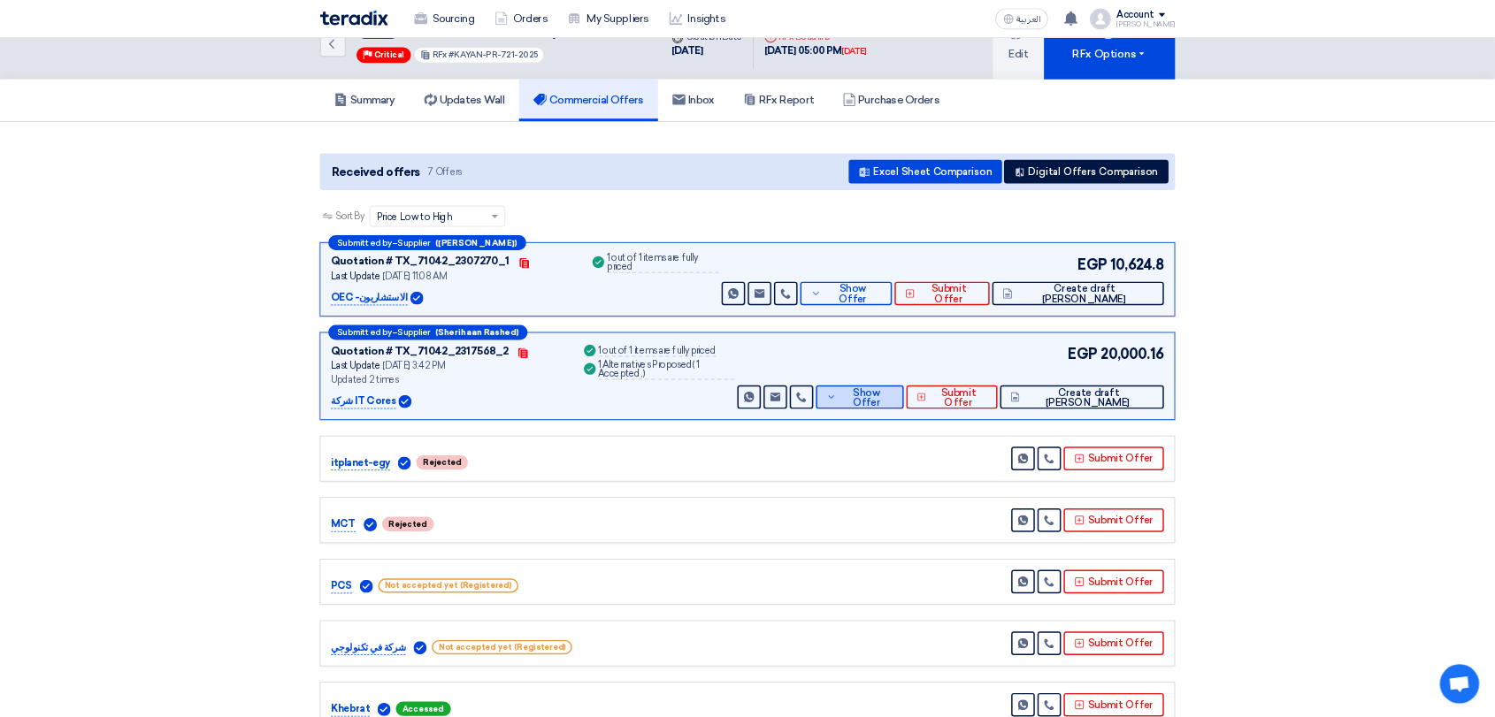
scroll to position [0, 0]
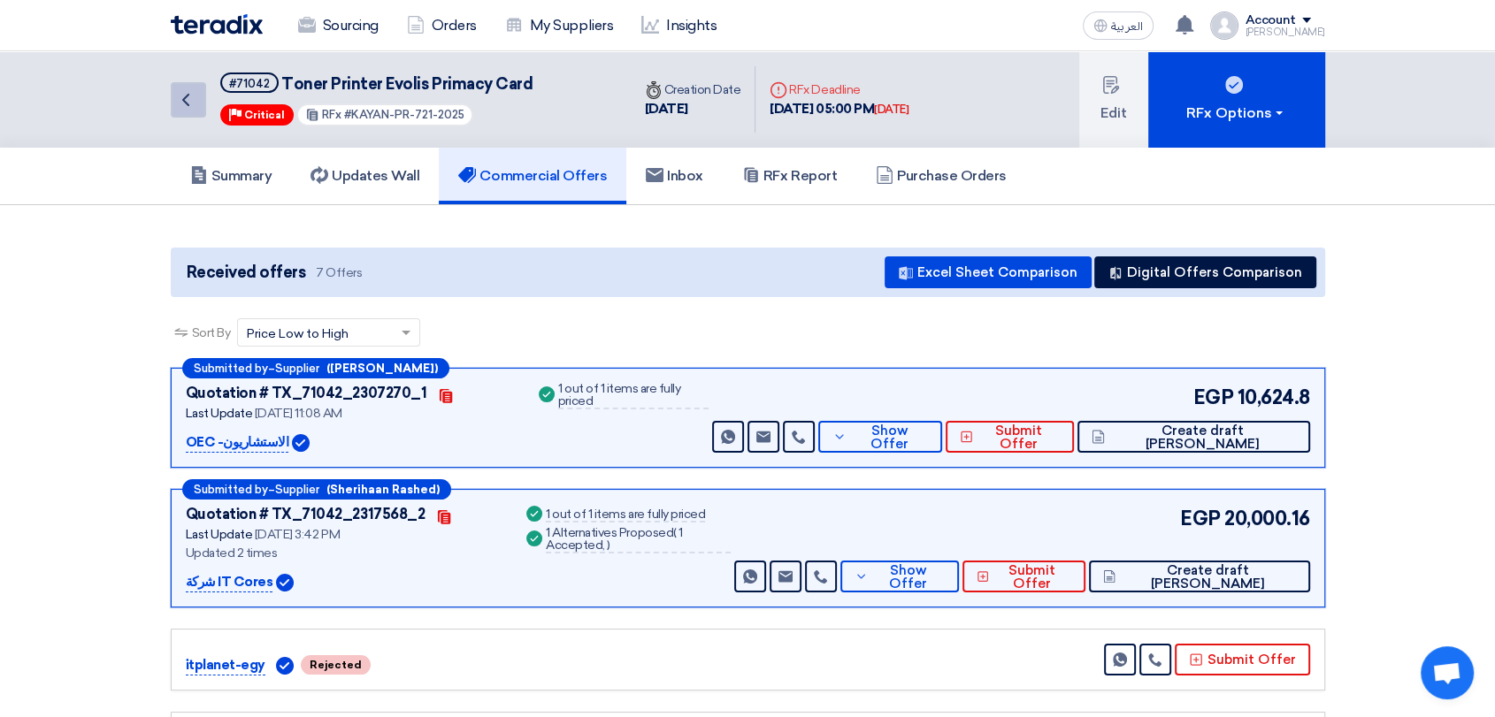
click at [177, 94] on icon "Back" at bounding box center [185, 99] width 21 height 21
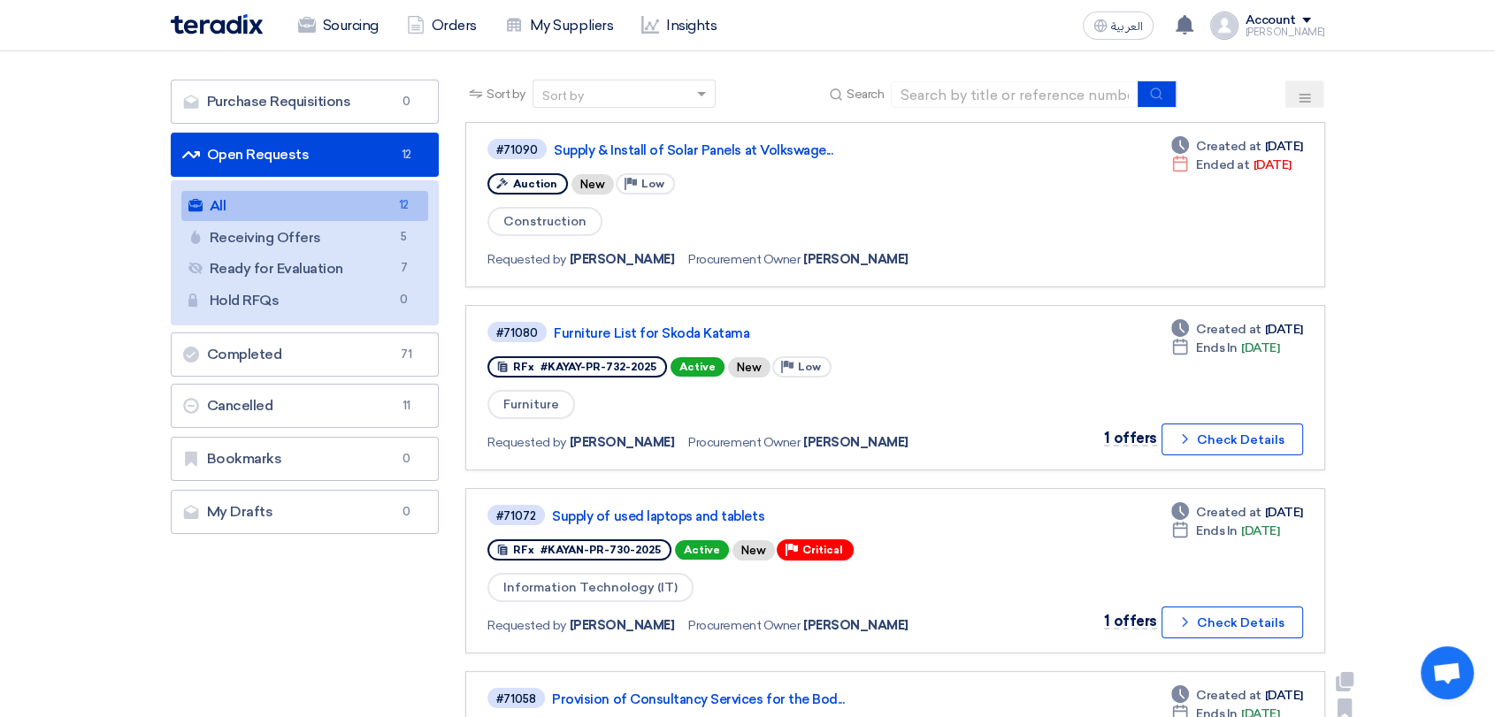
scroll to position [491, 0]
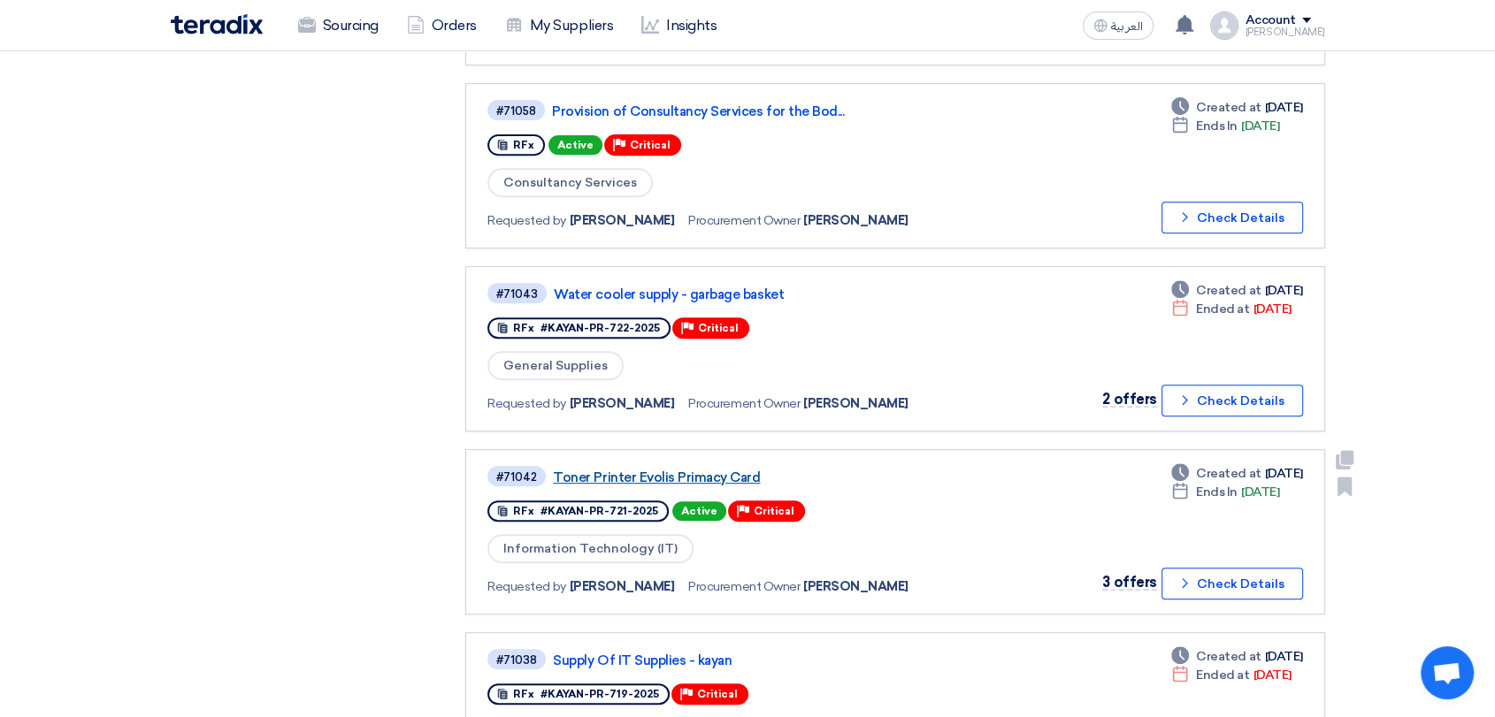
click at [655, 470] on link "Toner Printer Evolis Primacy Card" at bounding box center [774, 478] width 442 height 16
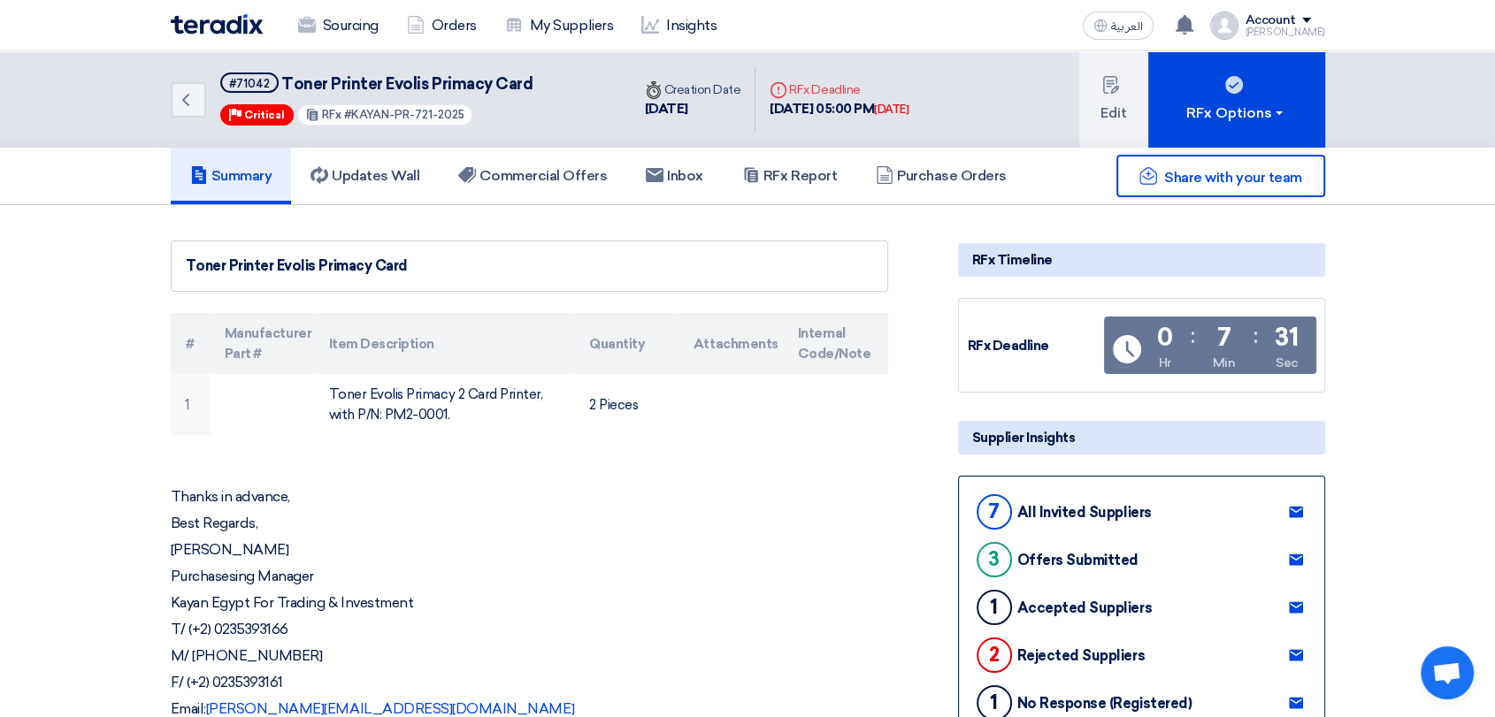
drag, startPoint x: 549, startPoint y: 92, endPoint x: 282, endPoint y: 87, distance: 267.2
click at [282, 87] on div "Back #71042 Toner Printer Evolis Primacy Card Priority Critical RFx #KAYAN-PR-7…" at bounding box center [401, 99] width 460 height 96
copy span "Toner Printer Evolis Primacy Card"
click at [533, 186] on link "Commercial Offers" at bounding box center [533, 176] width 188 height 57
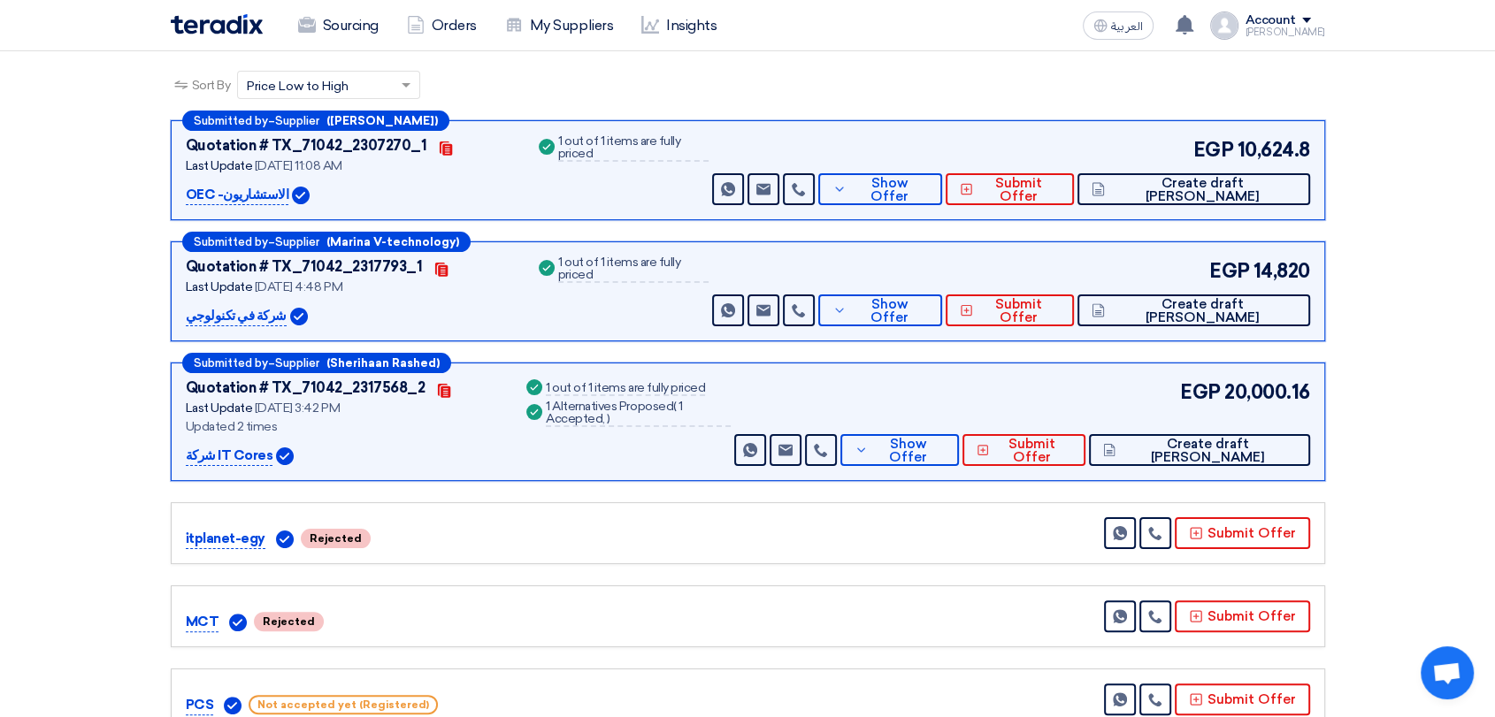
scroll to position [393, 0]
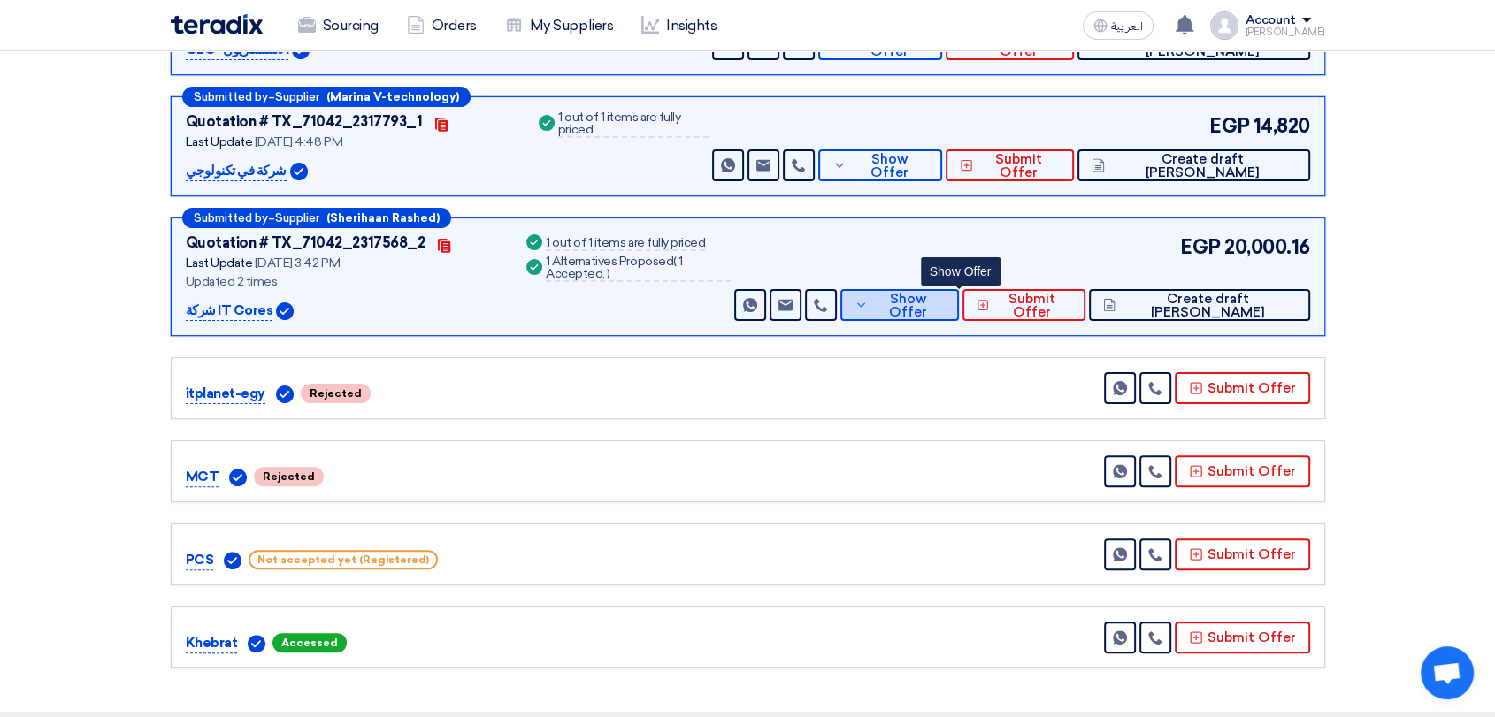
click at [945, 299] on span "Show Offer" at bounding box center [908, 306] width 73 height 27
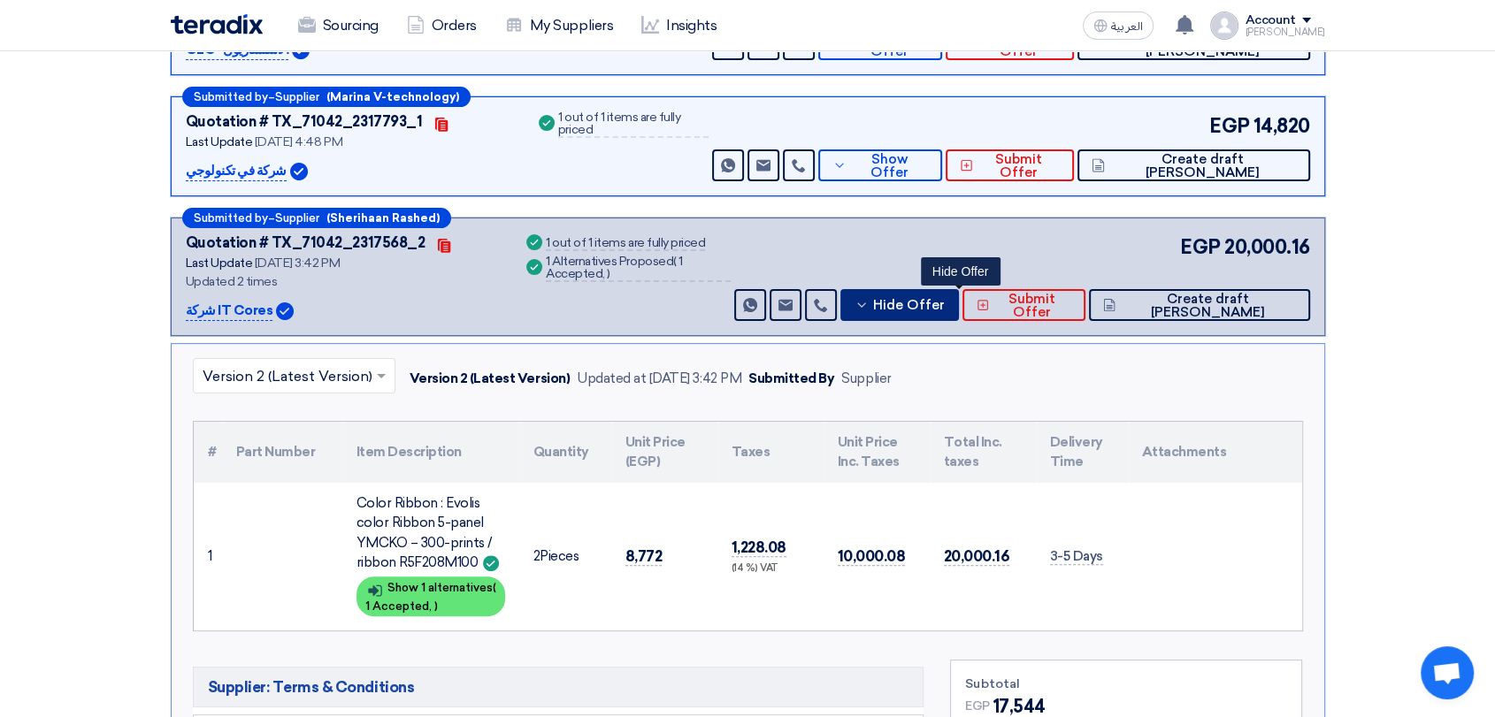
click at [945, 299] on span "Hide Offer" at bounding box center [909, 305] width 72 height 13
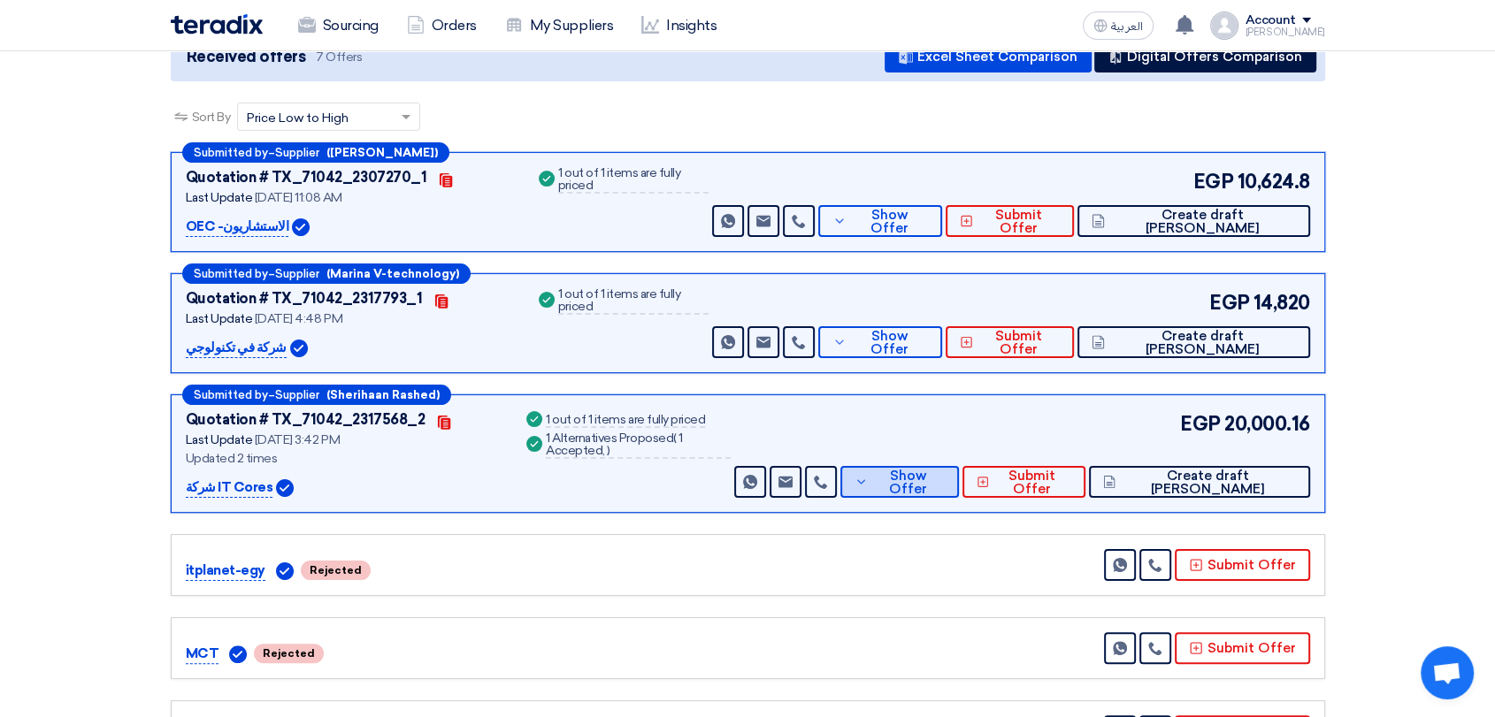
scroll to position [196, 0]
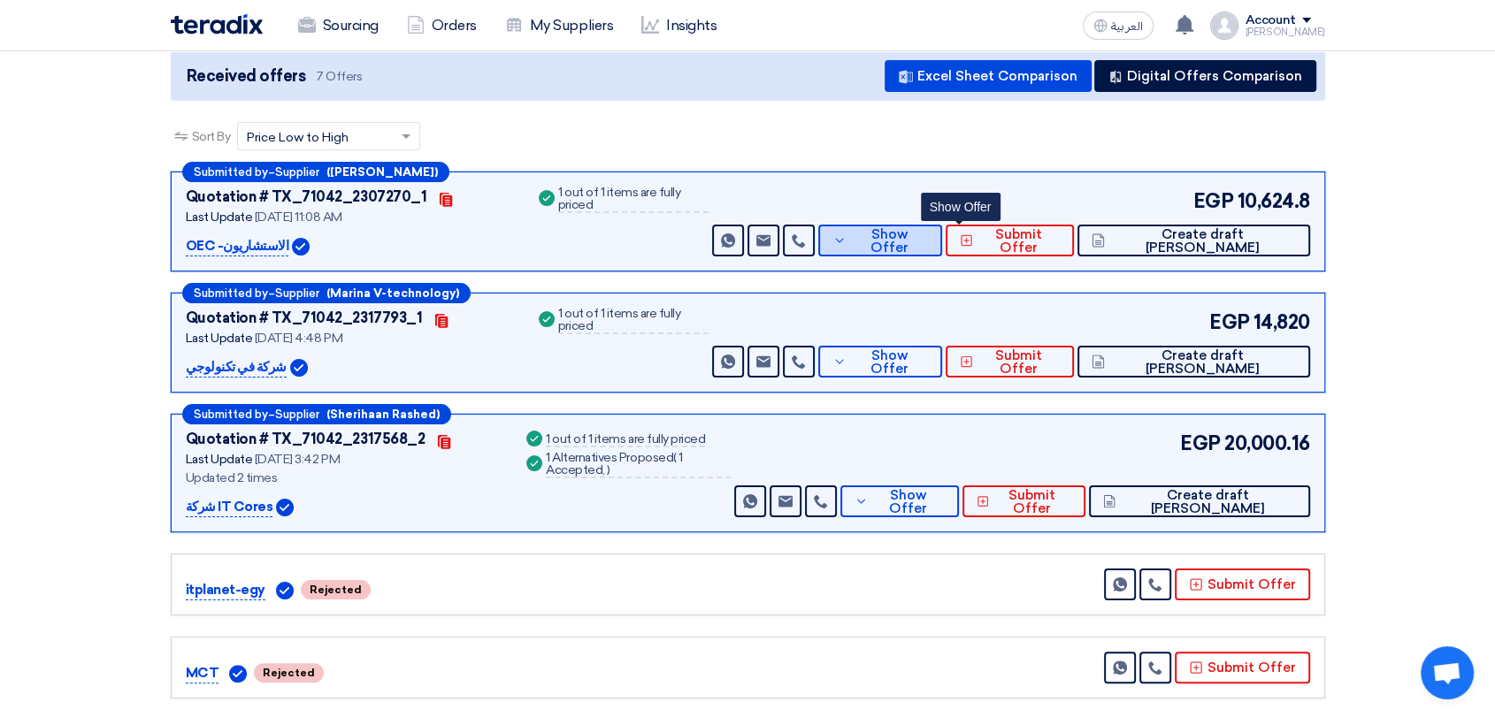
click at [928, 239] on span "Show Offer" at bounding box center [889, 241] width 77 height 27
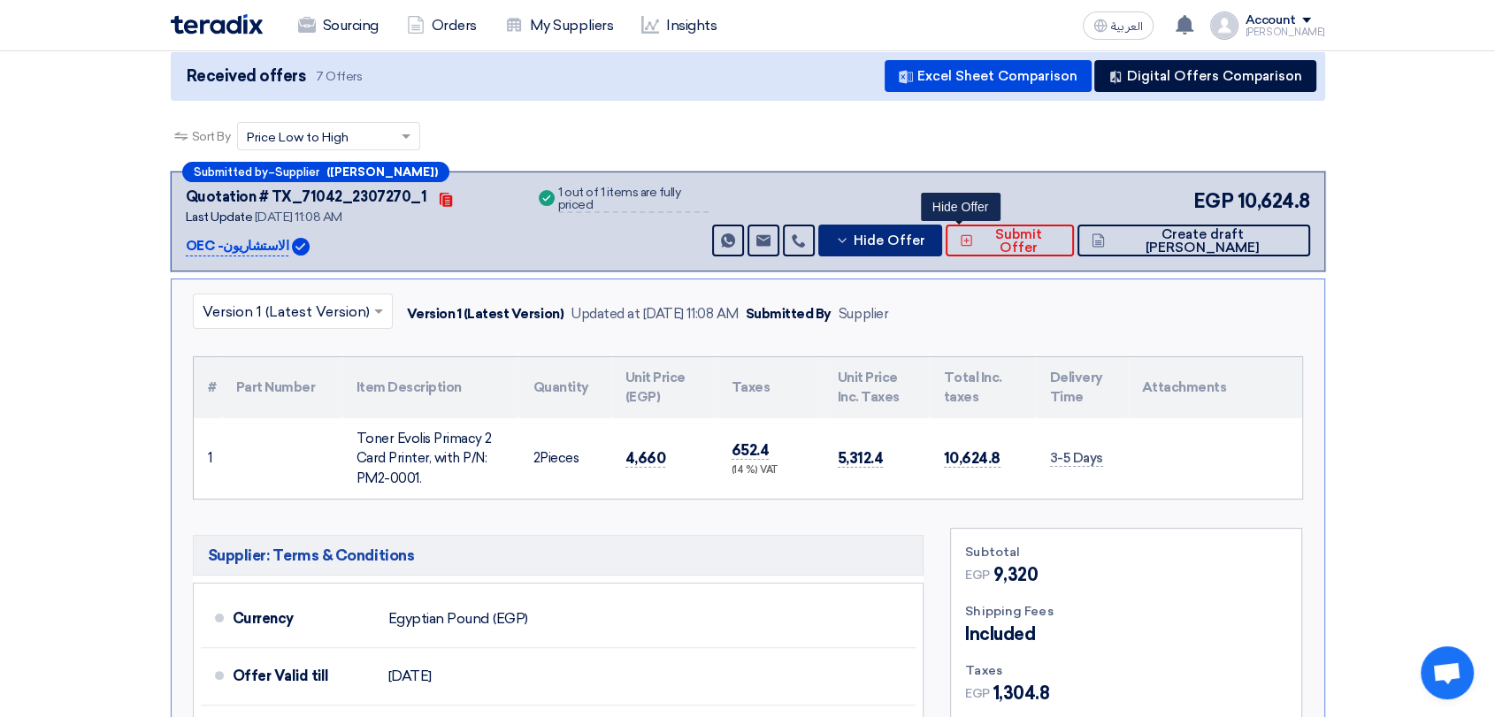
click at [925, 239] on span "Hide Offer" at bounding box center [889, 240] width 72 height 13
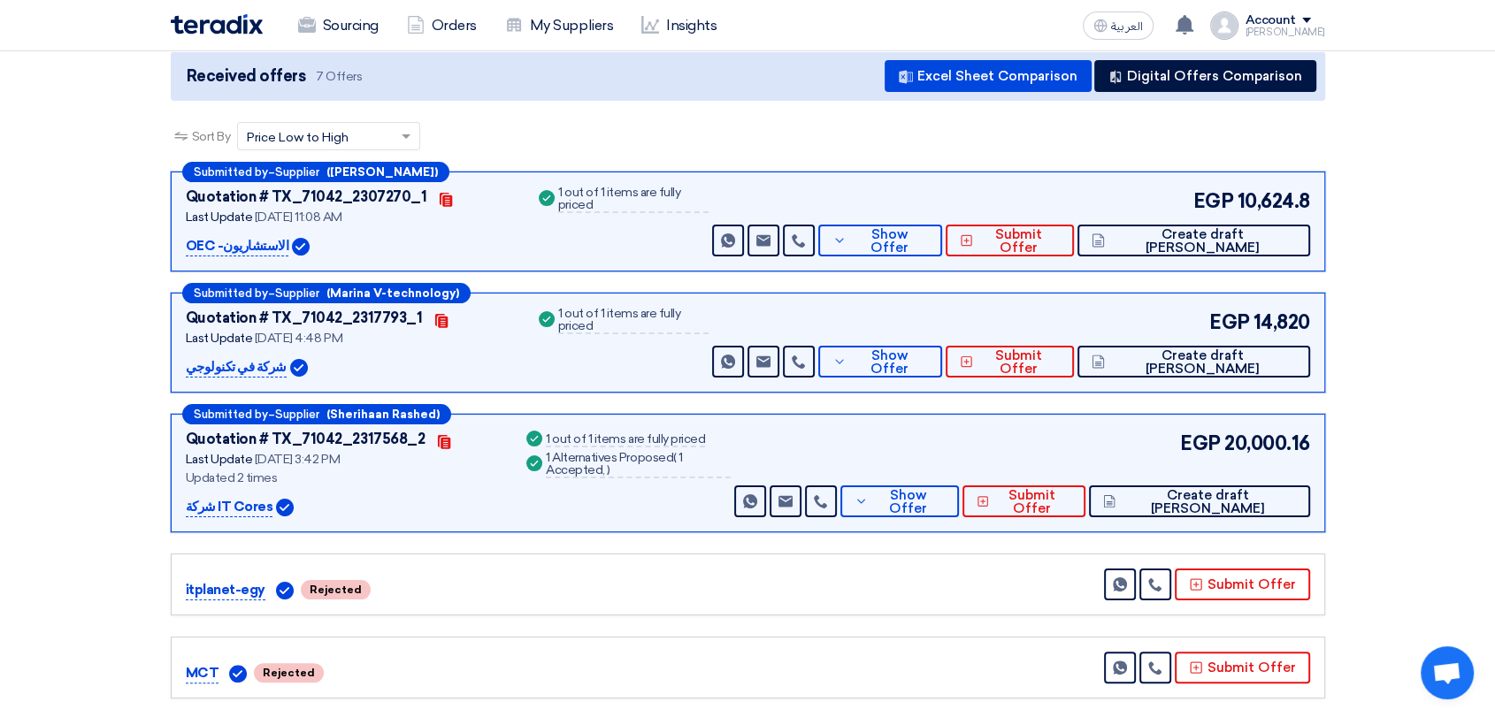
drag, startPoint x: 183, startPoint y: 367, endPoint x: 273, endPoint y: 361, distance: 90.4
click at [273, 361] on div "Submitted by – Supplier (Marina V-technology) Quotation # TX_71042_2317793_1 Co…" at bounding box center [748, 343] width 1154 height 100
copy div "شركة في تكنولوجي"
click at [928, 358] on span "Show Offer" at bounding box center [889, 362] width 77 height 27
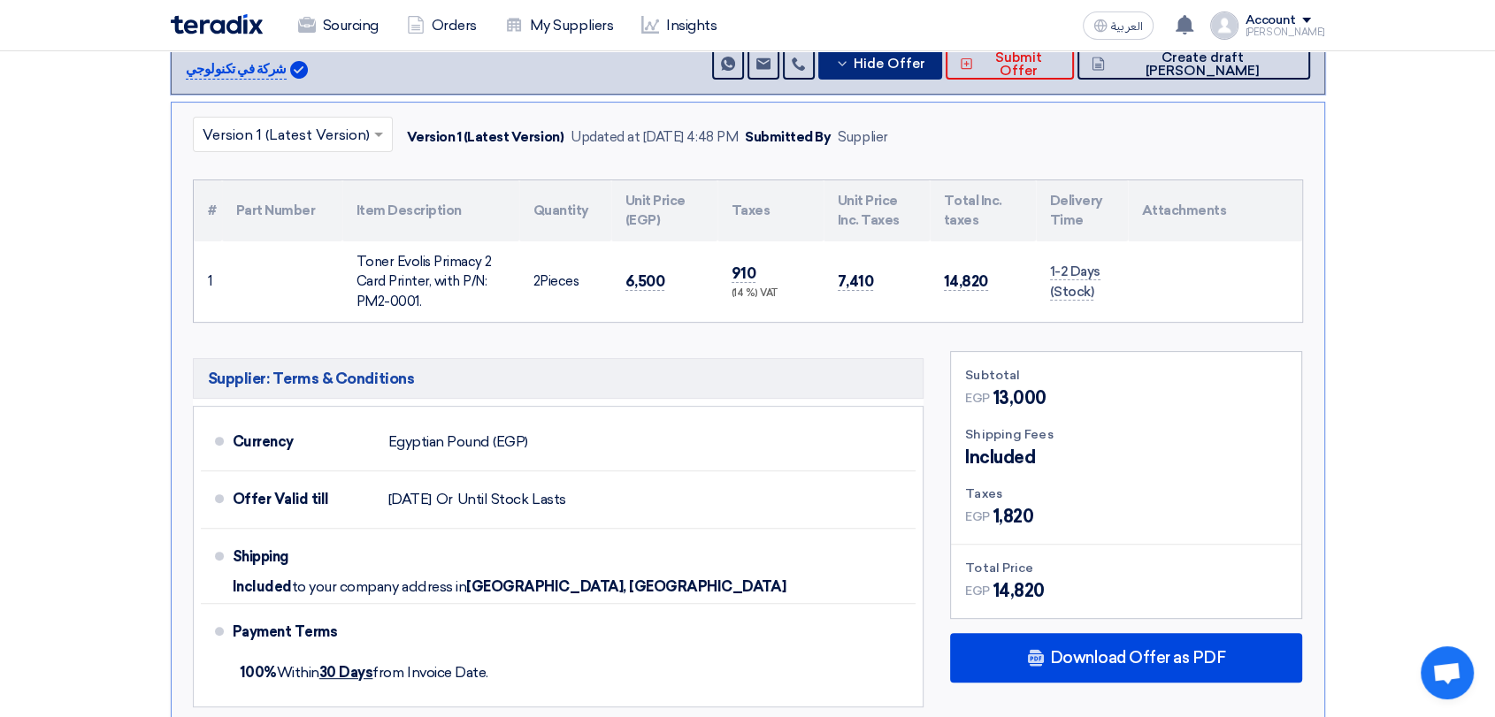
scroll to position [589, 0]
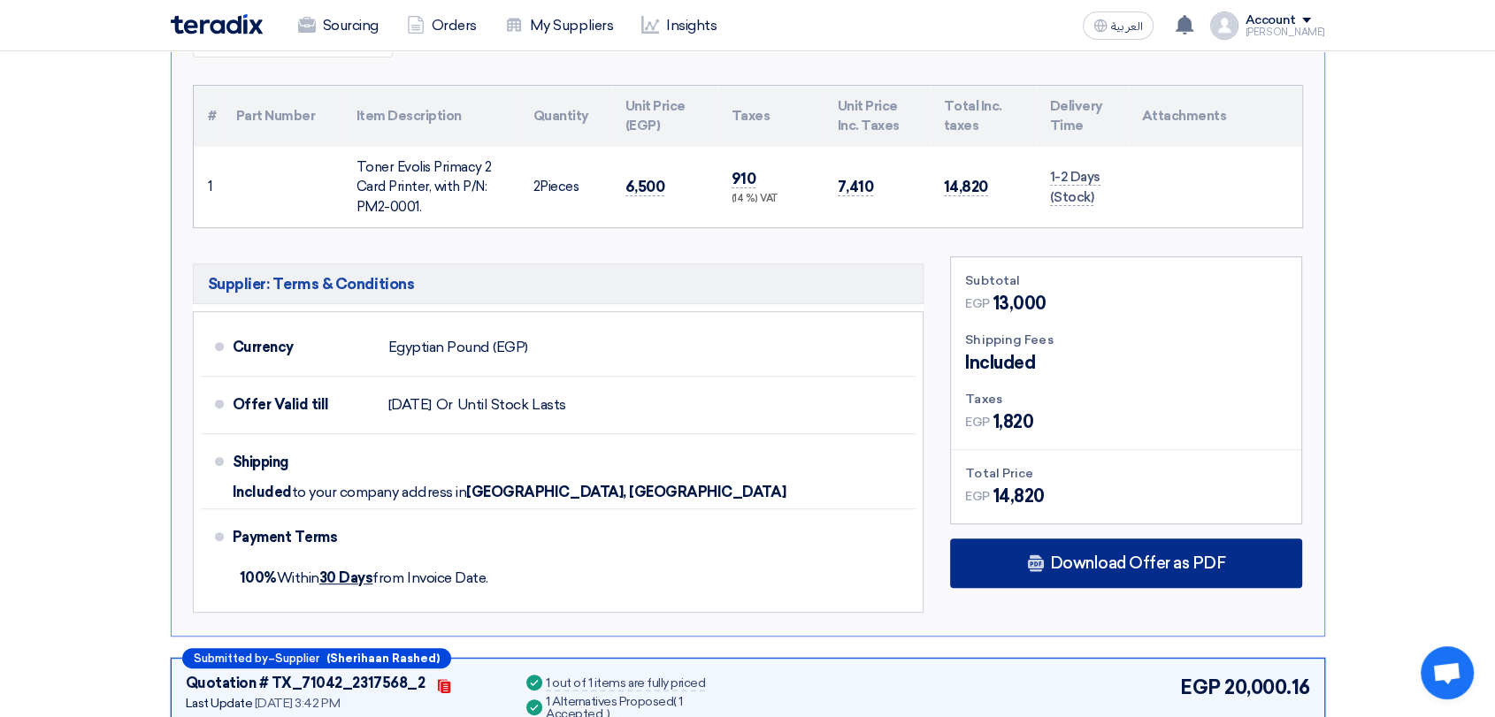
click at [1147, 555] on span "Download Offer as PDF" at bounding box center [1137, 563] width 176 height 16
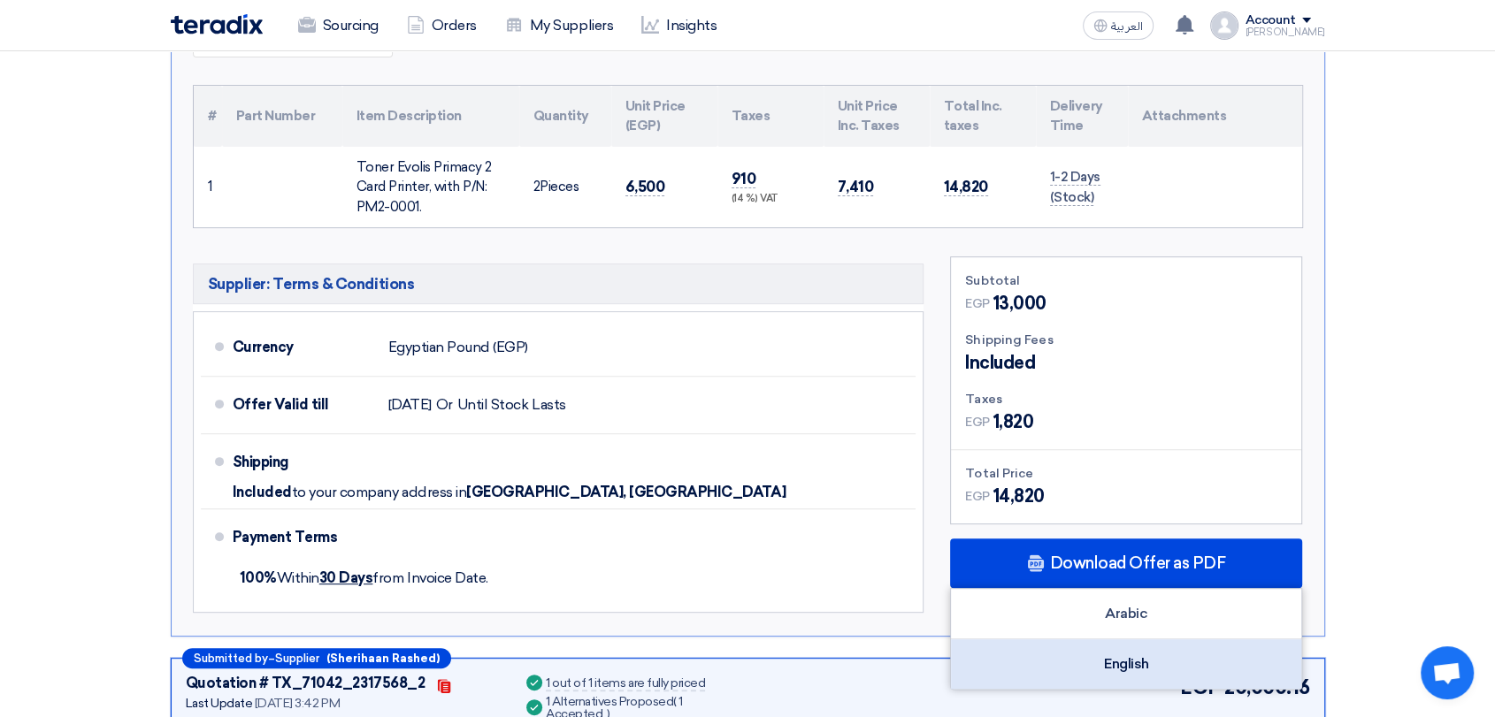
click at [1132, 645] on div "English" at bounding box center [1126, 664] width 350 height 50
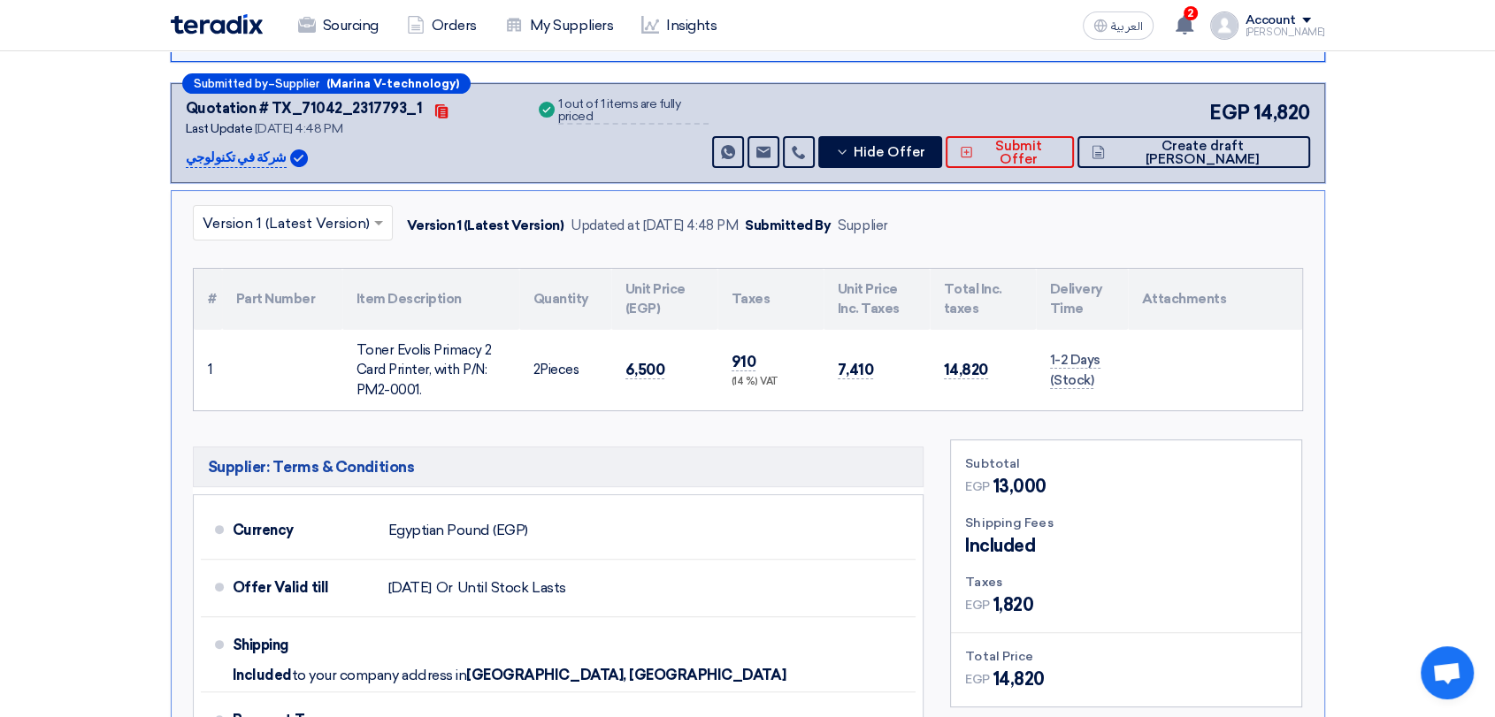
scroll to position [393, 0]
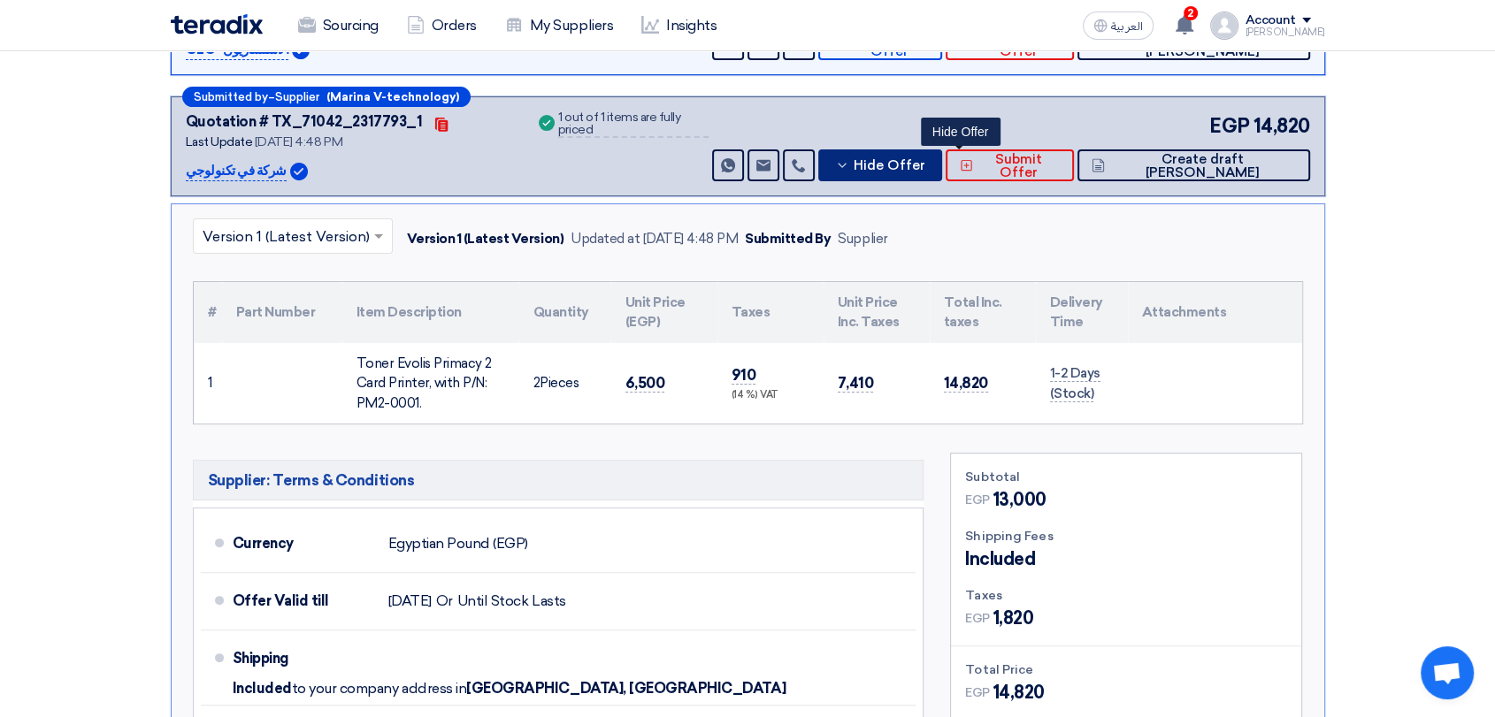
click at [925, 165] on span "Hide Offer" at bounding box center [889, 165] width 72 height 13
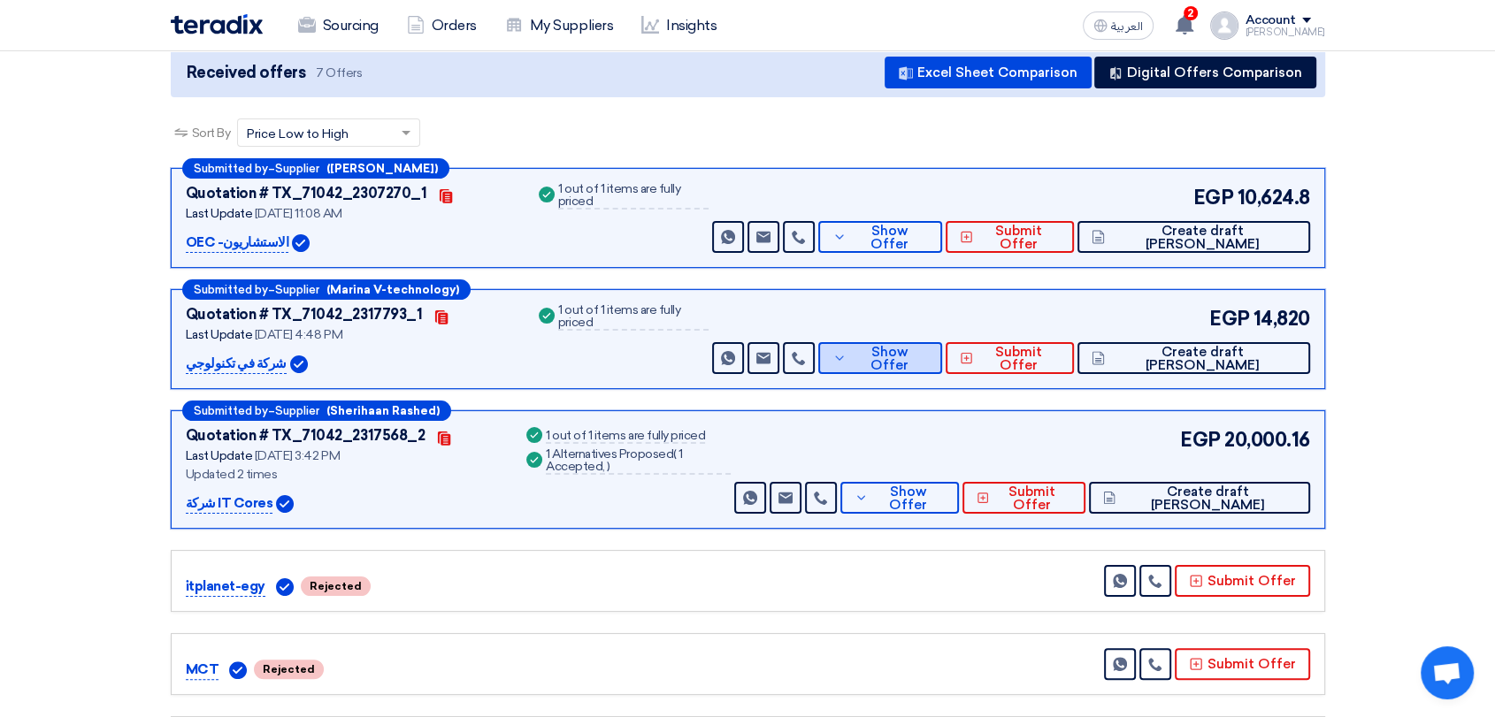
scroll to position [196, 0]
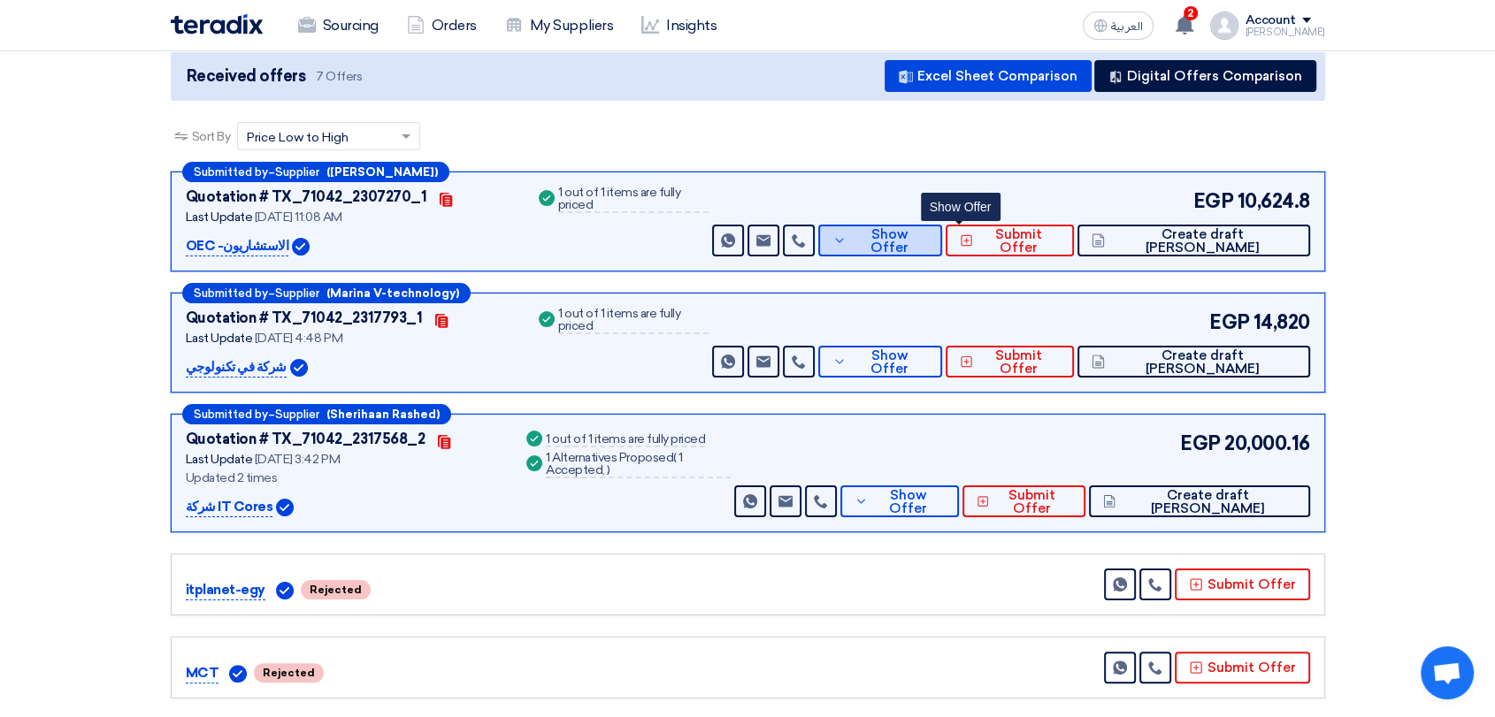
click at [942, 225] on button "Show Offer" at bounding box center [880, 241] width 124 height 32
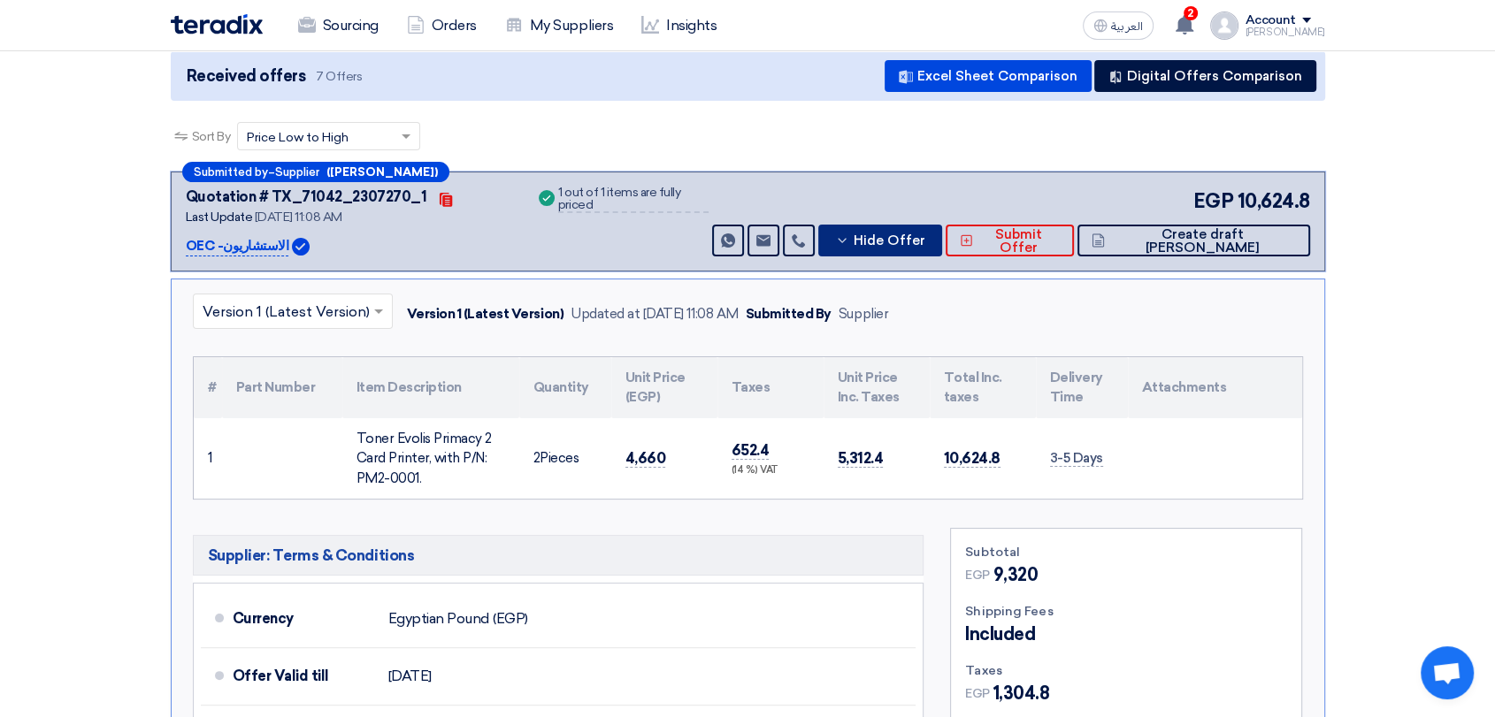
scroll to position [393, 0]
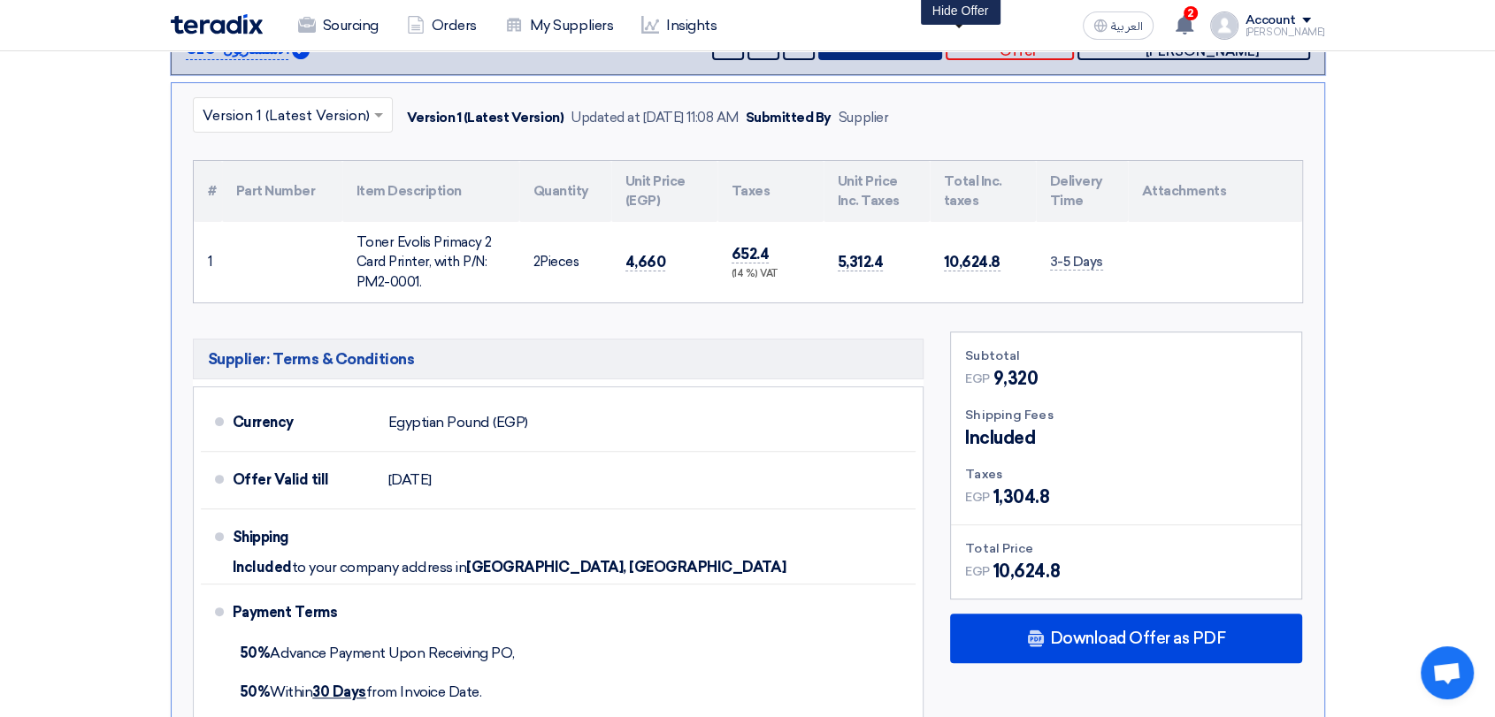
click at [942, 52] on button "Hide Offer" at bounding box center [880, 44] width 124 height 32
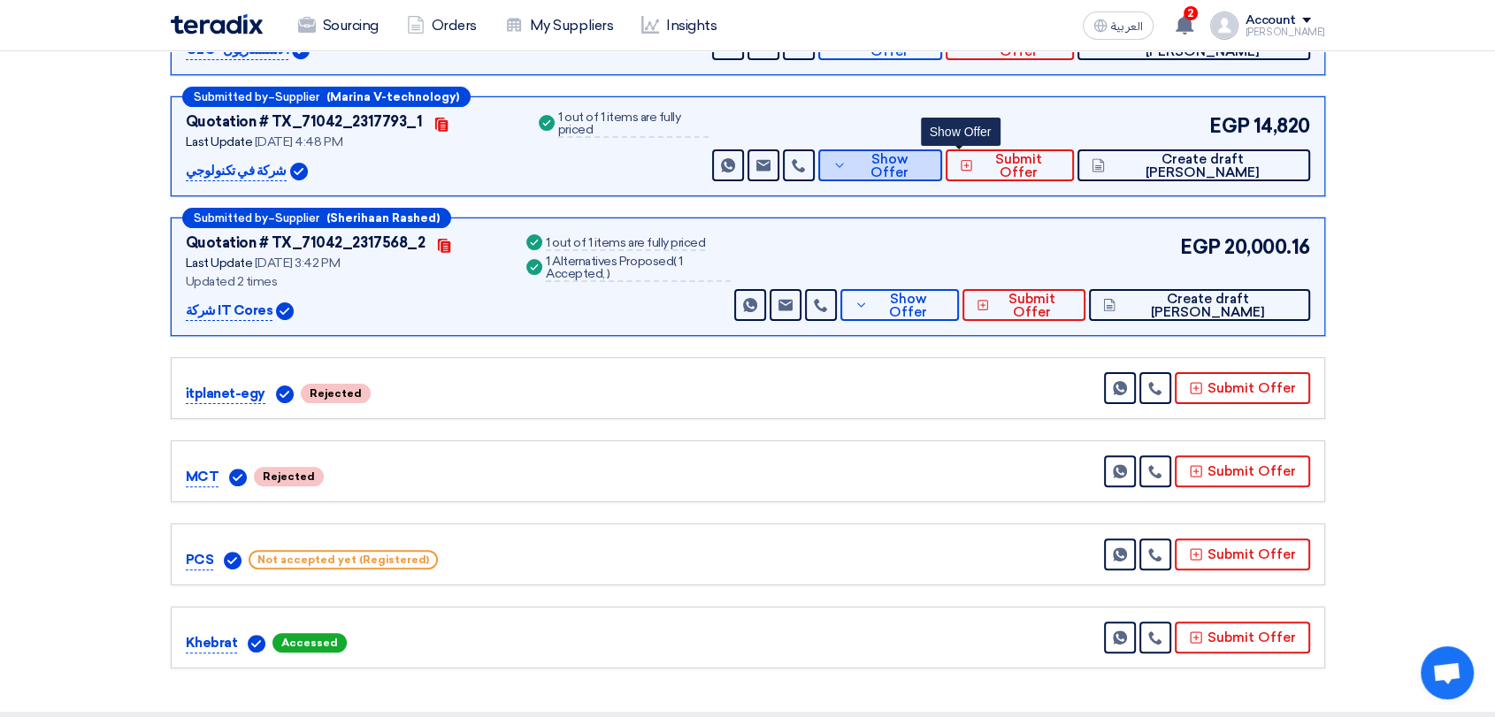
click at [942, 173] on button "Show Offer" at bounding box center [880, 165] width 124 height 32
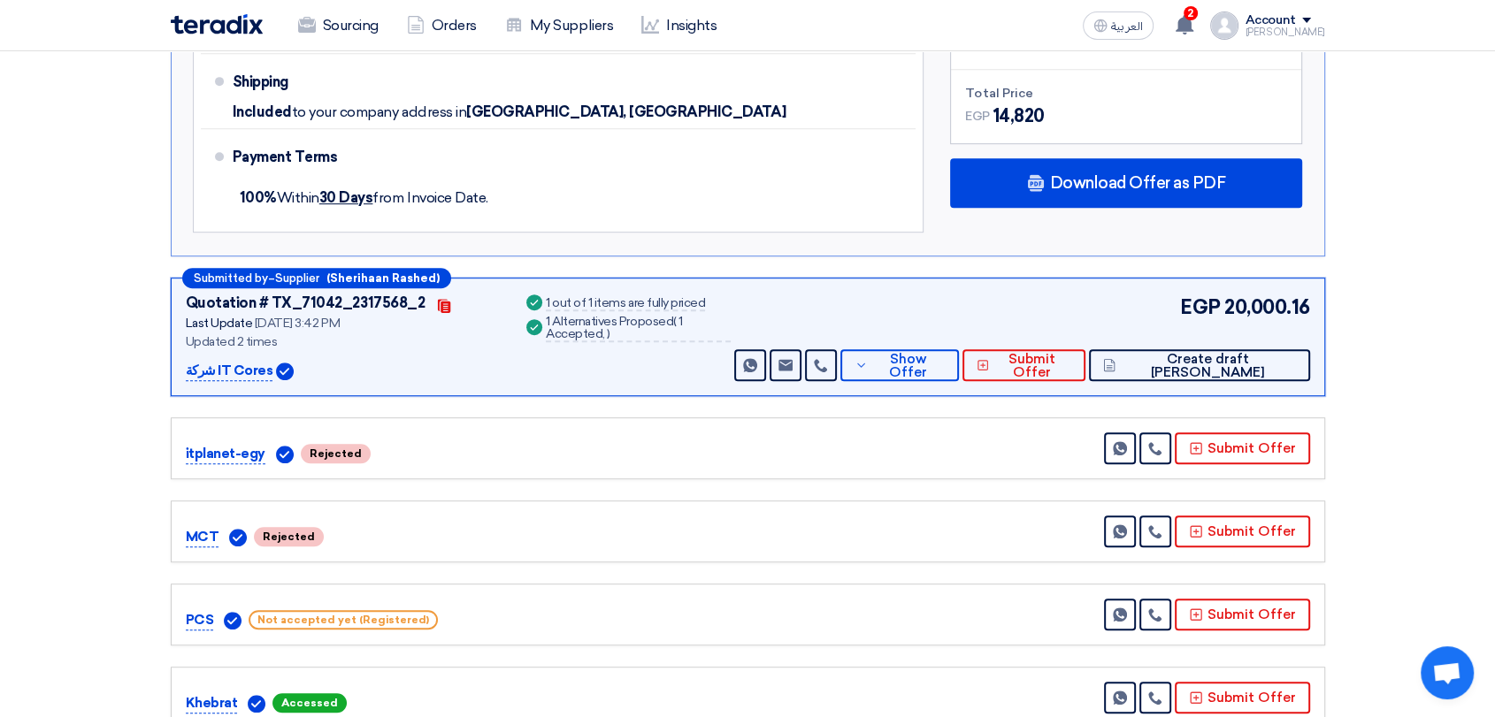
scroll to position [1081, 0]
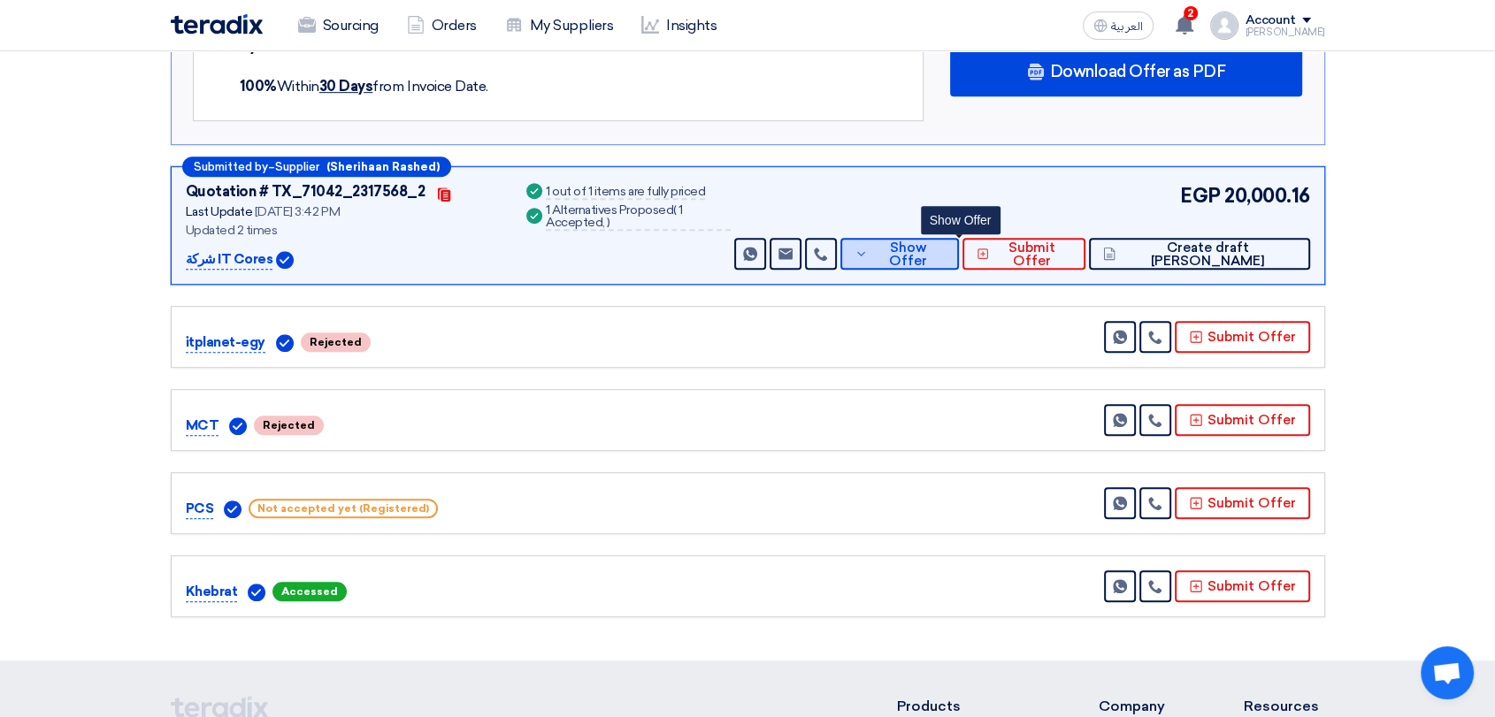
click at [945, 256] on span "Show Offer" at bounding box center [908, 254] width 73 height 27
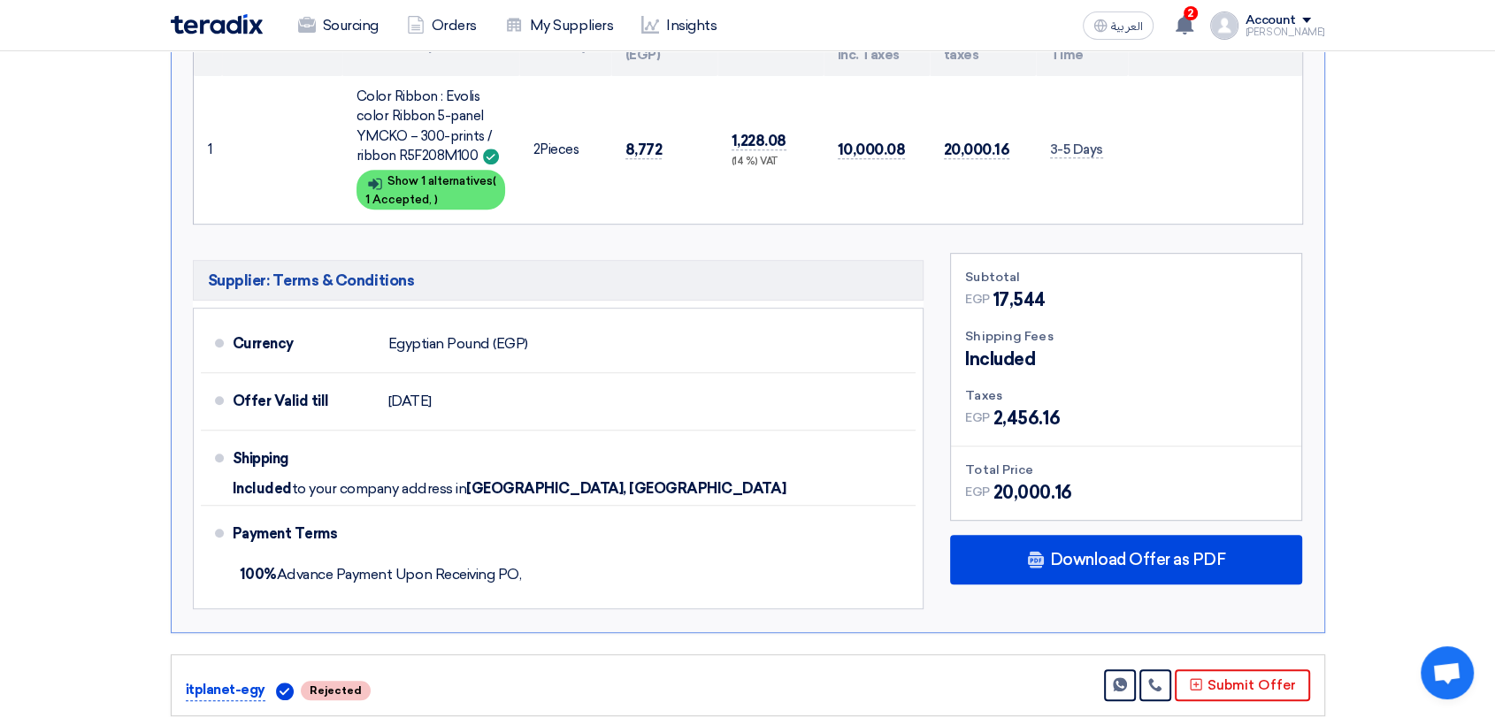
scroll to position [785, 0]
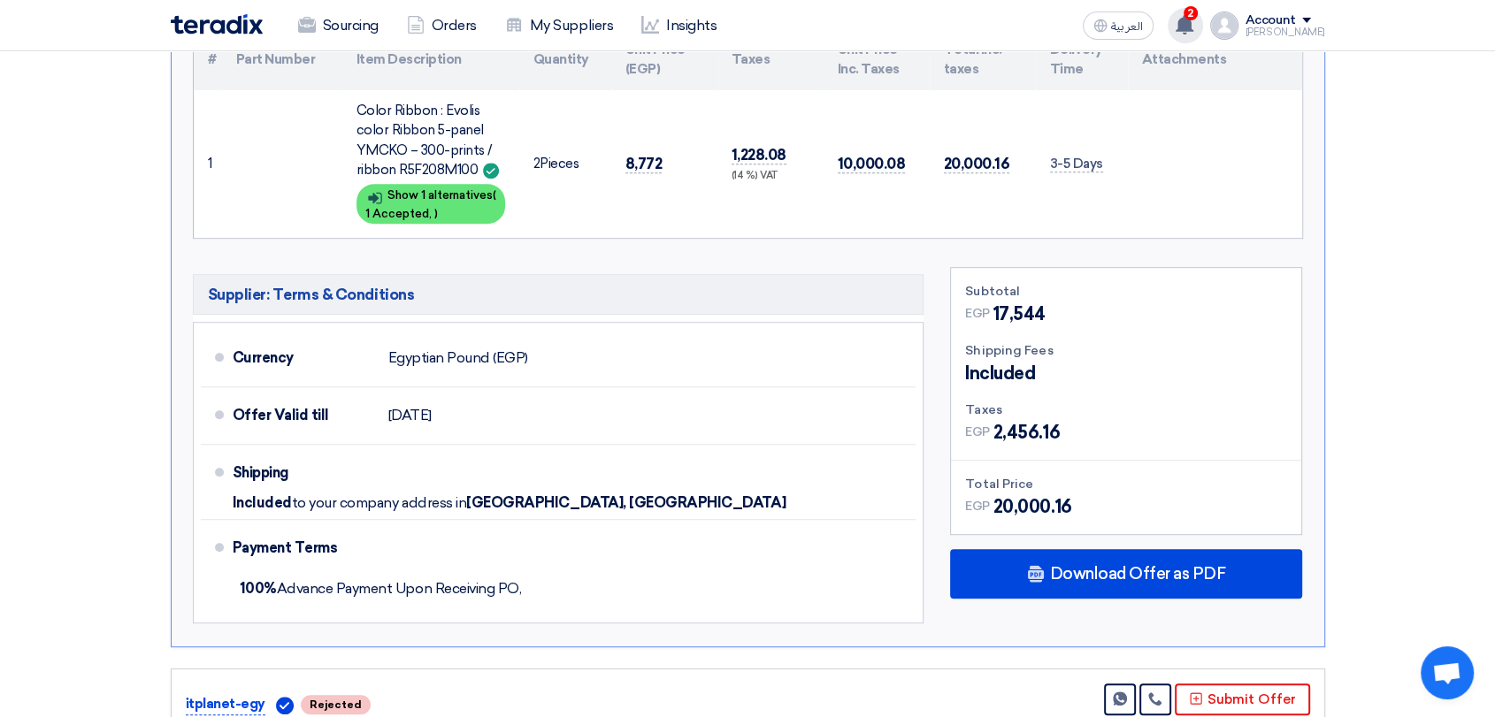
click at [1203, 23] on div "2 You have a new offer for 'Water cooler supply - garbage basket' request with …" at bounding box center [1184, 25] width 35 height 35
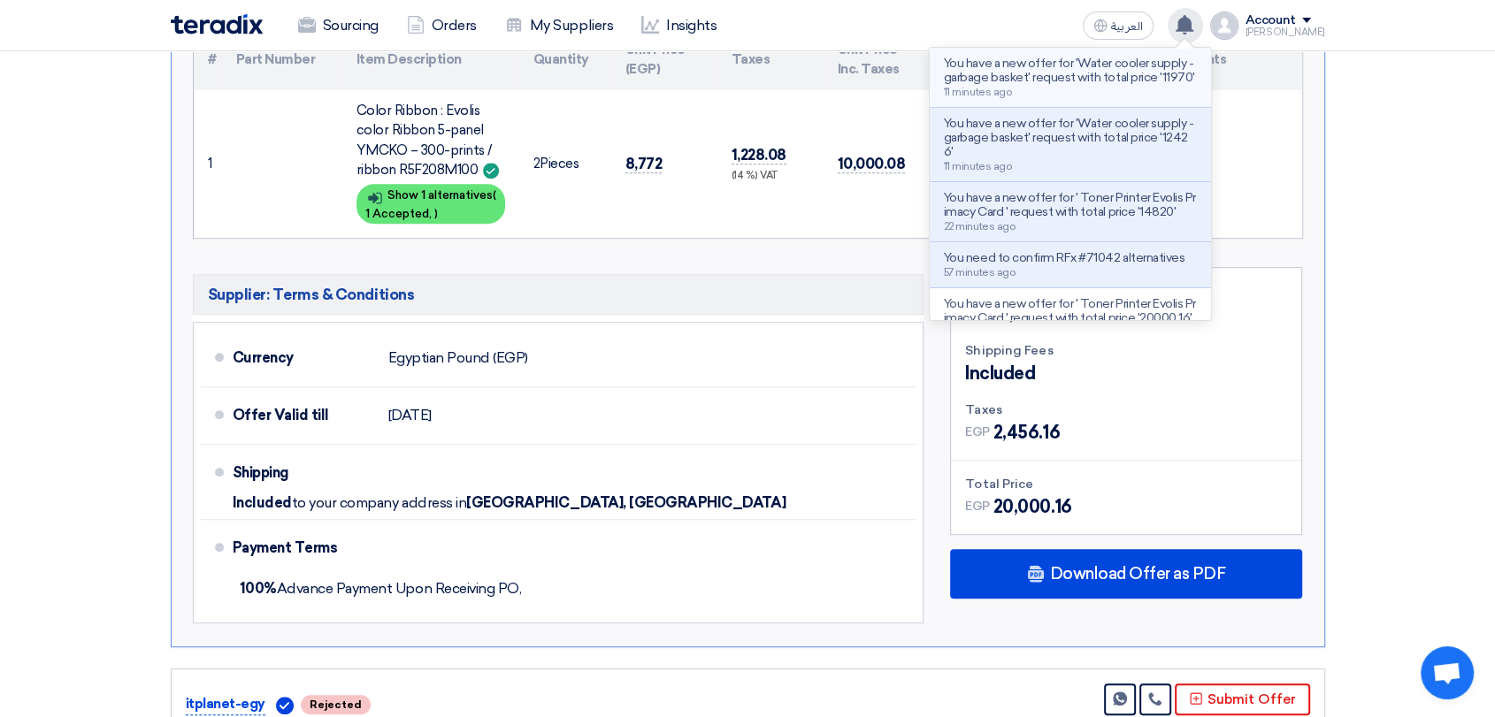
click at [1106, 77] on p "You have a new offer for 'Water cooler supply - garbage basket' request with to…" at bounding box center [1070, 71] width 253 height 28
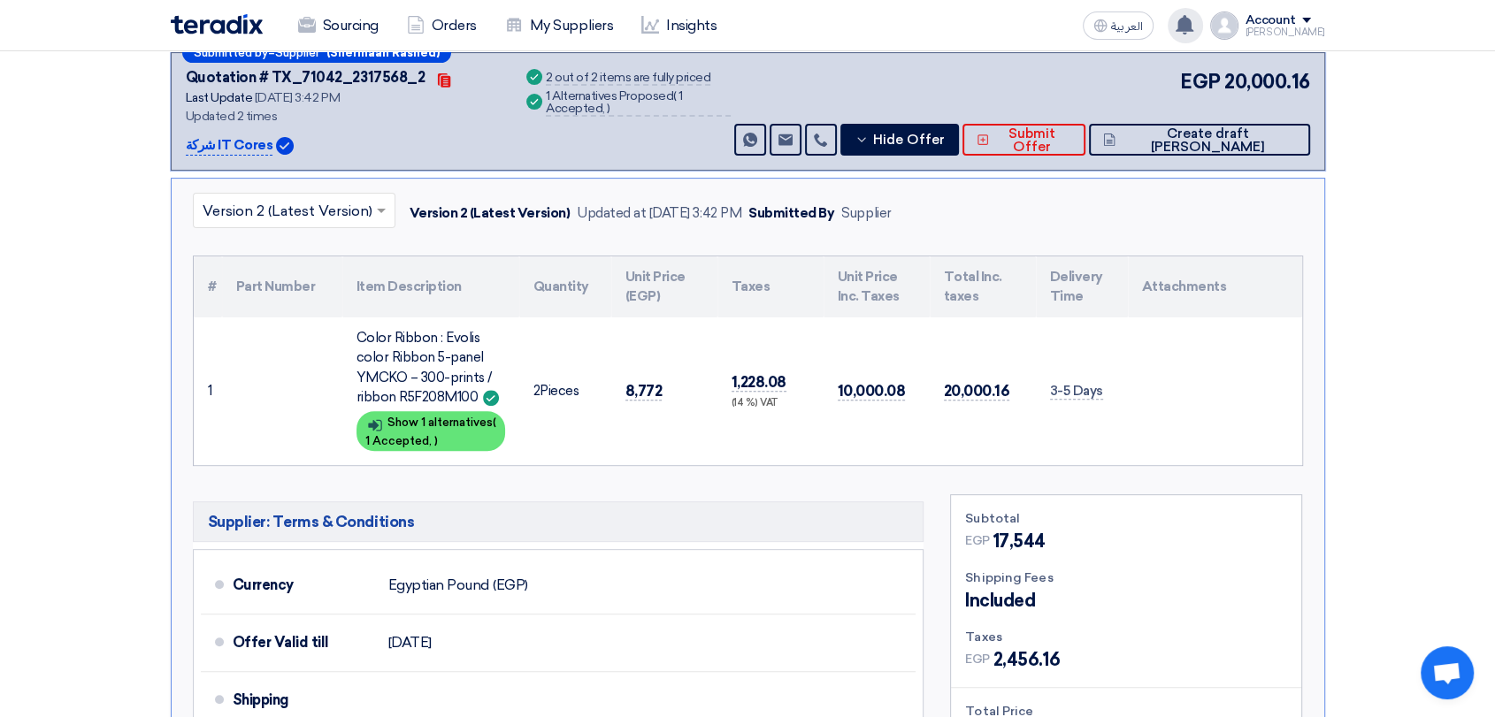
scroll to position [295, 0]
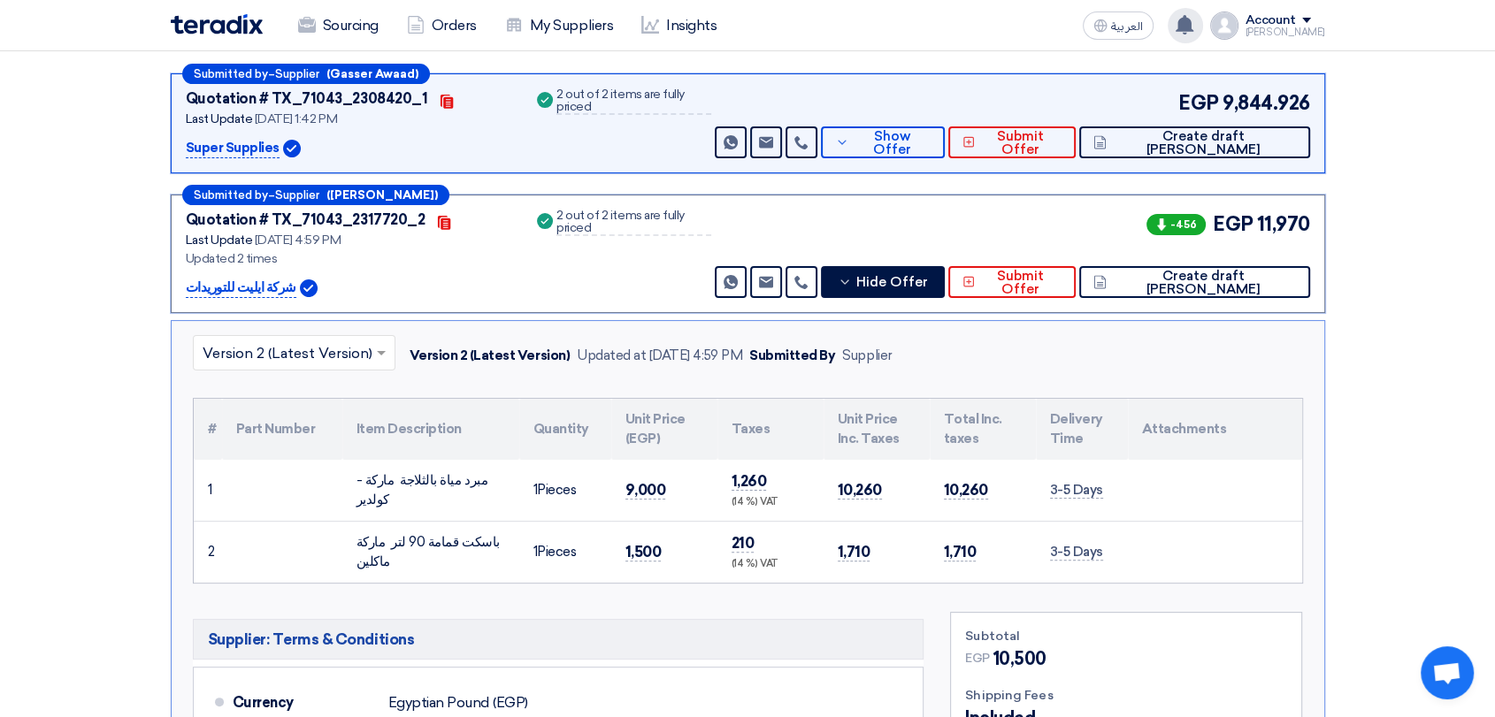
click at [918, 408] on th "Unit Price Inc. Taxes" at bounding box center [876, 429] width 106 height 61
click at [928, 287] on span "Hide Offer" at bounding box center [892, 282] width 72 height 13
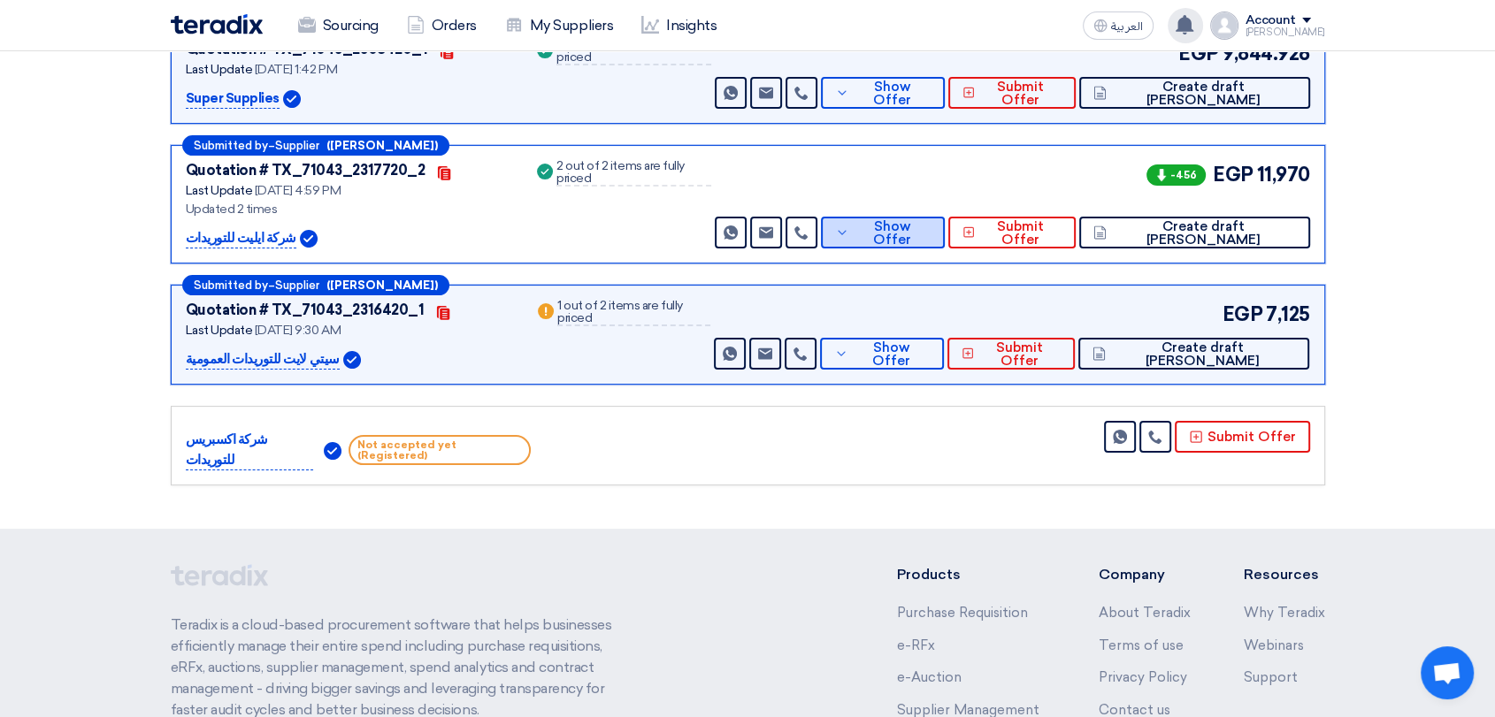
scroll to position [393, 0]
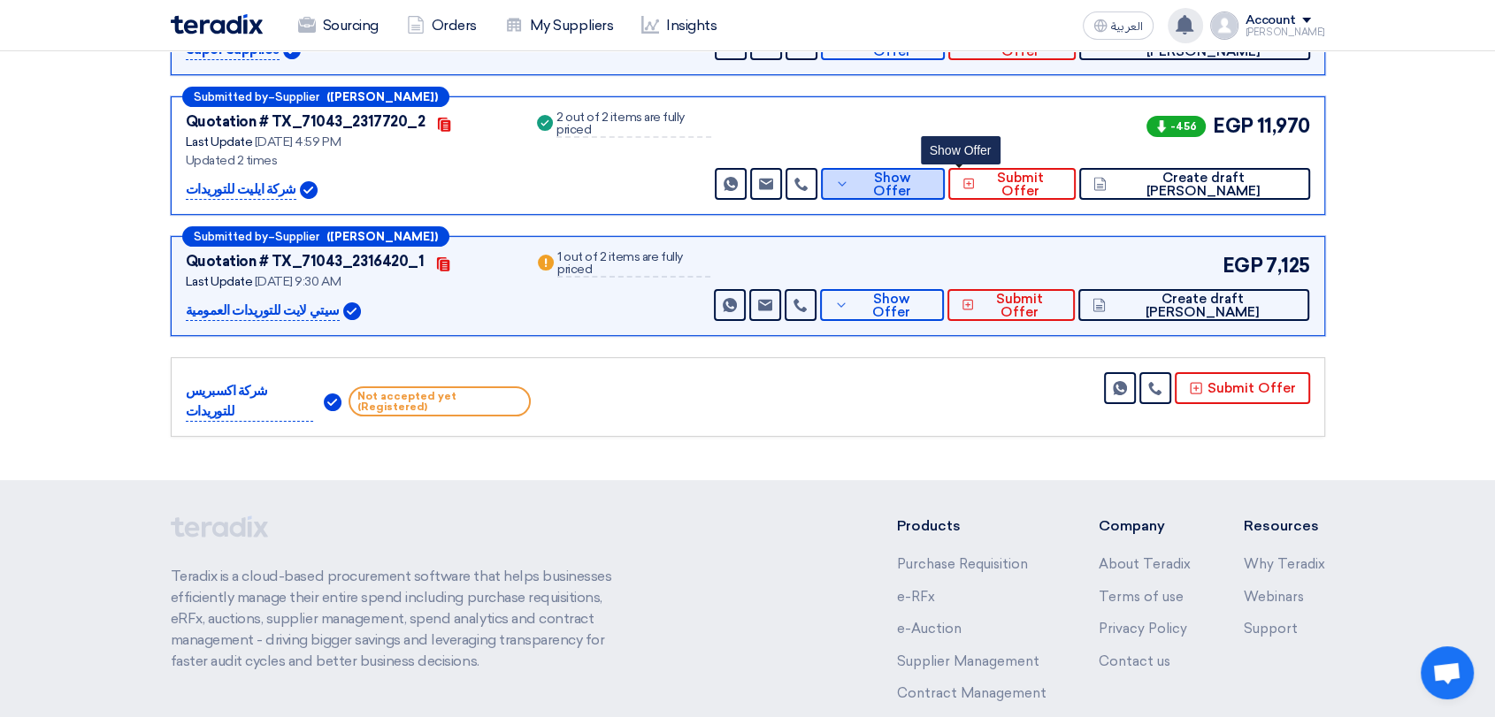
click at [930, 174] on span "Show Offer" at bounding box center [891, 185] width 77 height 27
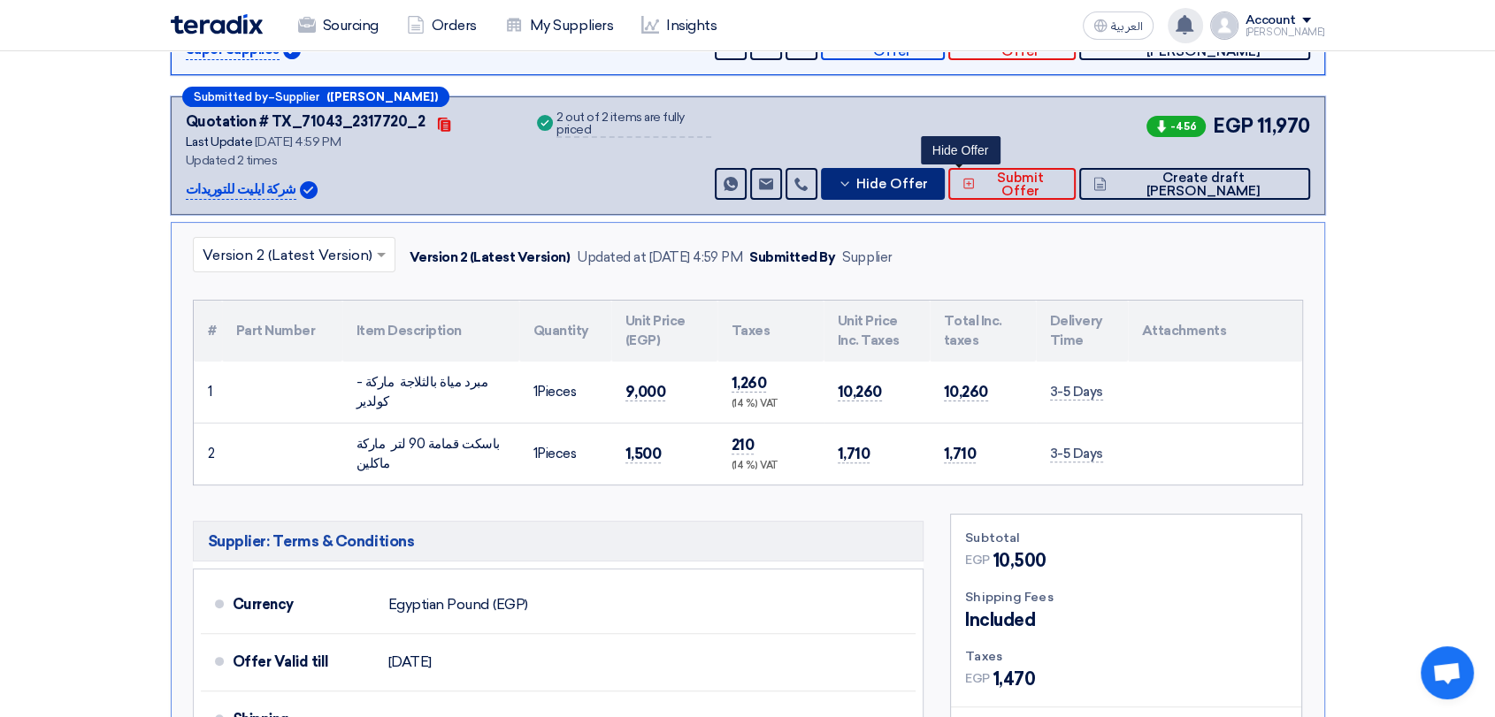
click at [928, 180] on span "Hide Offer" at bounding box center [892, 184] width 72 height 13
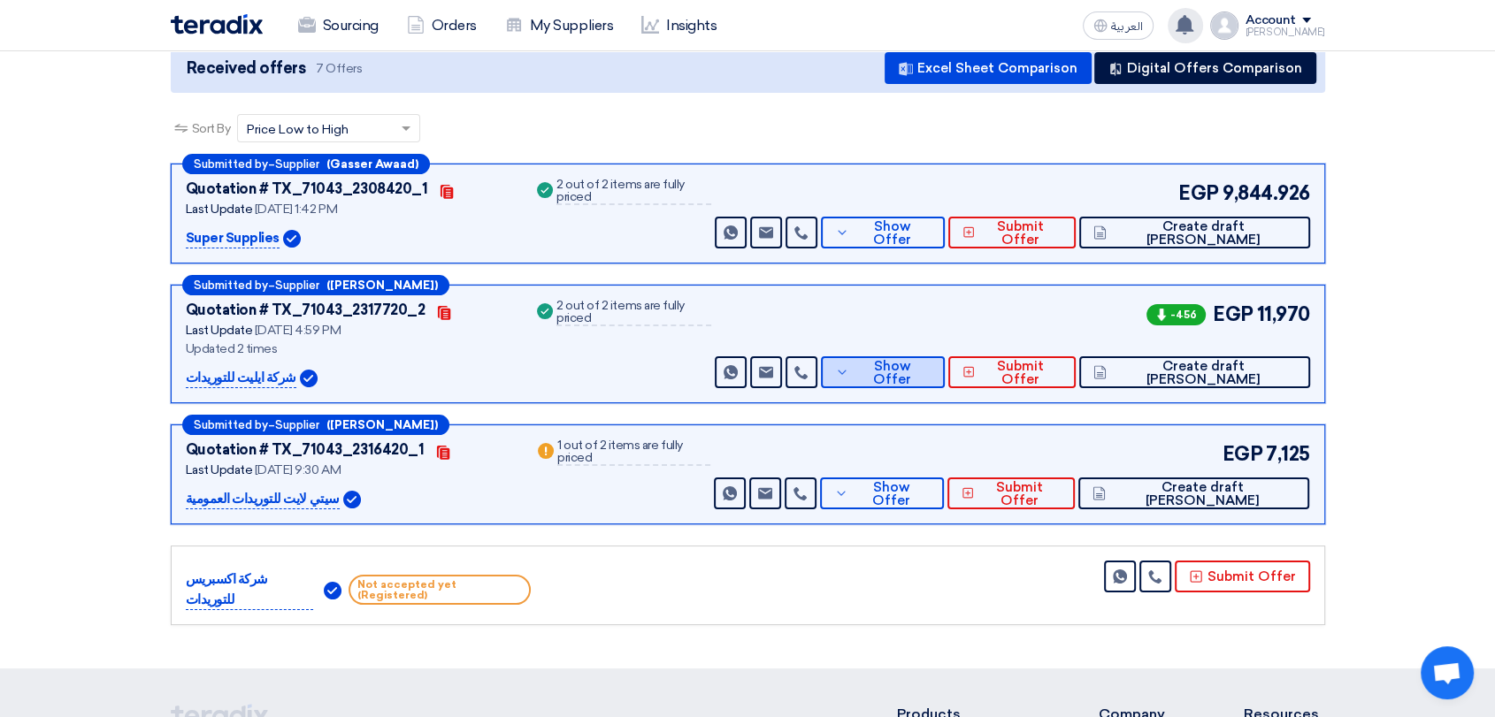
scroll to position [196, 0]
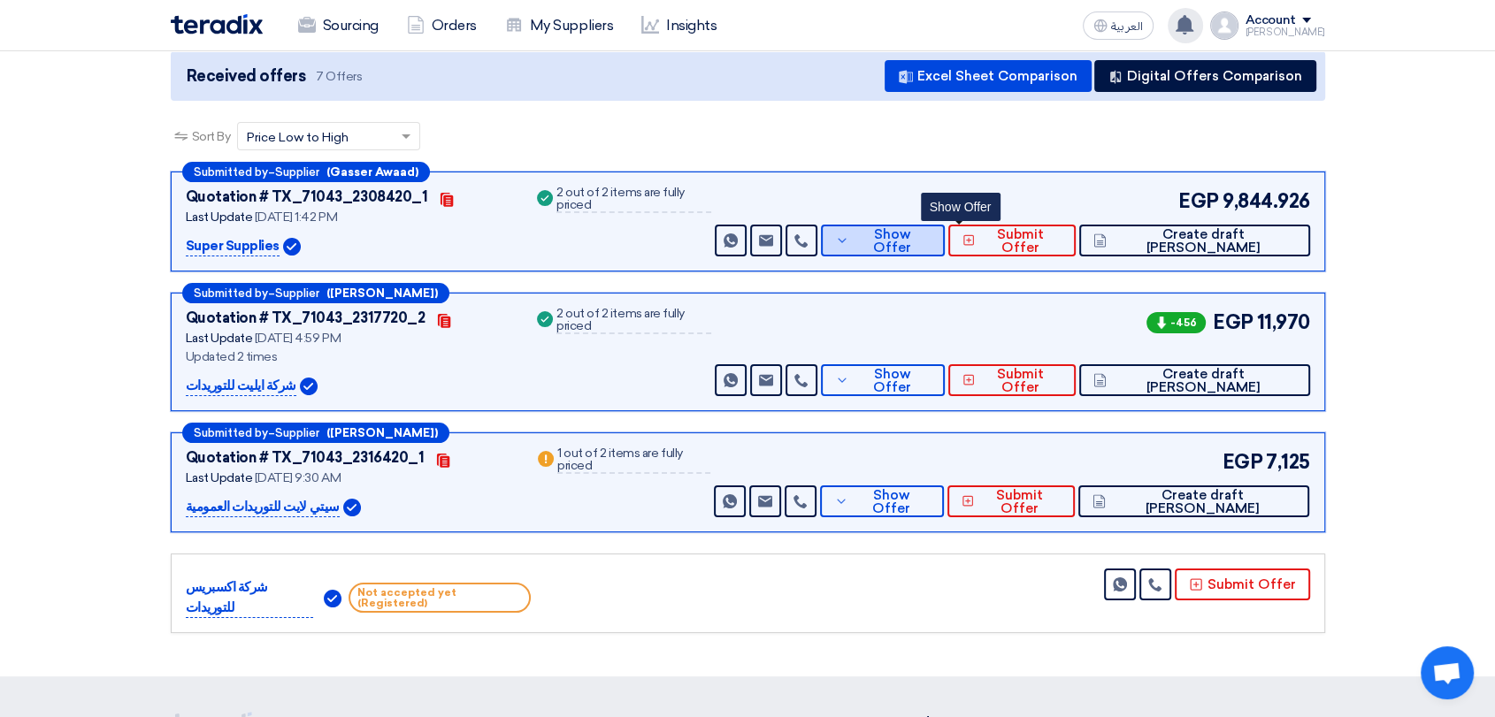
click at [930, 231] on span "Show Offer" at bounding box center [891, 241] width 77 height 27
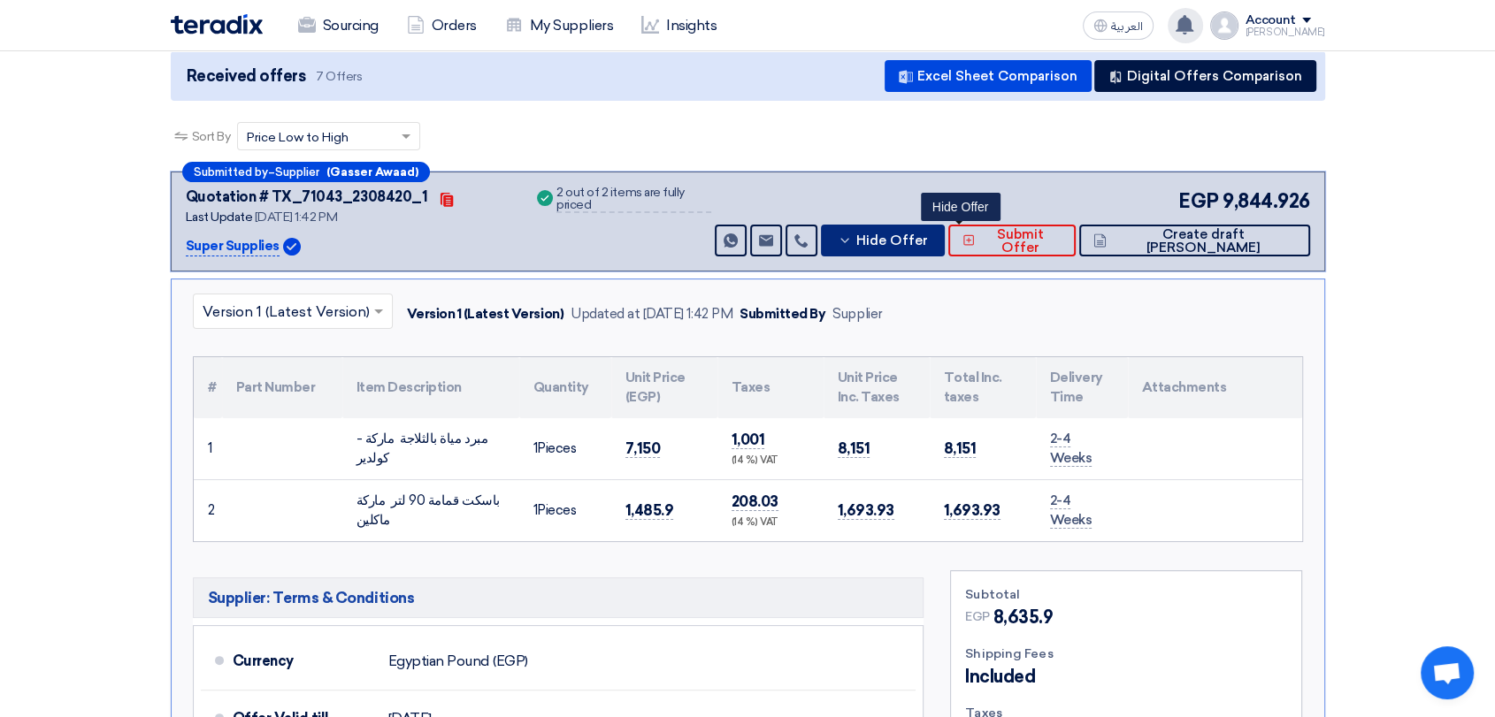
click at [928, 234] on span "Hide Offer" at bounding box center [892, 240] width 72 height 13
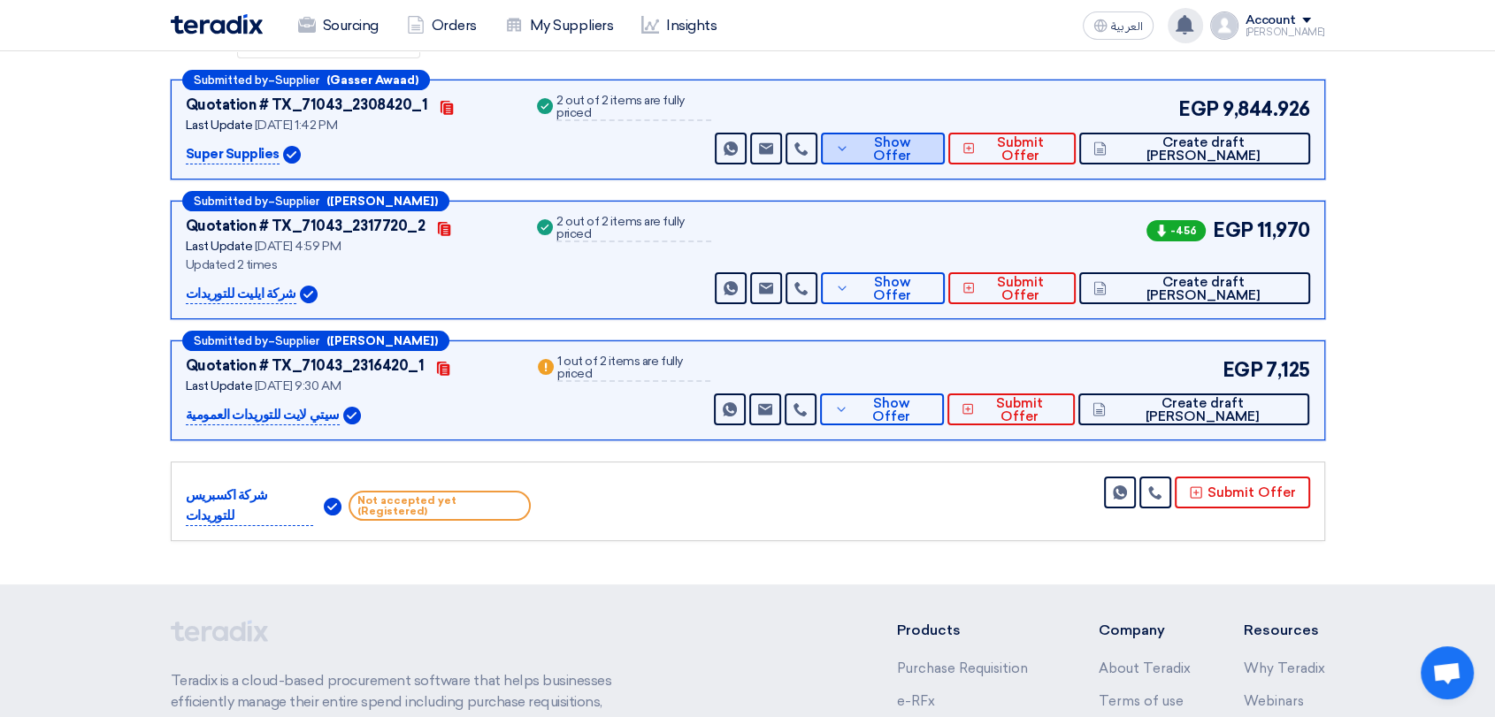
scroll to position [393, 0]
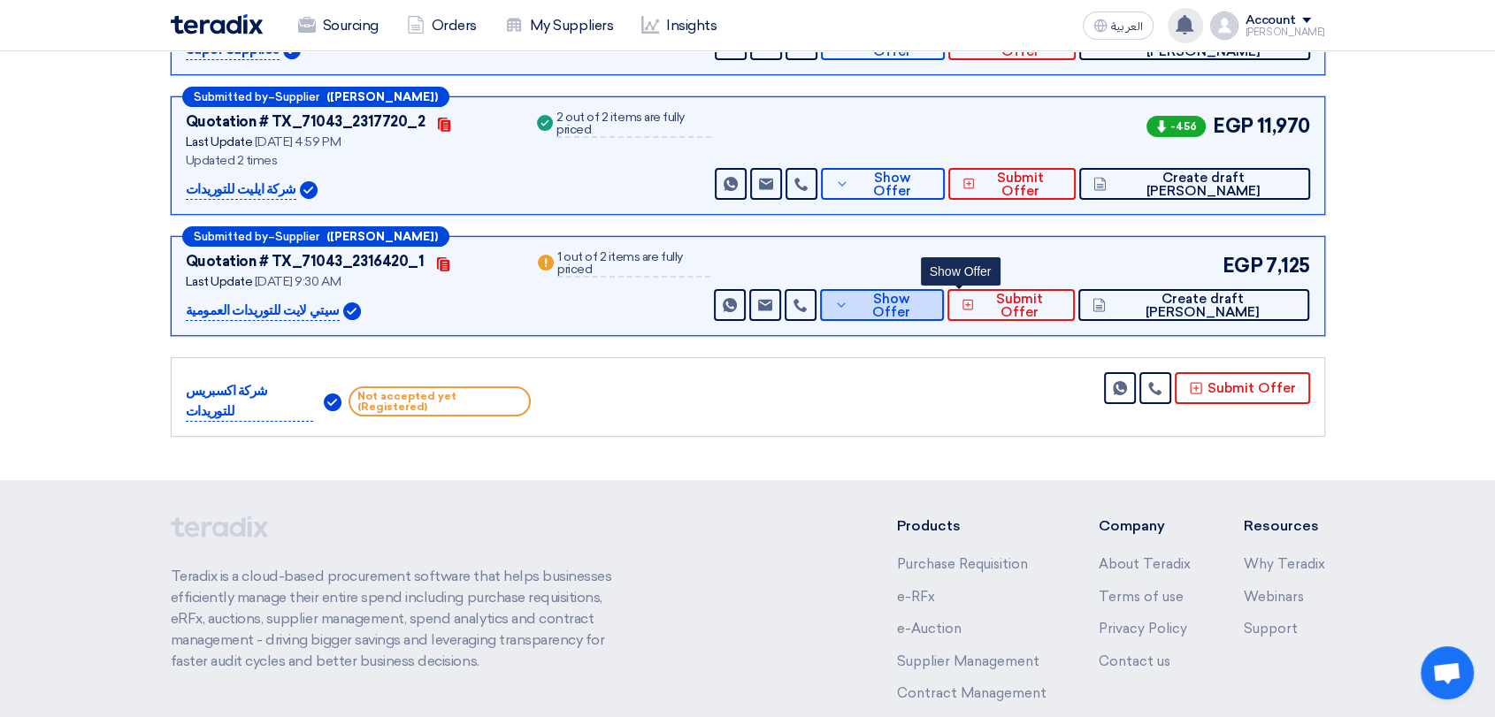
click at [930, 307] on span "Show Offer" at bounding box center [891, 306] width 77 height 27
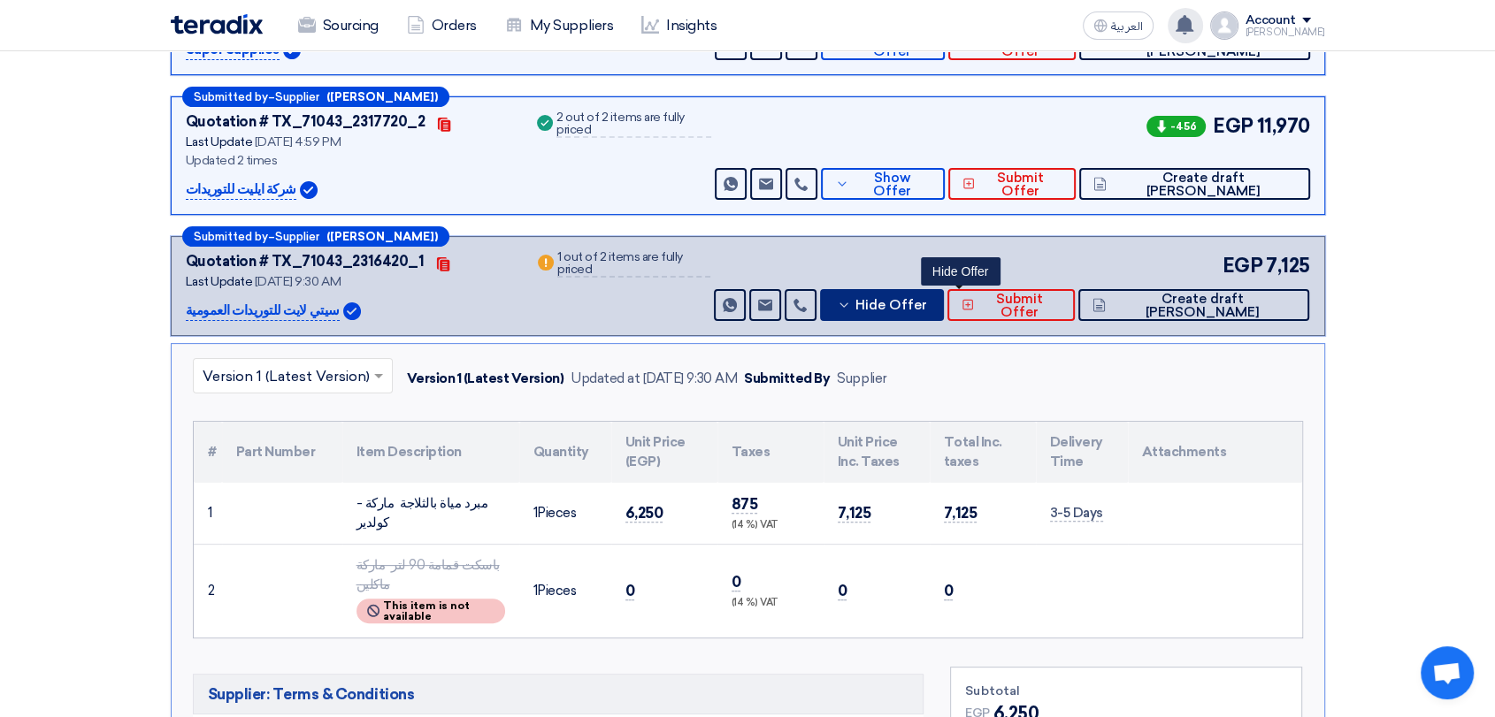
click at [927, 307] on span "Hide Offer" at bounding box center [891, 305] width 72 height 13
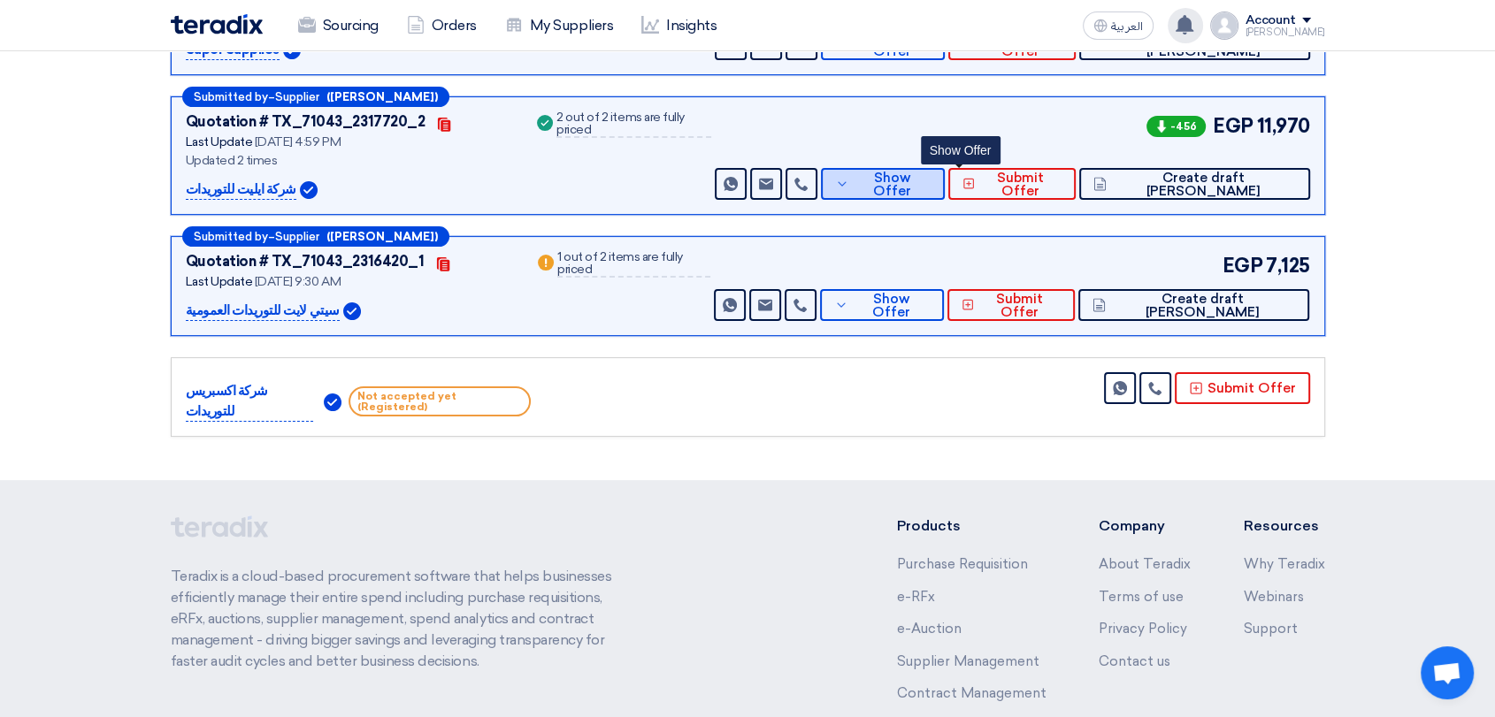
click at [930, 181] on button "Show Offer" at bounding box center [882, 184] width 123 height 32
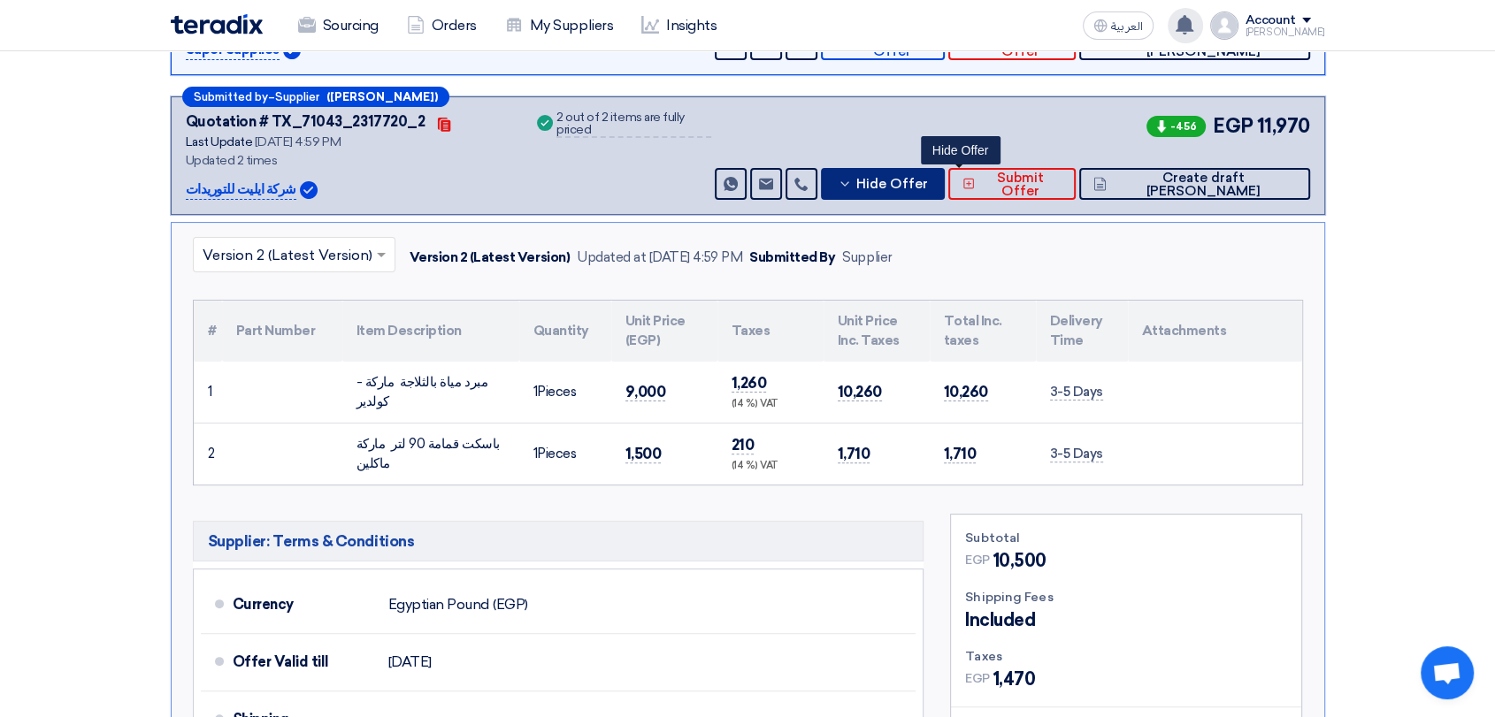
click at [852, 181] on icon at bounding box center [845, 184] width 14 height 14
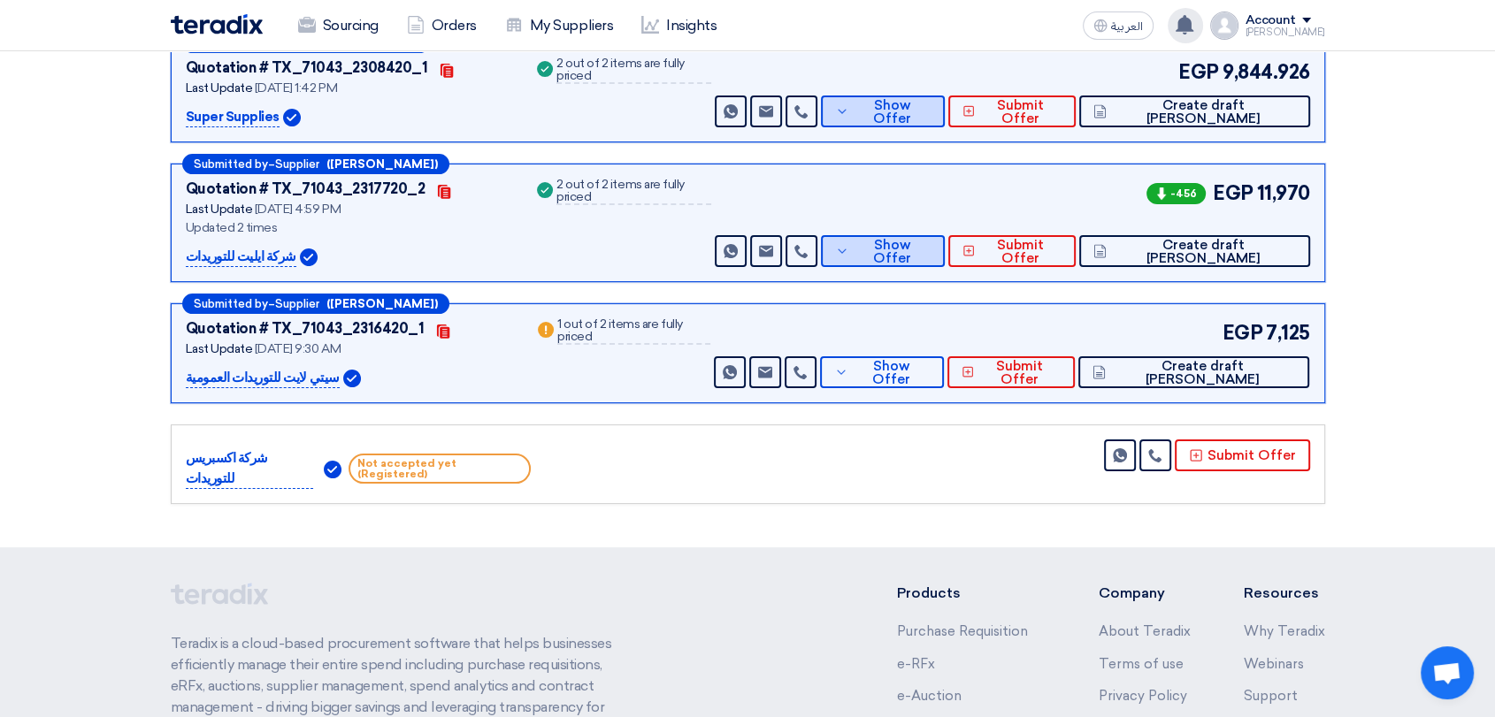
scroll to position [295, 0]
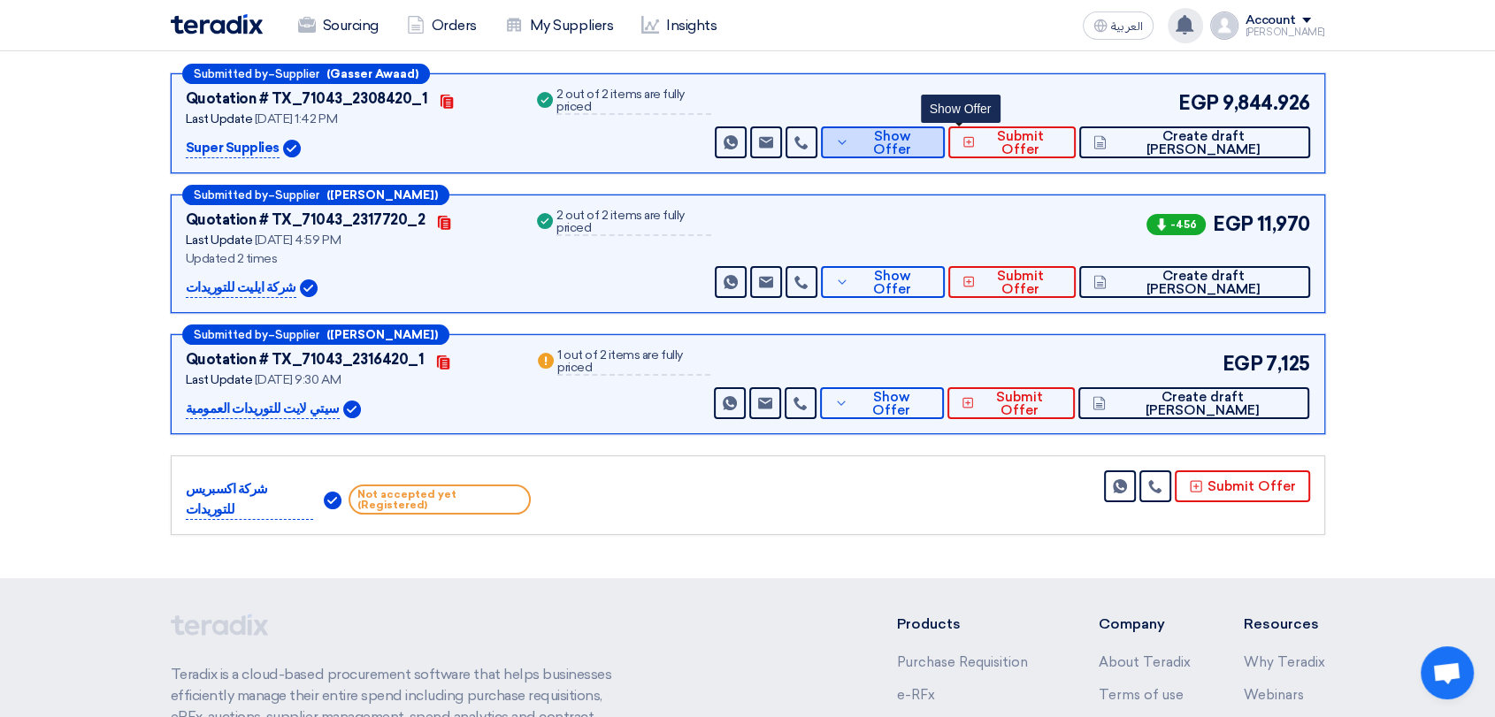
click at [930, 143] on span "Show Offer" at bounding box center [891, 143] width 77 height 27
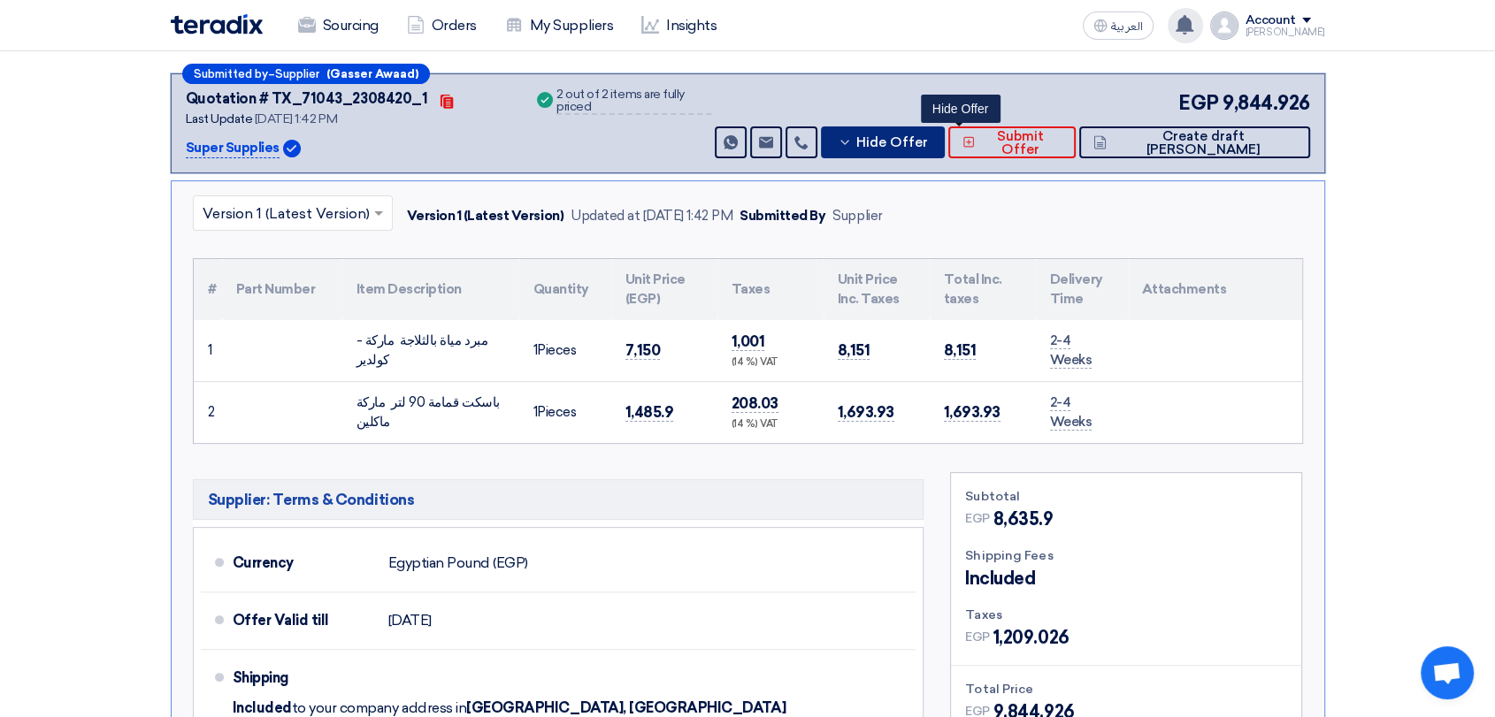
click at [928, 138] on span "Hide Offer" at bounding box center [892, 142] width 72 height 13
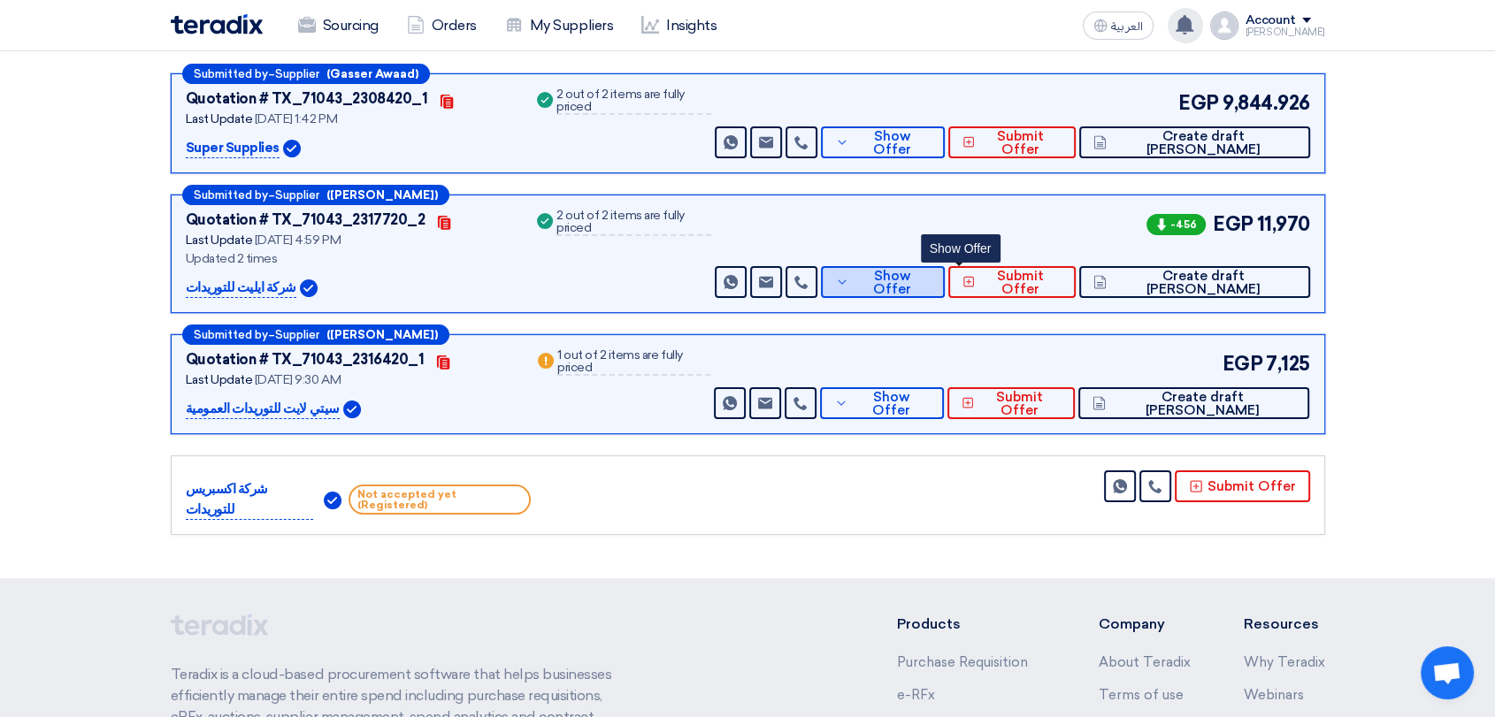
click at [930, 280] on span "Show Offer" at bounding box center [891, 283] width 77 height 27
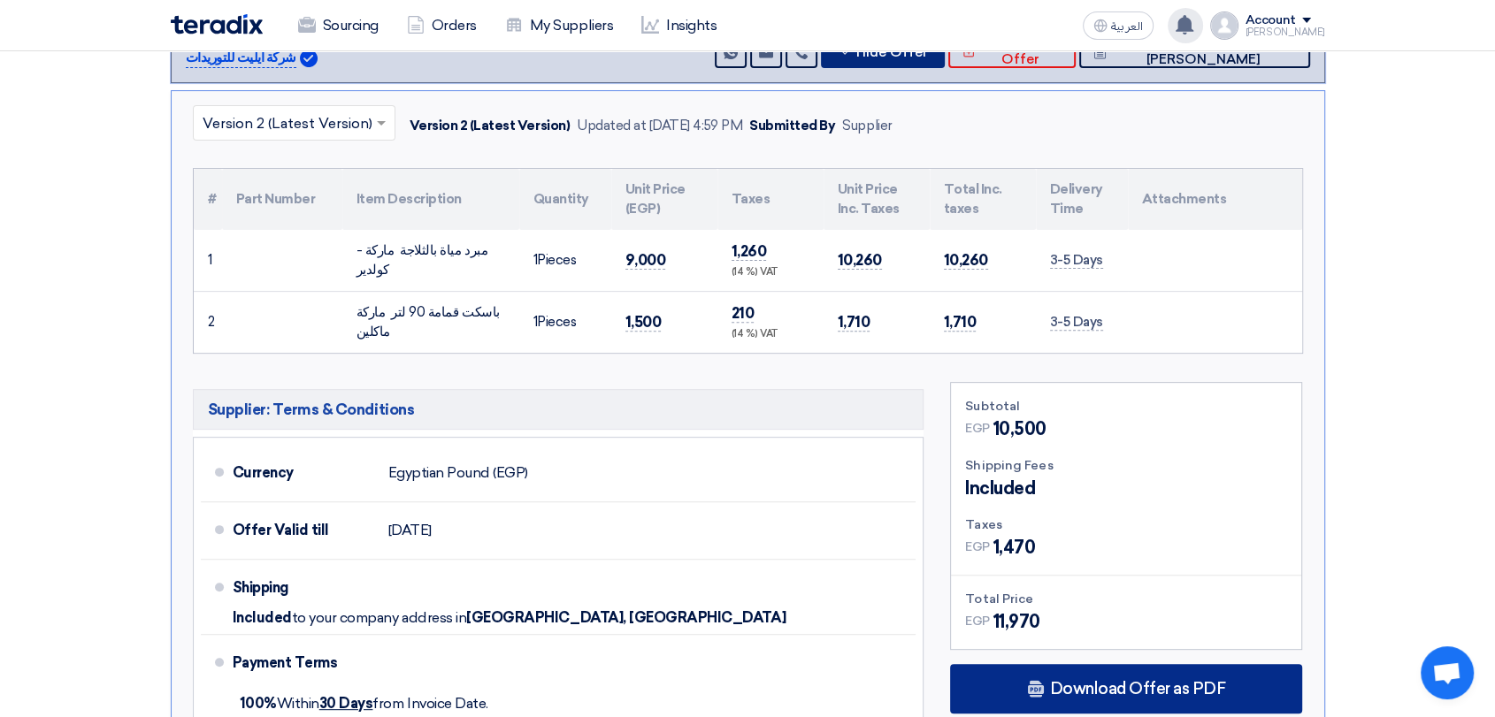
scroll to position [687, 0]
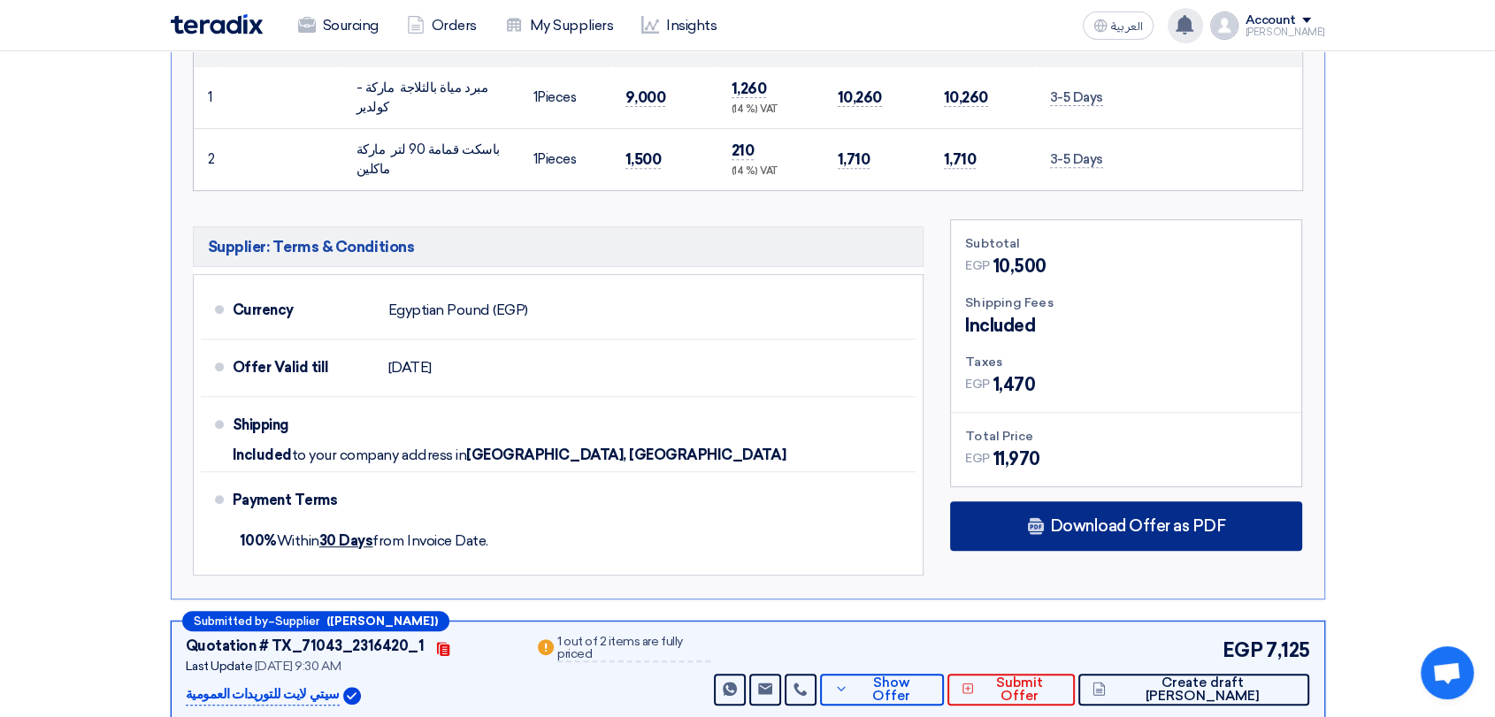
click at [1135, 527] on span "Download Offer as PDF" at bounding box center [1137, 526] width 176 height 16
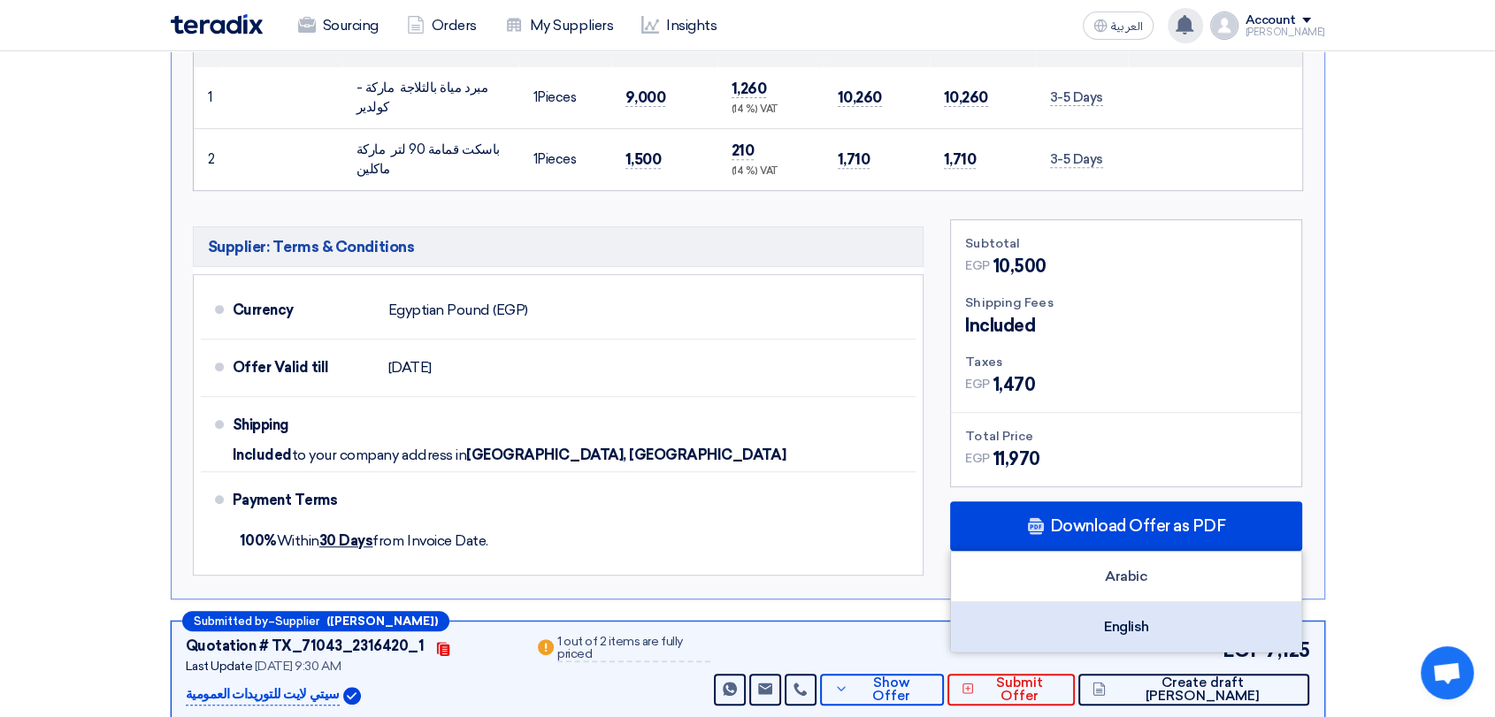
click at [1130, 633] on div "English" at bounding box center [1126, 627] width 350 height 50
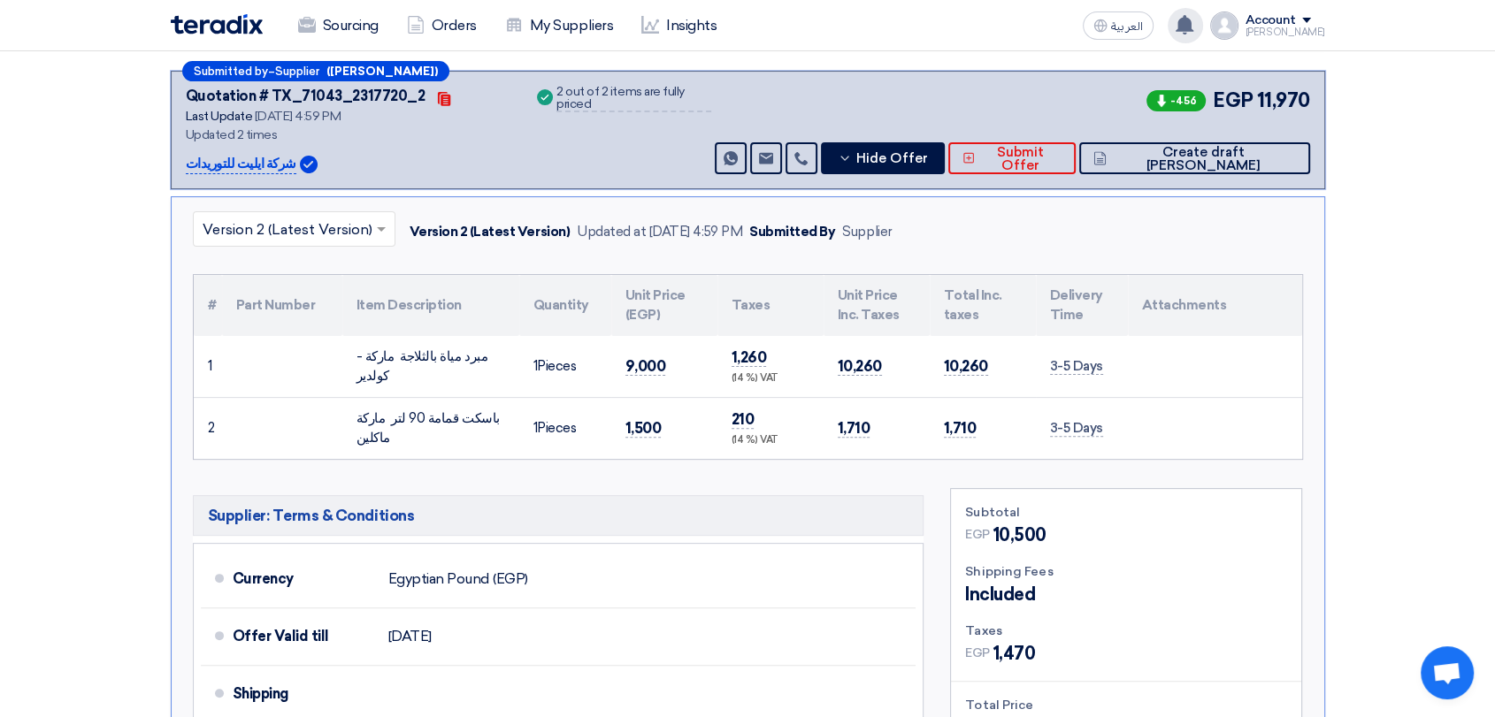
scroll to position [98, 0]
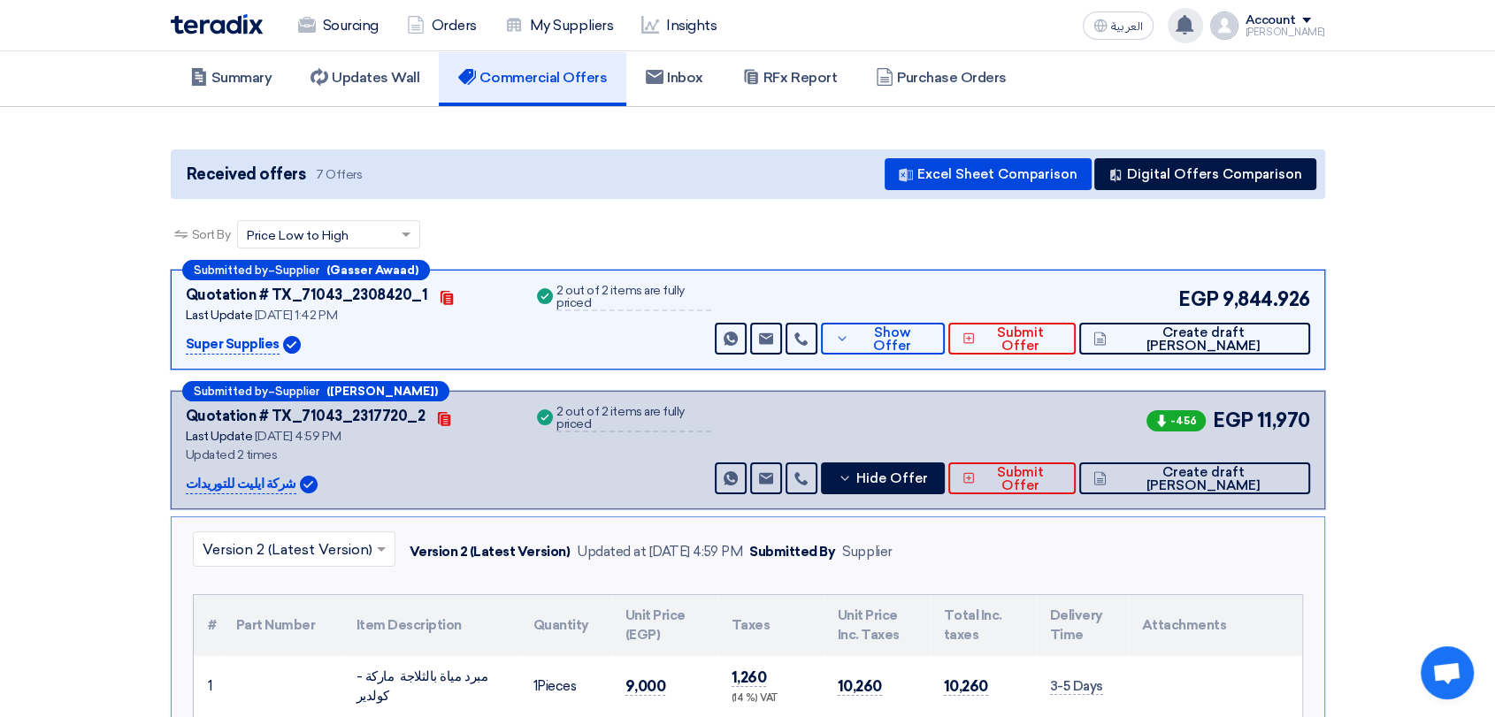
drag, startPoint x: 279, startPoint y: 482, endPoint x: 178, endPoint y: 480, distance: 100.8
click at [178, 480] on div "Submitted by – Supplier ([PERSON_NAME]) Quotation # TX_71043_2317720_2 Contacts…" at bounding box center [748, 450] width 1154 height 119
copy p "شركة ايليت للتوريدات"
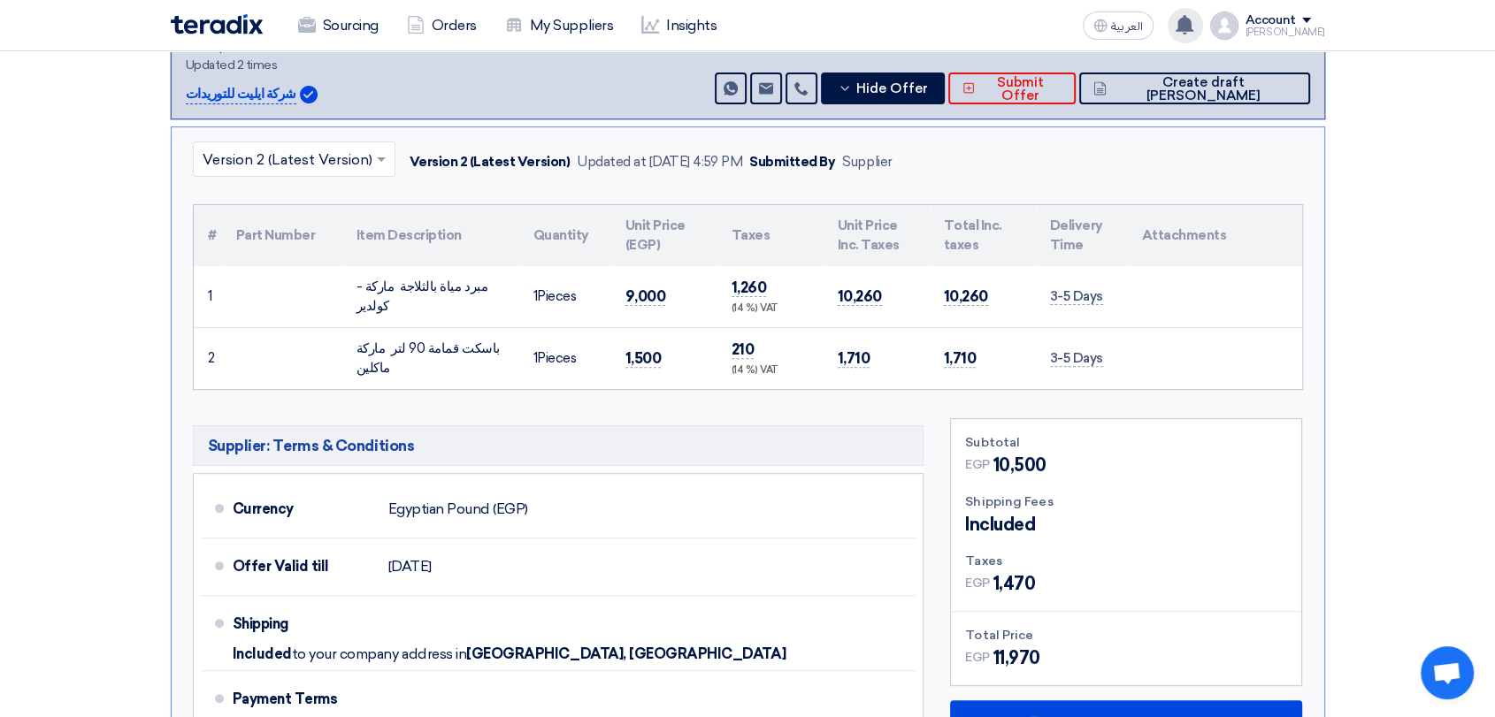
scroll to position [491, 0]
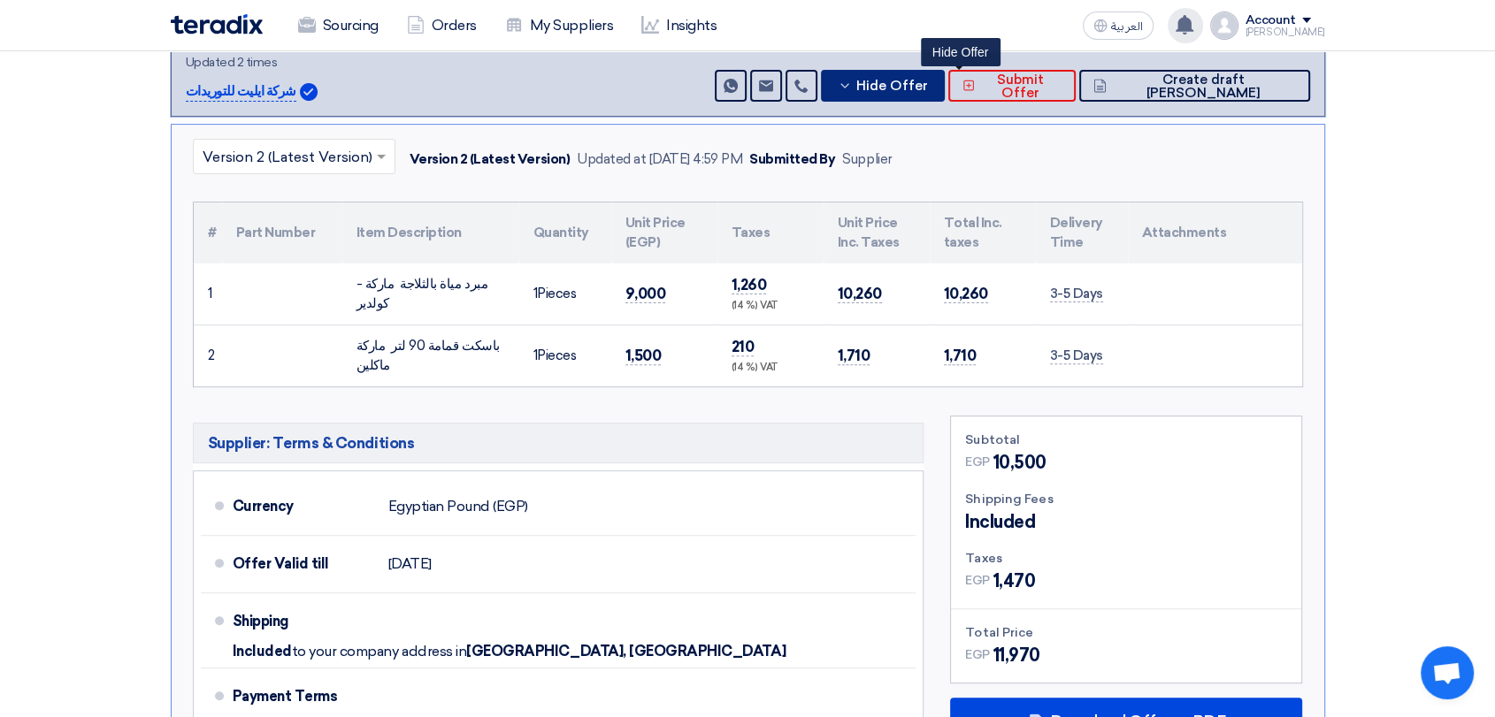
click at [928, 82] on span "Hide Offer" at bounding box center [892, 86] width 72 height 13
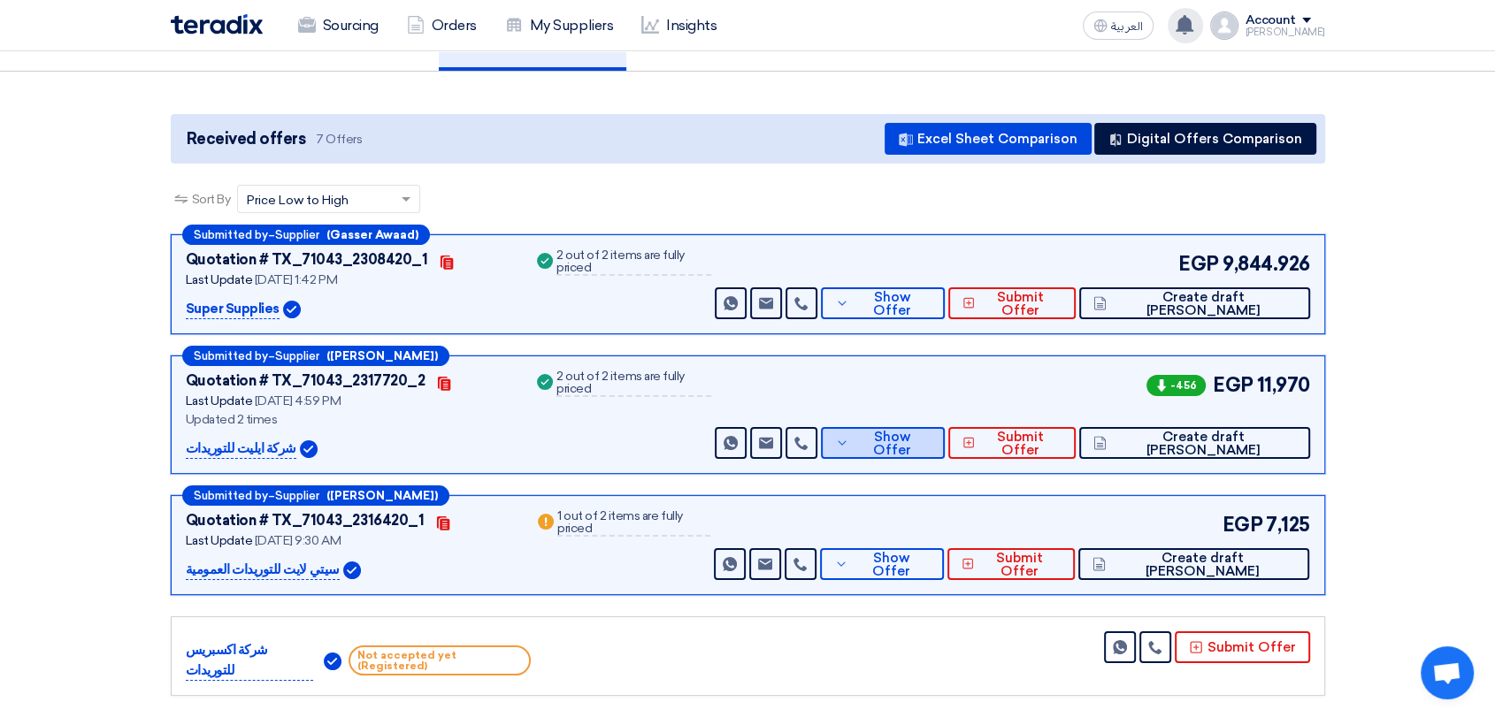
scroll to position [98, 0]
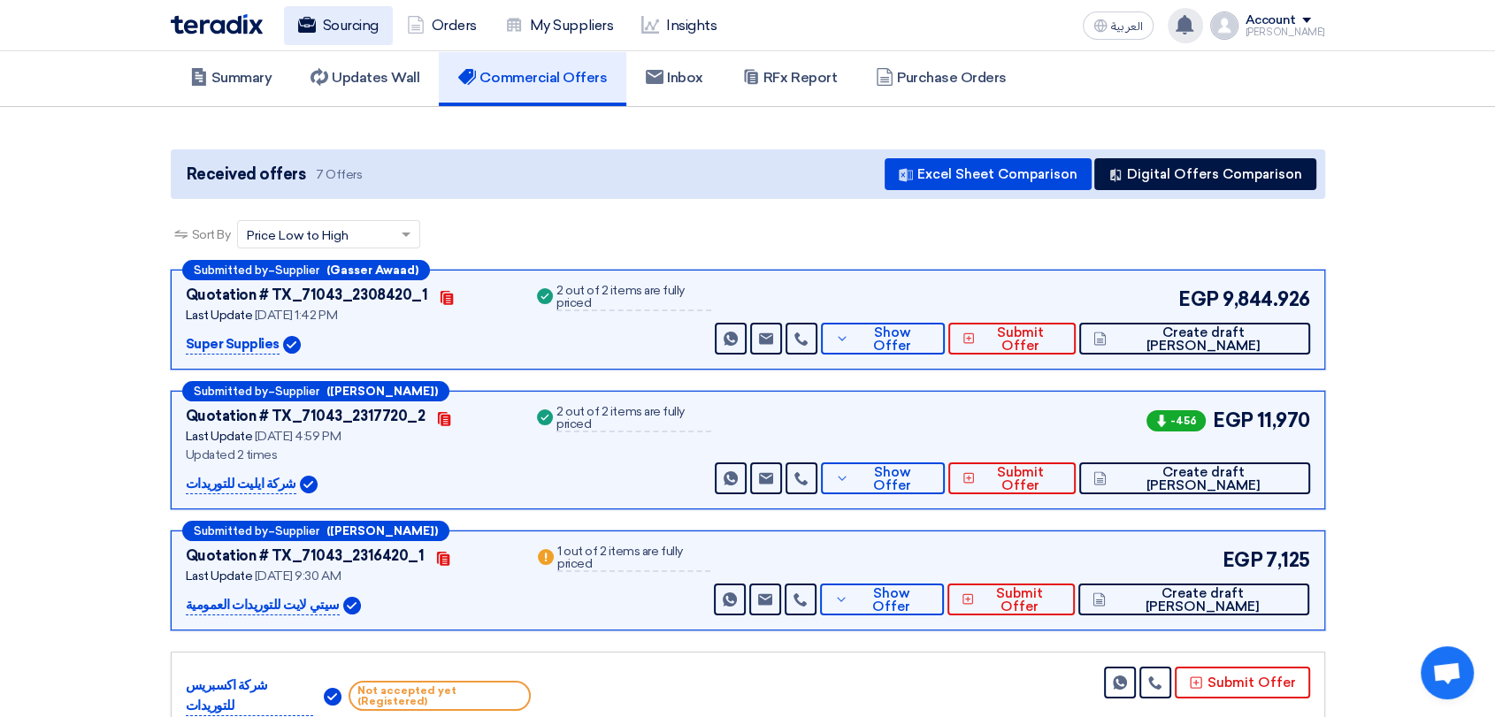
click at [352, 27] on link "Sourcing" at bounding box center [338, 25] width 109 height 39
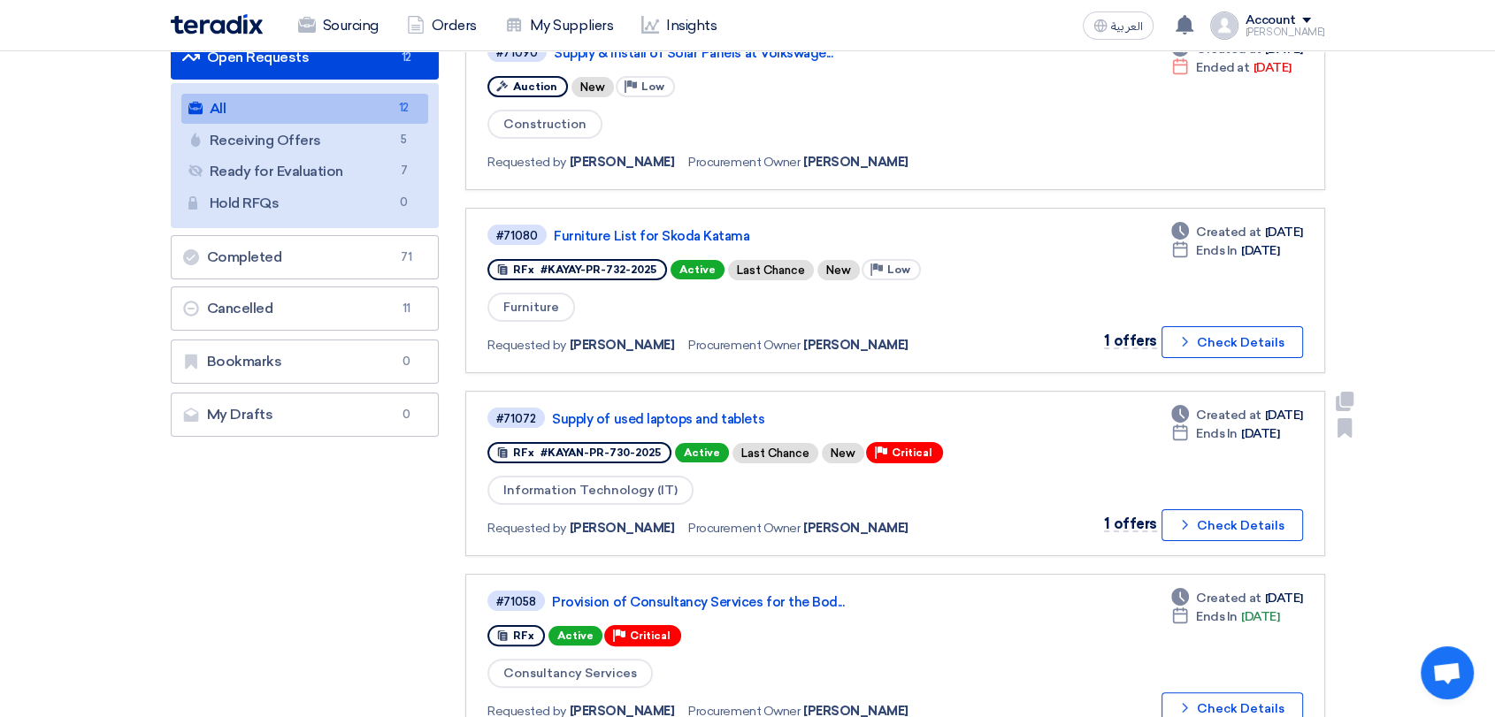
scroll to position [295, 0]
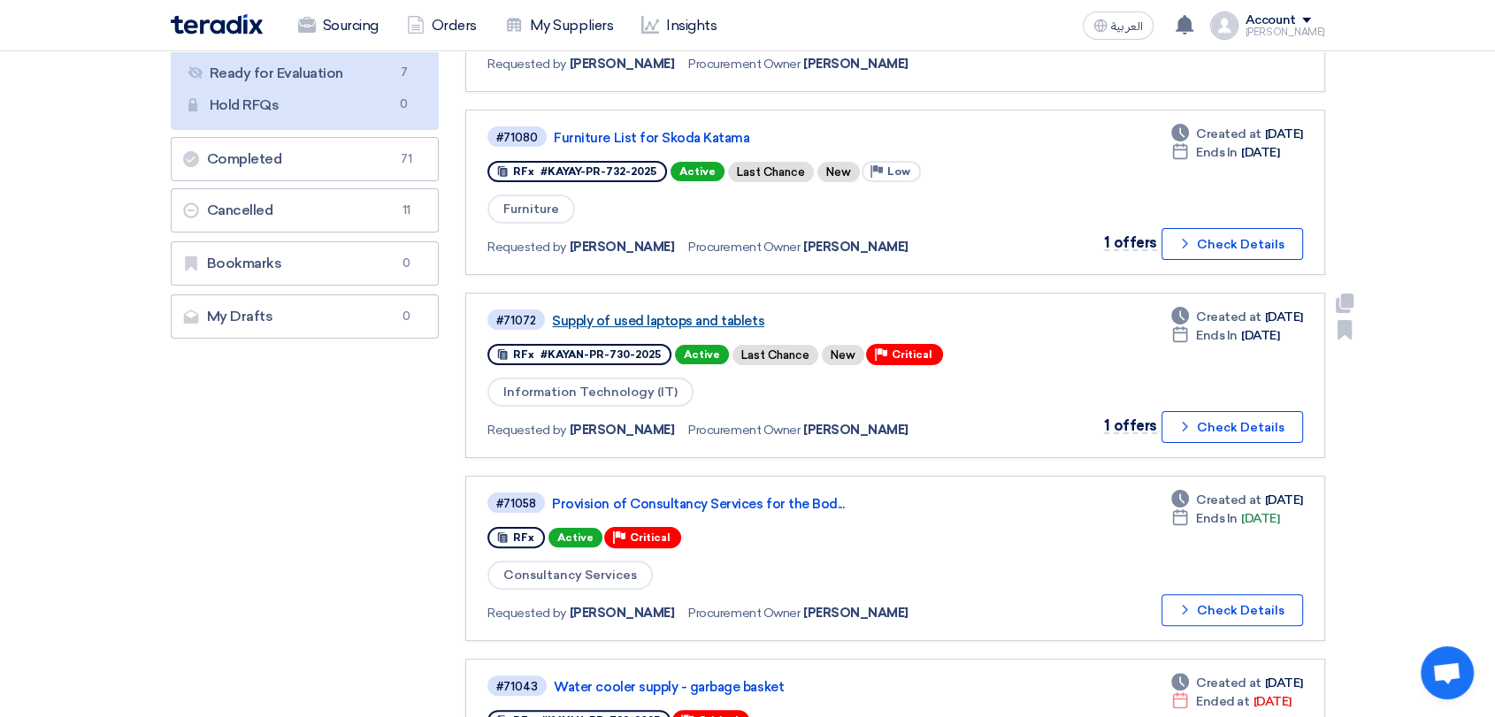
click at [667, 317] on link "Supply of used laptops and tablets" at bounding box center [773, 321] width 442 height 16
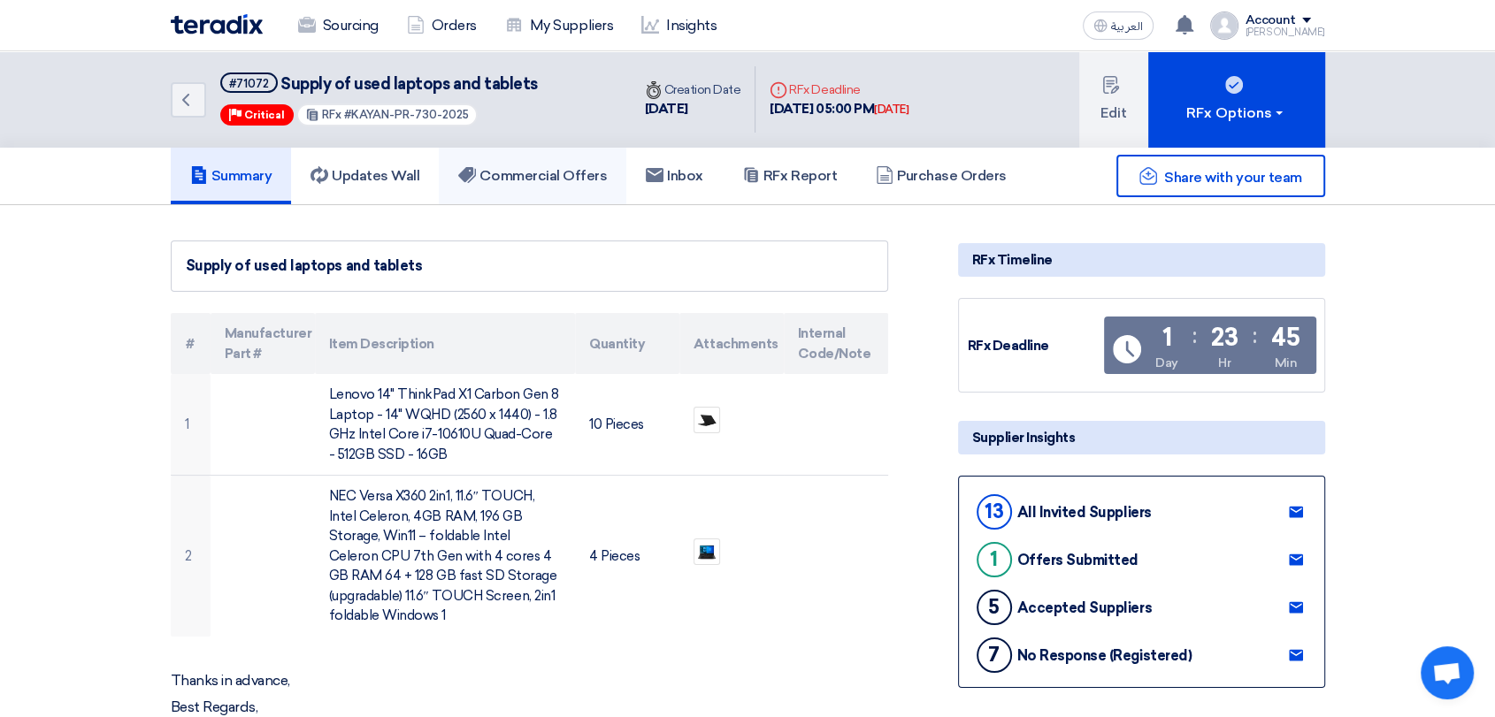
click at [568, 179] on h5 "Commercial Offers" at bounding box center [532, 176] width 149 height 18
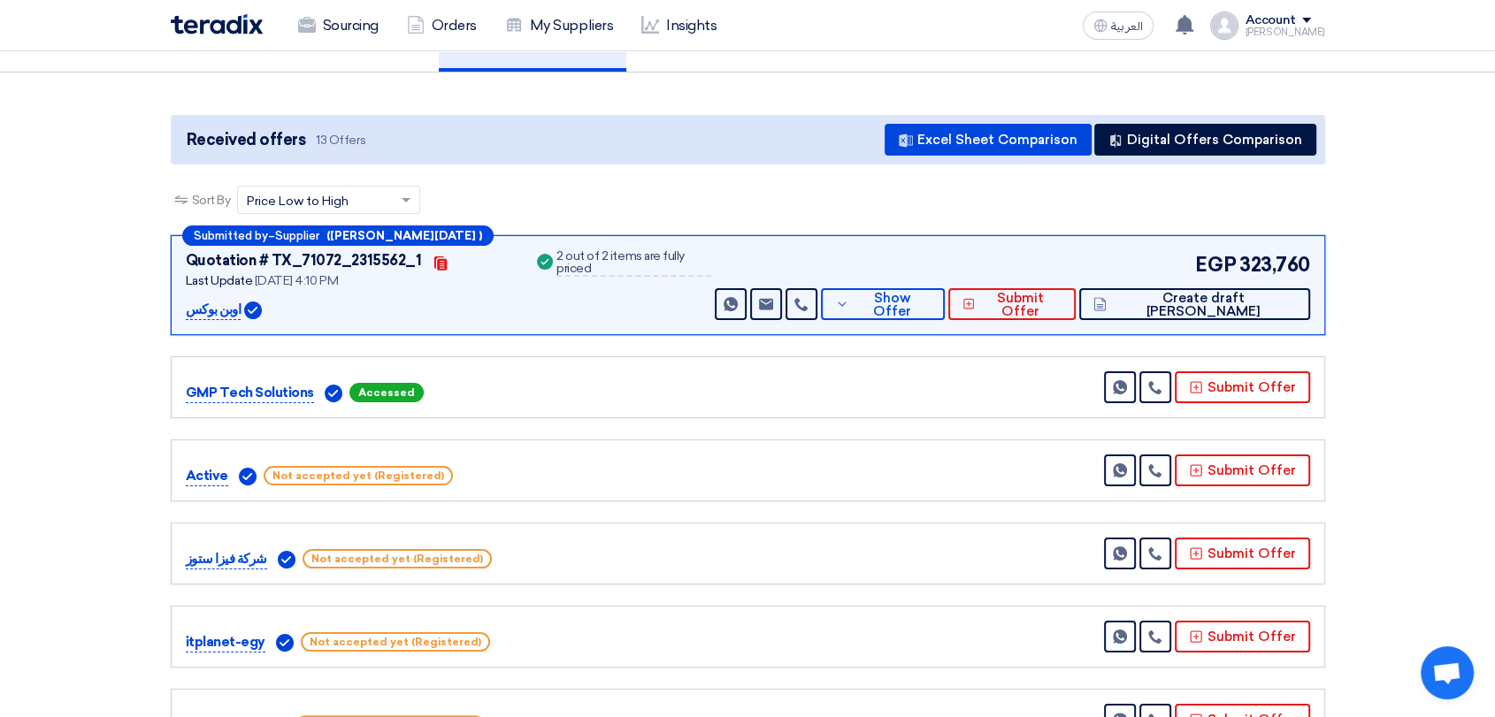
scroll to position [98, 0]
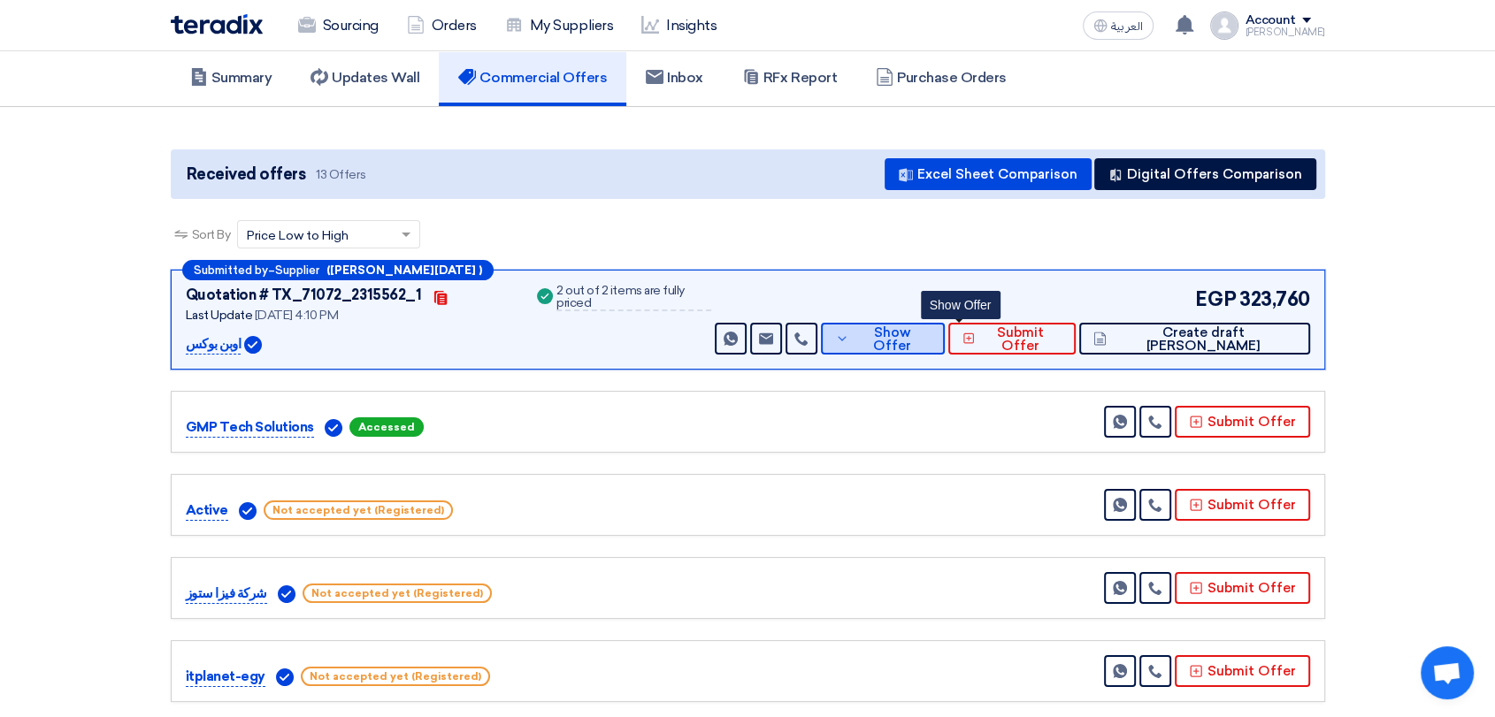
click at [930, 341] on span "Show Offer" at bounding box center [891, 339] width 77 height 27
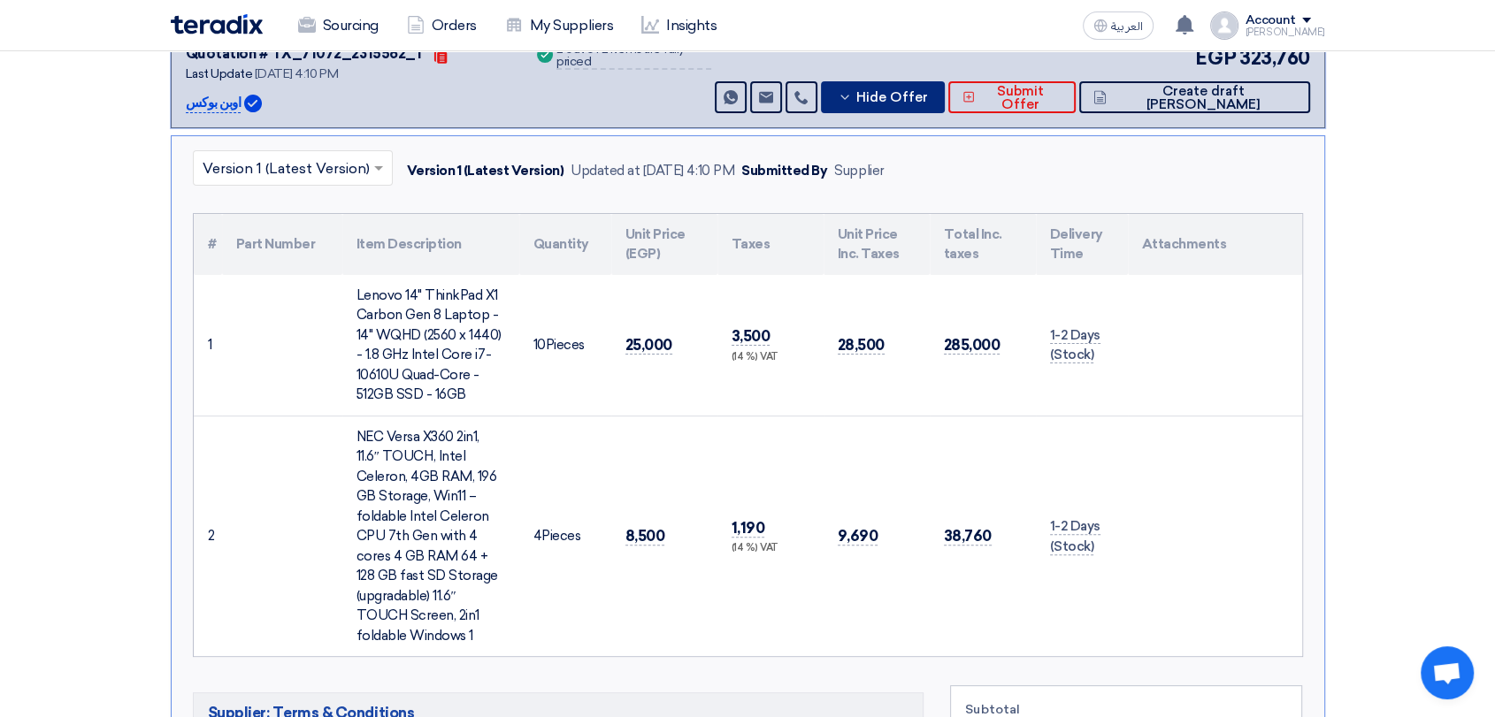
scroll to position [393, 0]
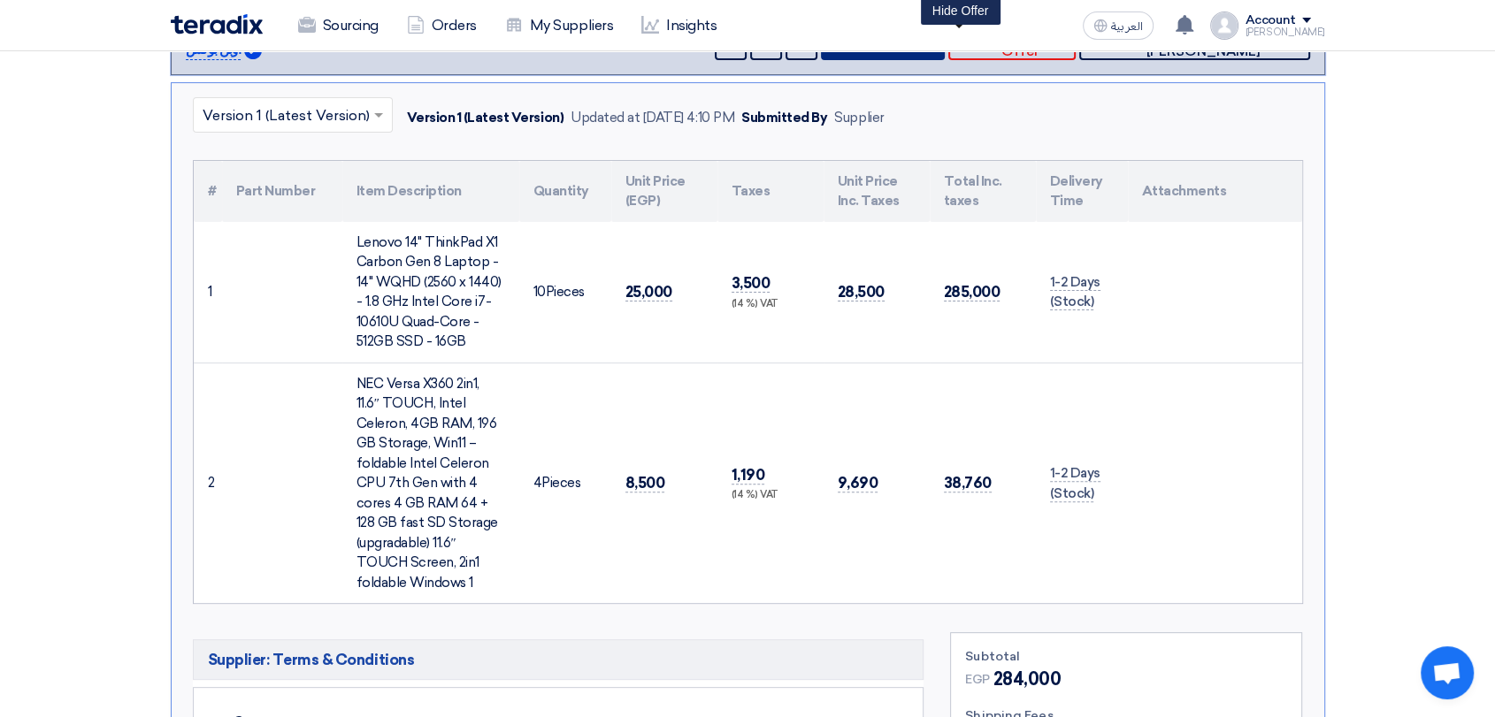
click at [944, 57] on button "Hide Offer" at bounding box center [882, 44] width 123 height 32
